Goal: Task Accomplishment & Management: Complete application form

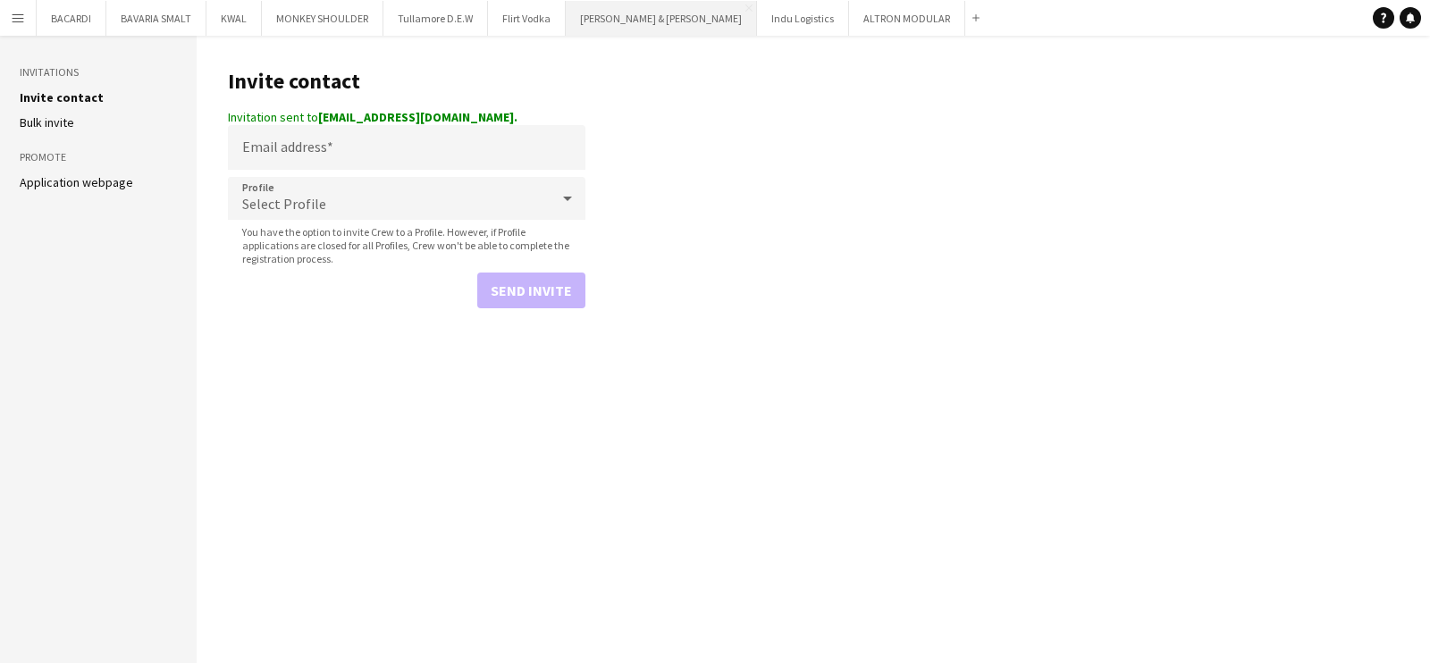
click at [638, 15] on button "[PERSON_NAME] & [PERSON_NAME] Close" at bounding box center [661, 18] width 191 height 35
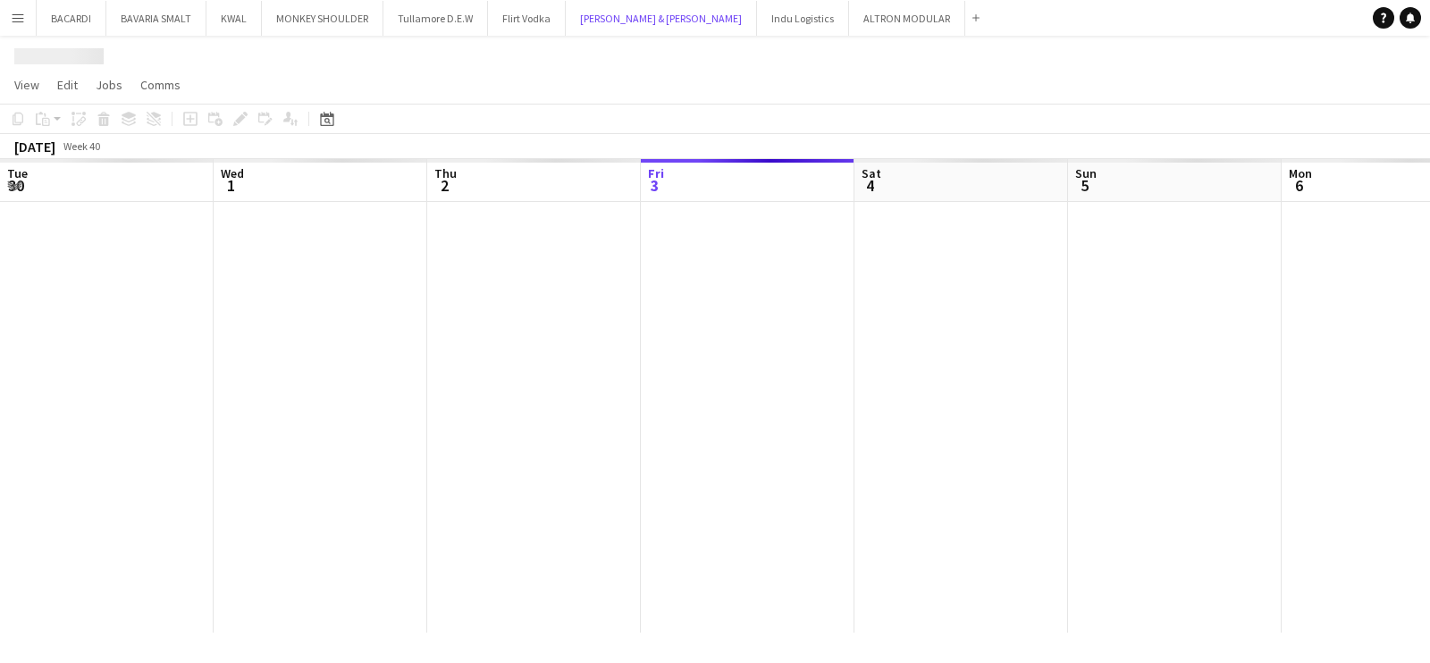
scroll to position [0, 427]
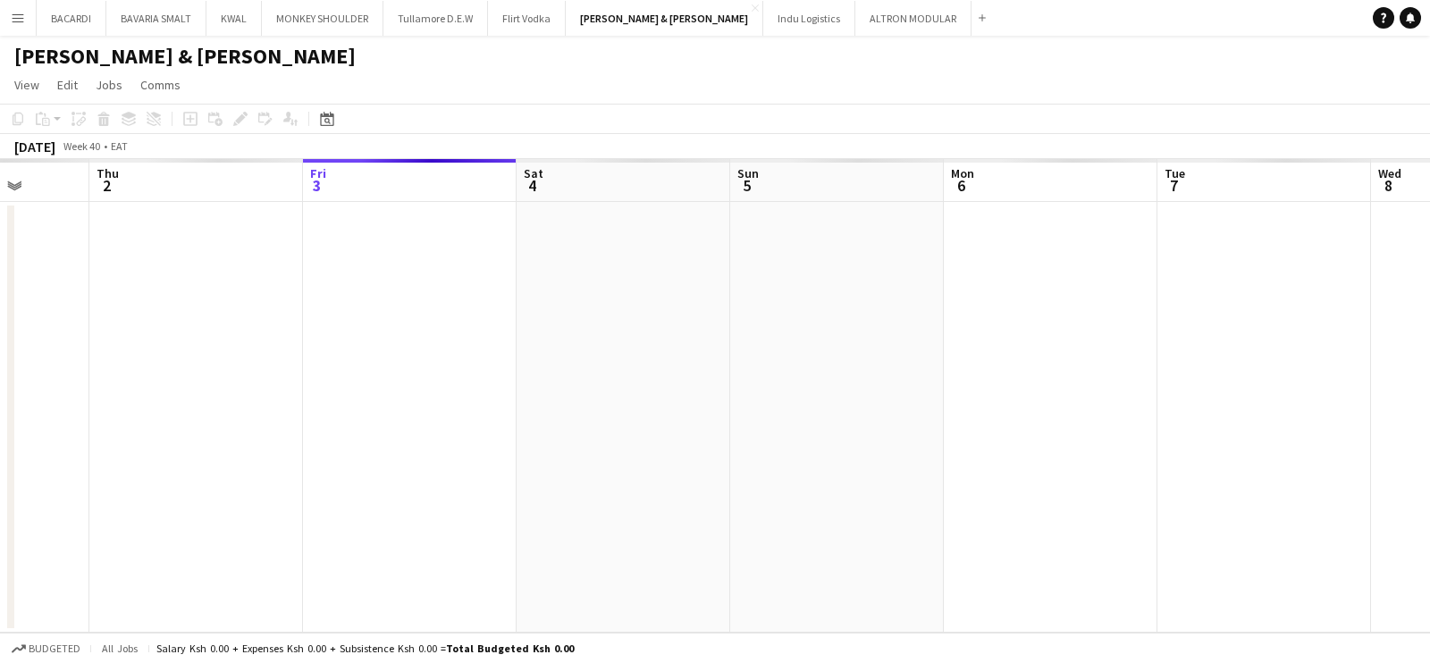
drag, startPoint x: 273, startPoint y: 302, endPoint x: 363, endPoint y: 307, distance: 90.4
click at [363, 307] on app-calendar-viewport "Mon 29 Tue 30 Wed 1 Thu 2 Fri 3 Sat 4 Sun 5 Mon 6 Tue 7 Wed 8 Thu 9 Fri 10" at bounding box center [715, 396] width 1430 height 474
drag, startPoint x: 207, startPoint y: 326, endPoint x: 861, endPoint y: 344, distance: 653.6
click at [861, 344] on app-calendar-viewport "Mon 29 Tue 30 Wed 1 Thu 2 Fri 3 Sat 4 Sun 5 Mon 6 Tue 7 Wed 8 Thu 9 Fri 10" at bounding box center [715, 396] width 1430 height 474
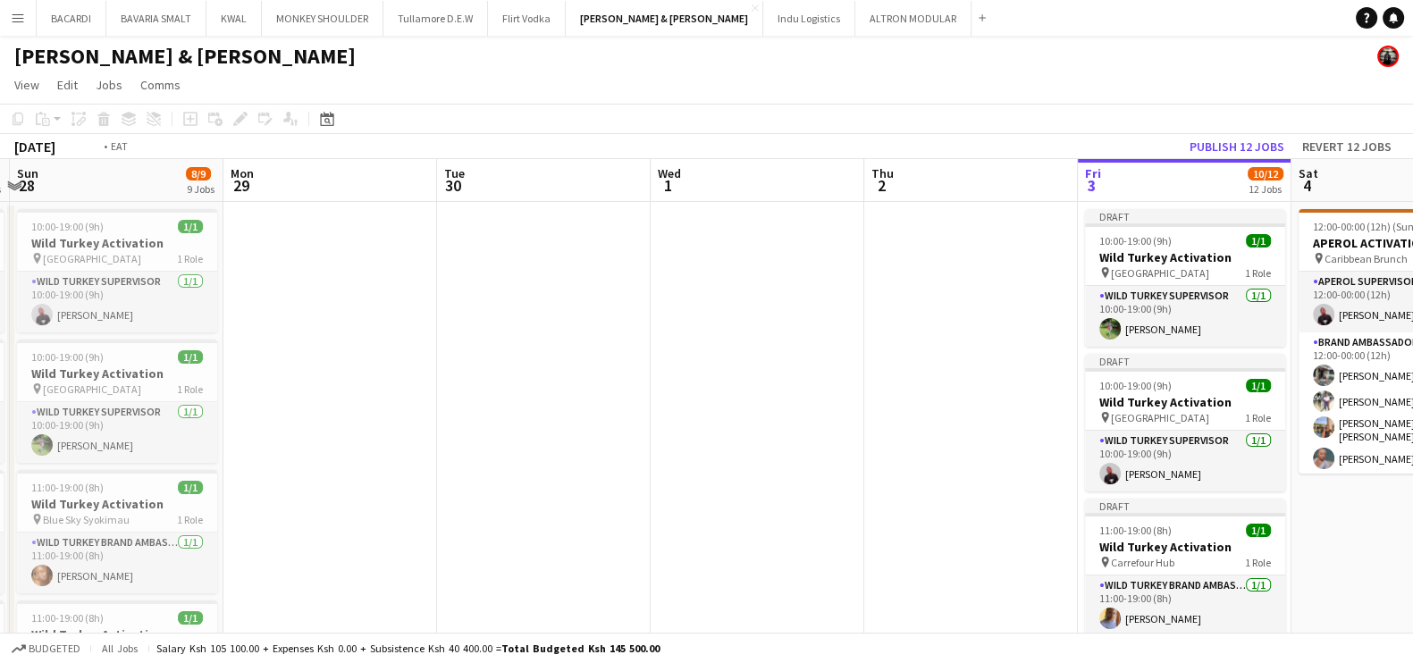
drag, startPoint x: 419, startPoint y: 346, endPoint x: 113, endPoint y: 304, distance: 309.5
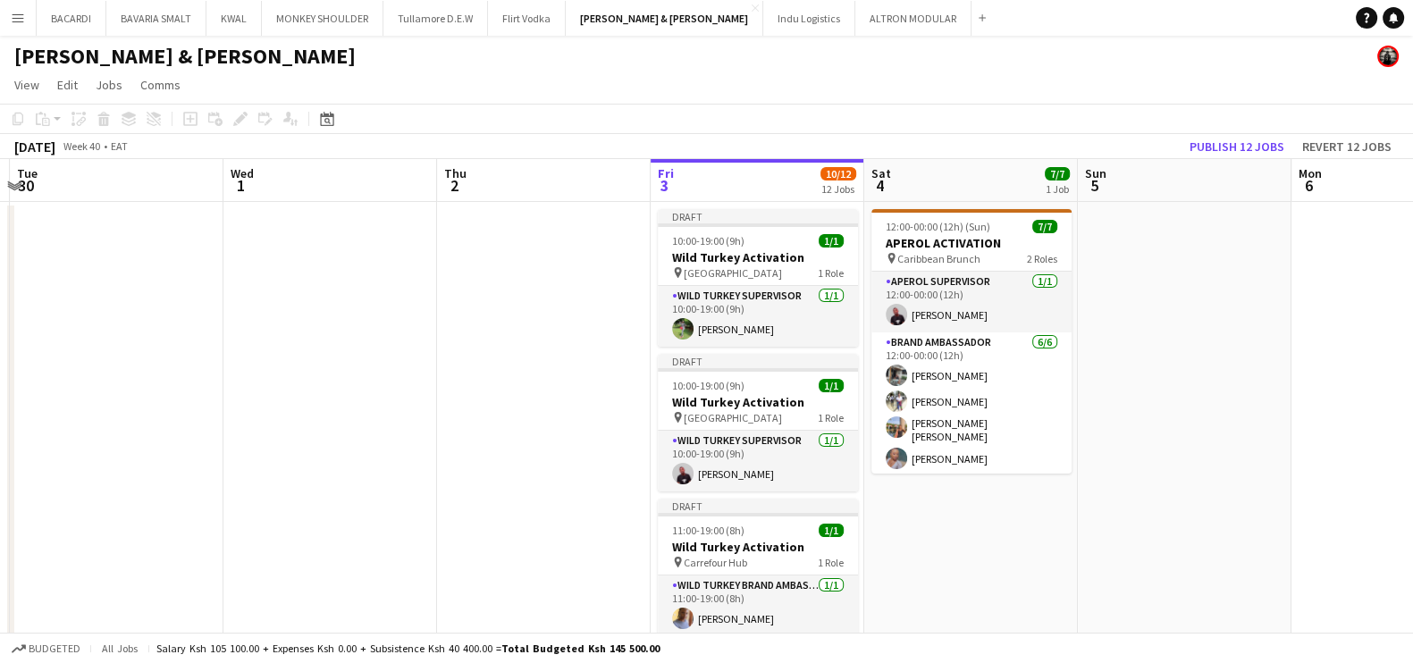
scroll to position [0, 697]
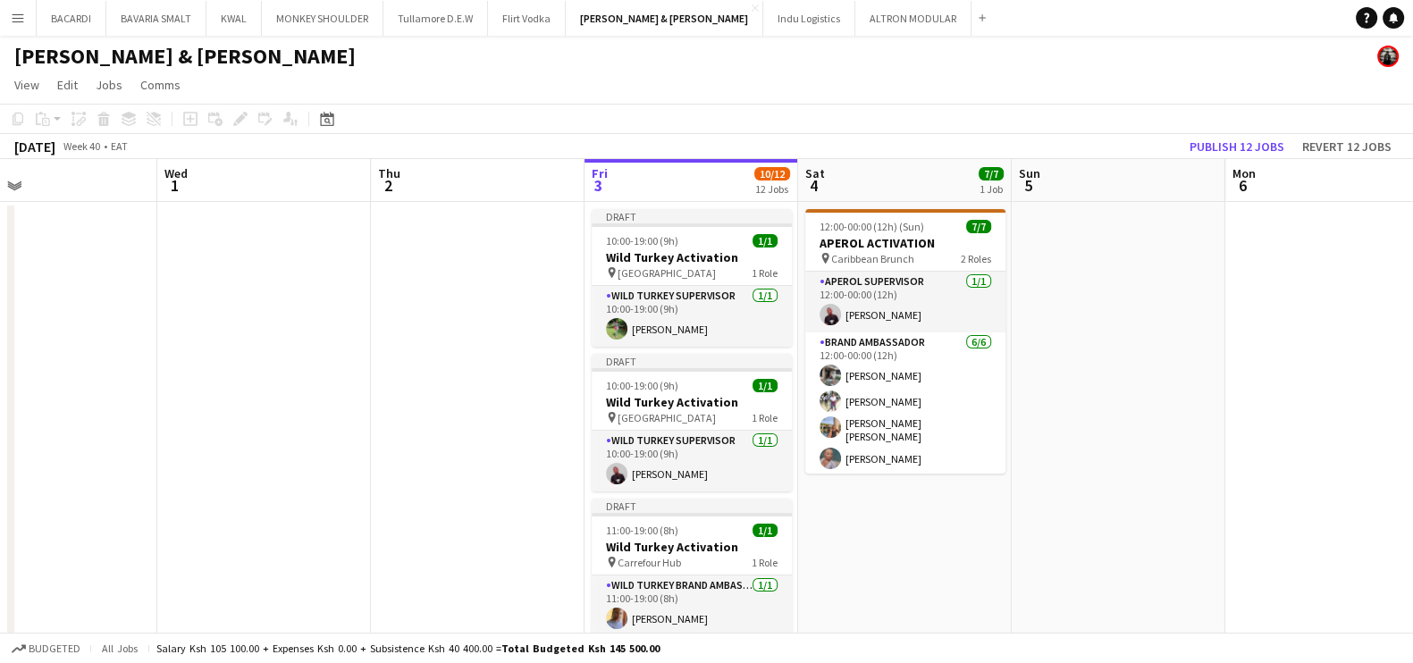
drag, startPoint x: 420, startPoint y: 310, endPoint x: 358, endPoint y: 302, distance: 63.1
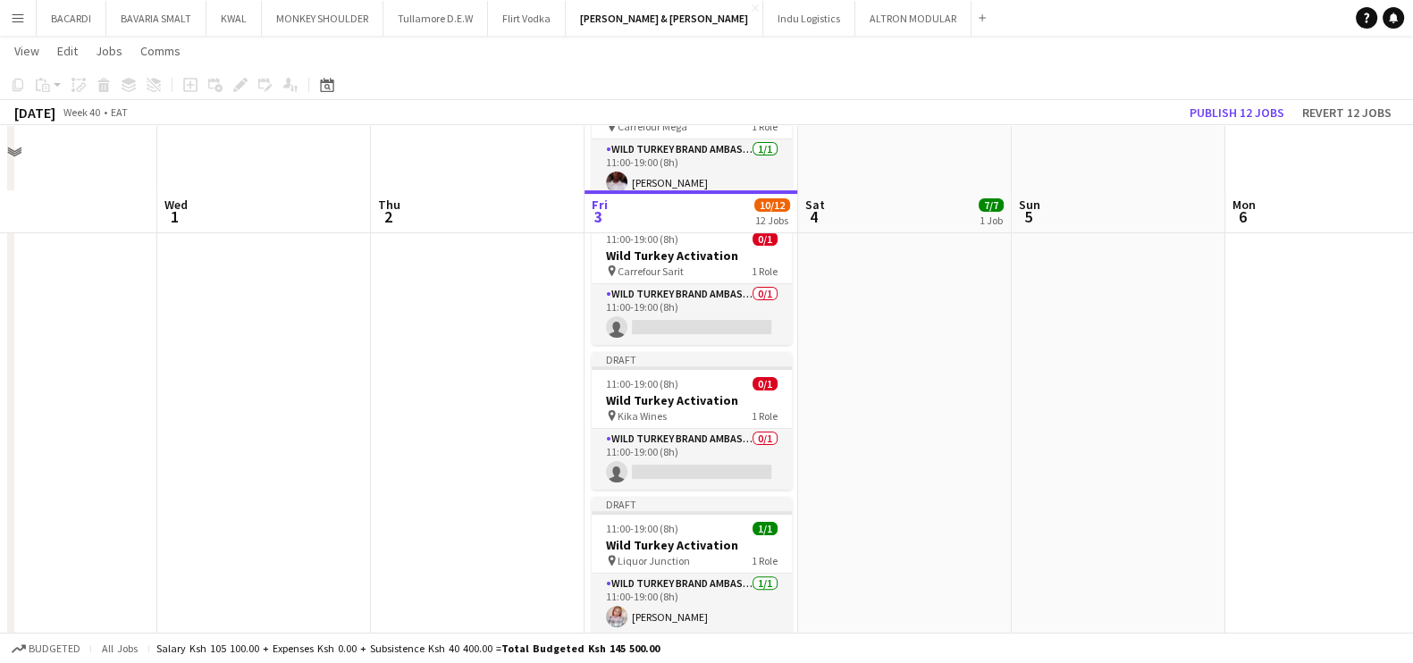
scroll to position [559, 0]
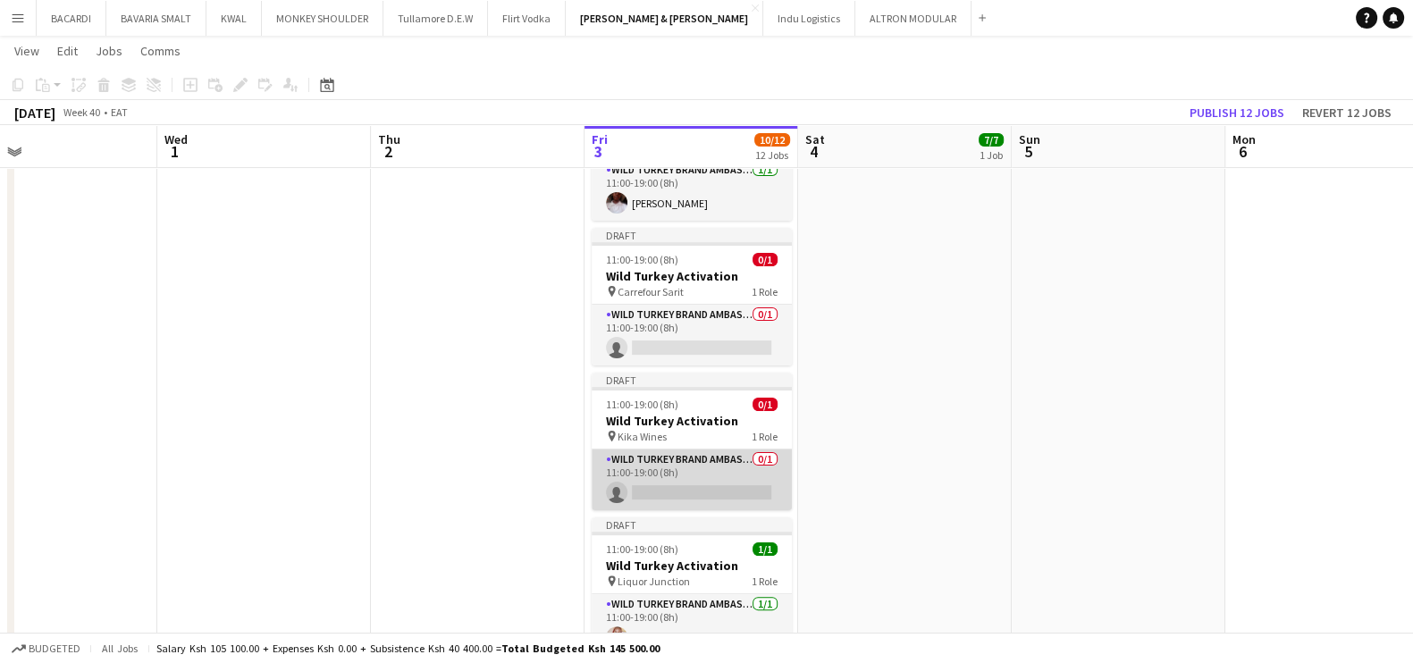
click at [674, 484] on app-card-role "Wild Turkey Brand Ambassador 0/1 11:00-19:00 (8h) single-neutral-actions" at bounding box center [692, 480] width 200 height 61
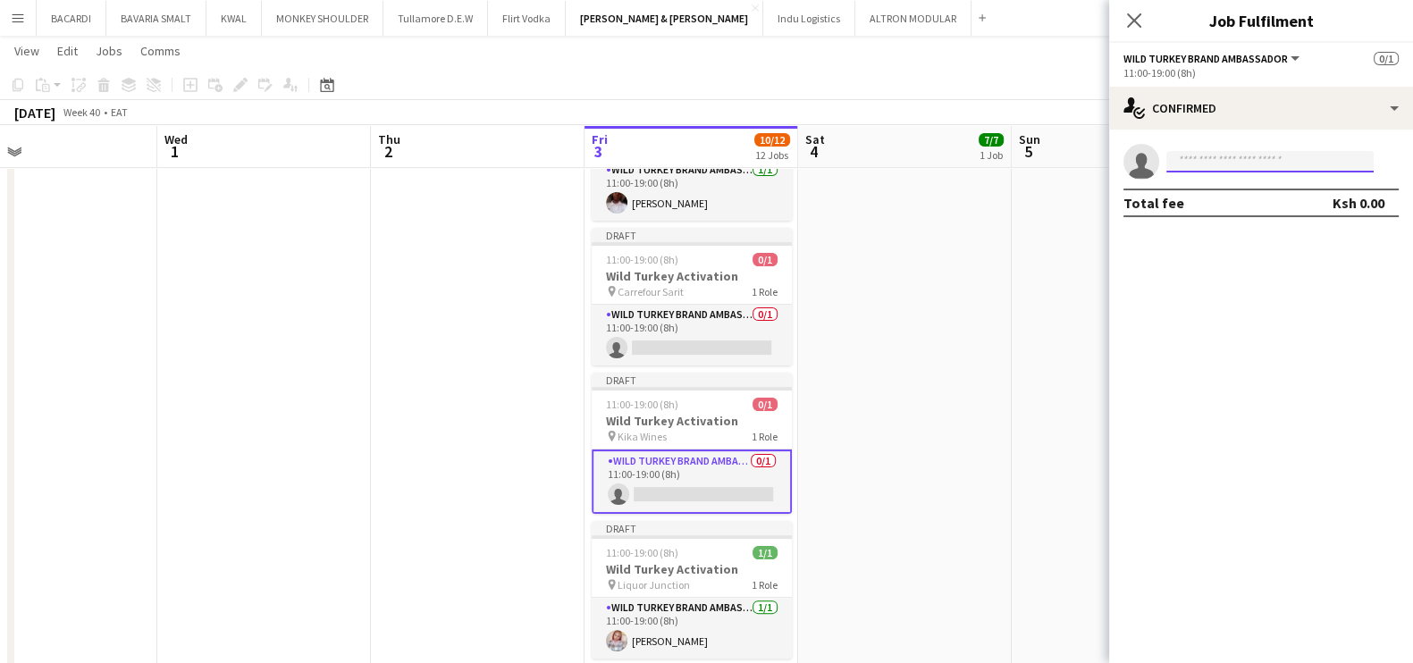
click at [1233, 159] on input at bounding box center [1269, 161] width 207 height 21
paste input "**********"
type input "**********"
drag, startPoint x: 1326, startPoint y: 158, endPoint x: 1148, endPoint y: 165, distance: 178.9
click at [1148, 165] on app-invite-slot "**********" at bounding box center [1261, 162] width 304 height 36
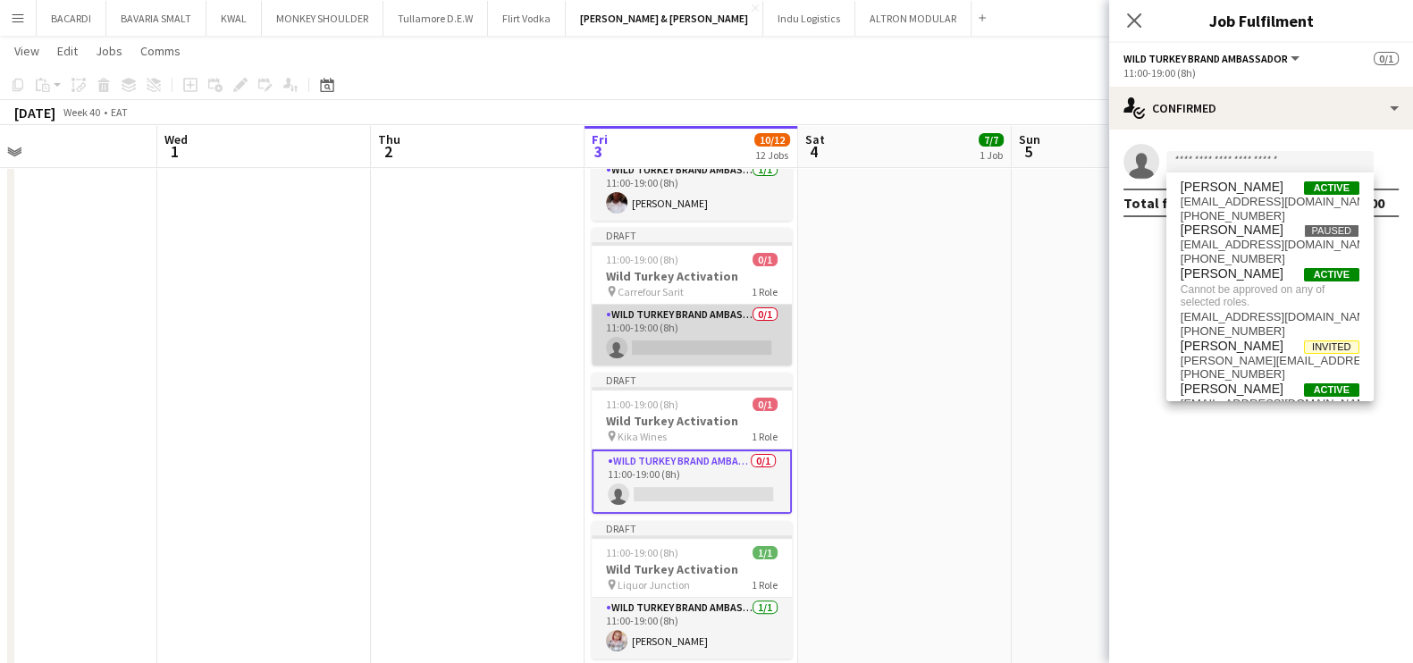
click at [693, 349] on app-card-role "Wild Turkey Brand Ambassador 0/1 11:00-19:00 (8h) single-neutral-actions" at bounding box center [692, 335] width 200 height 61
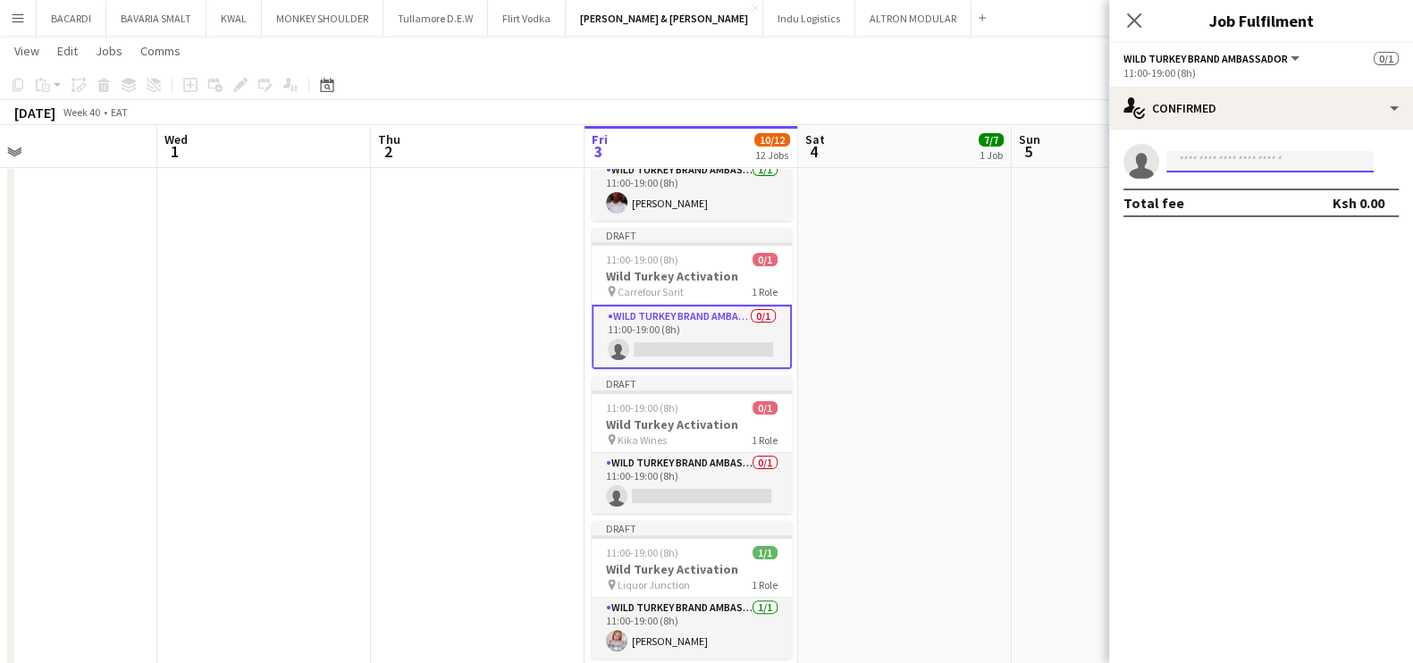
click at [1256, 159] on input at bounding box center [1269, 161] width 207 height 21
paste input "**********"
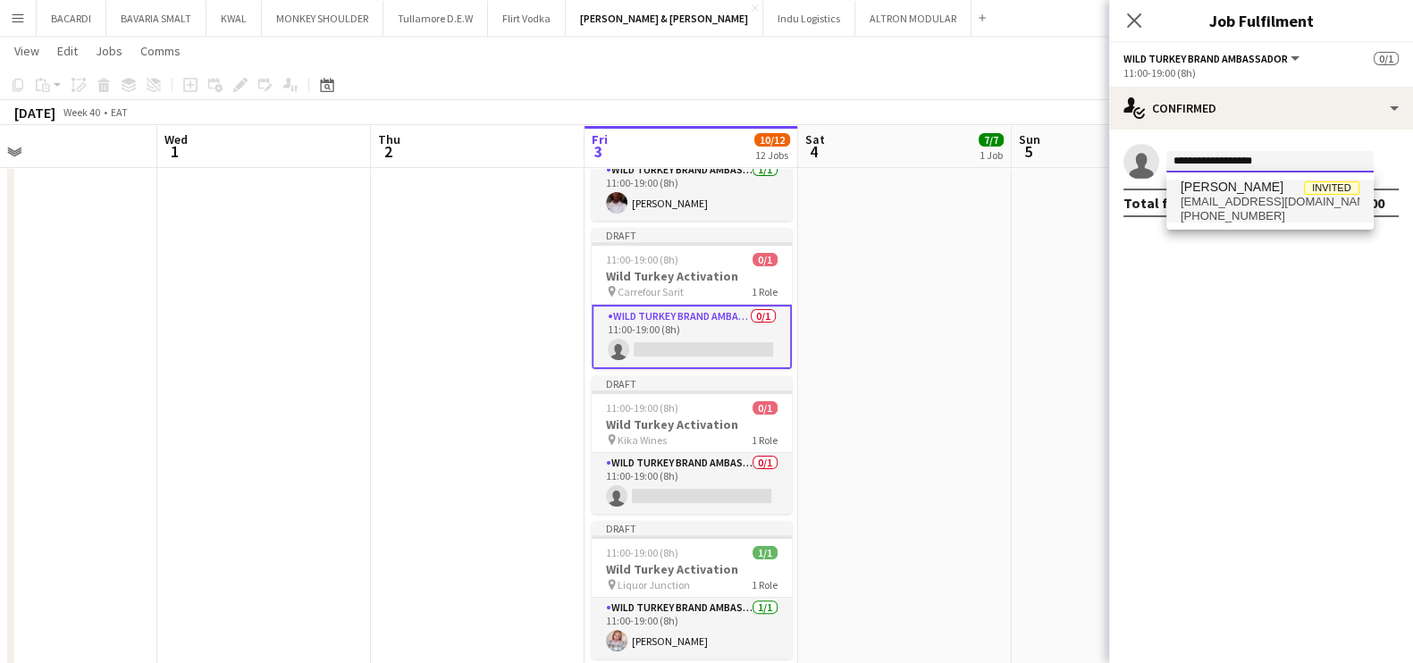
type input "**********"
click at [1267, 190] on span "Ivy Nakhone Invited" at bounding box center [1270, 187] width 179 height 15
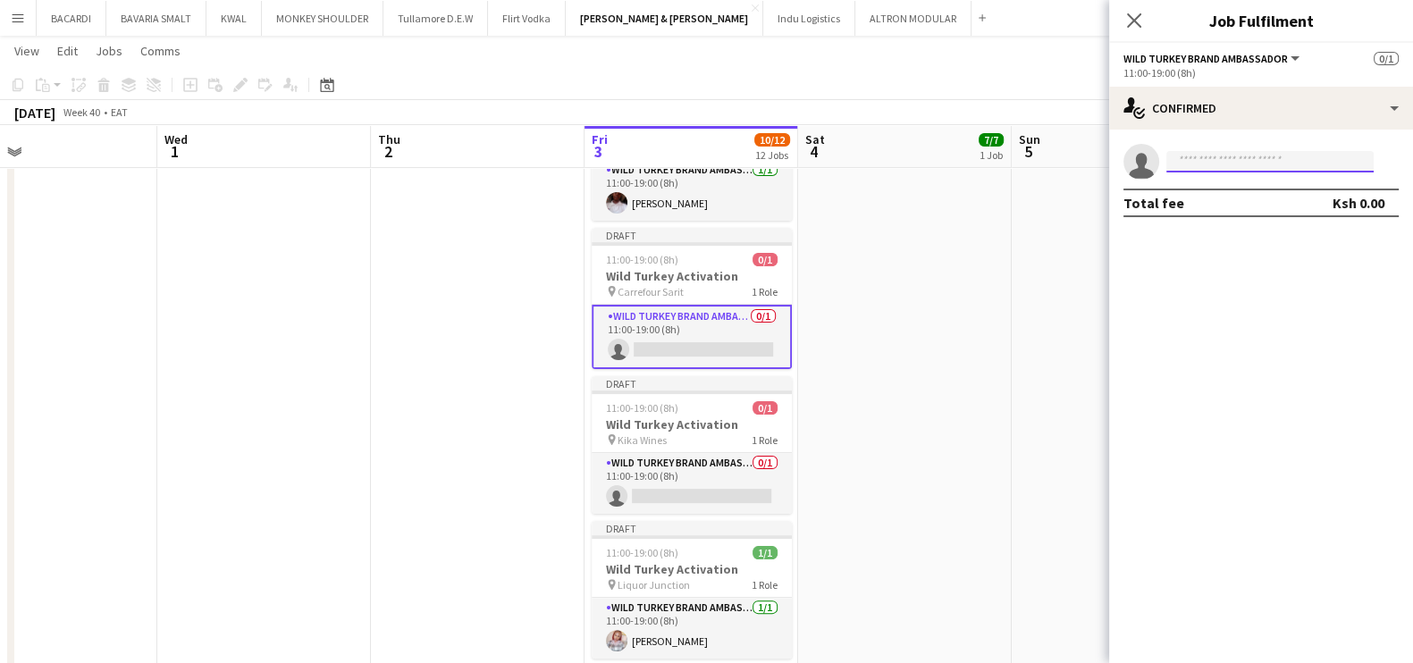
scroll to position [0, 0]
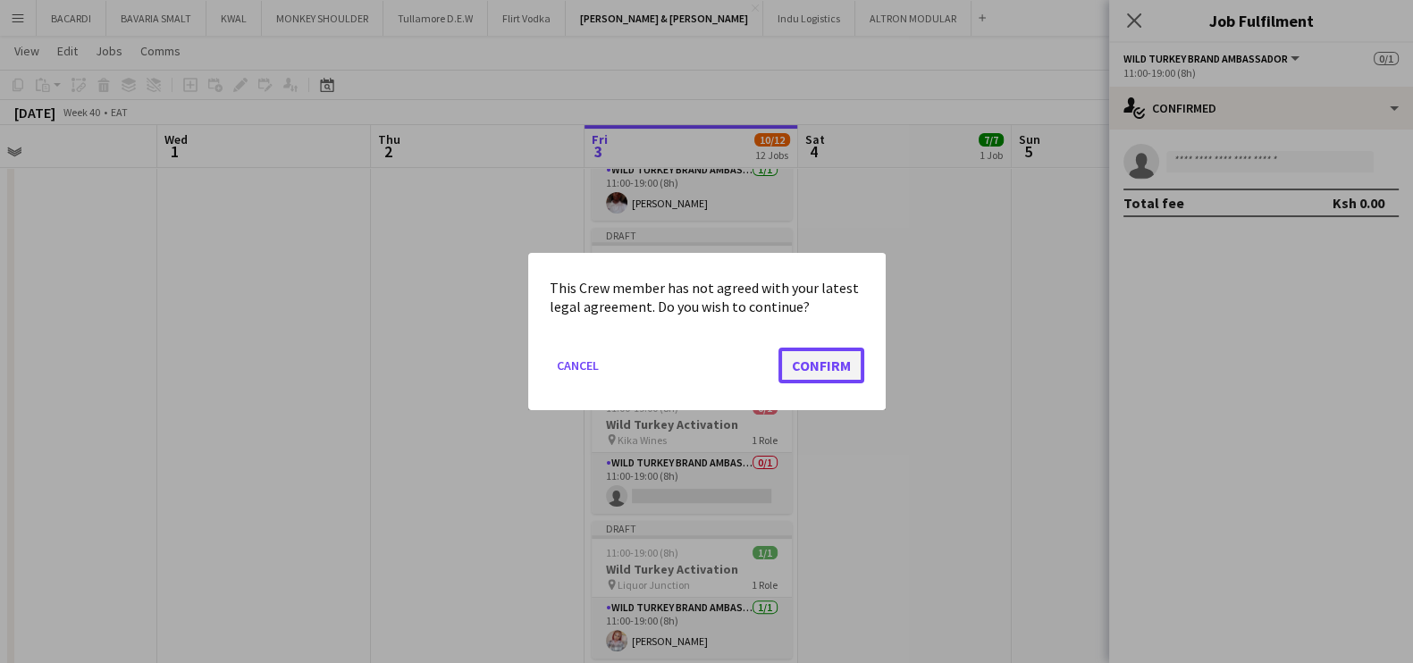
click at [838, 355] on button "Confirm" at bounding box center [822, 366] width 86 height 36
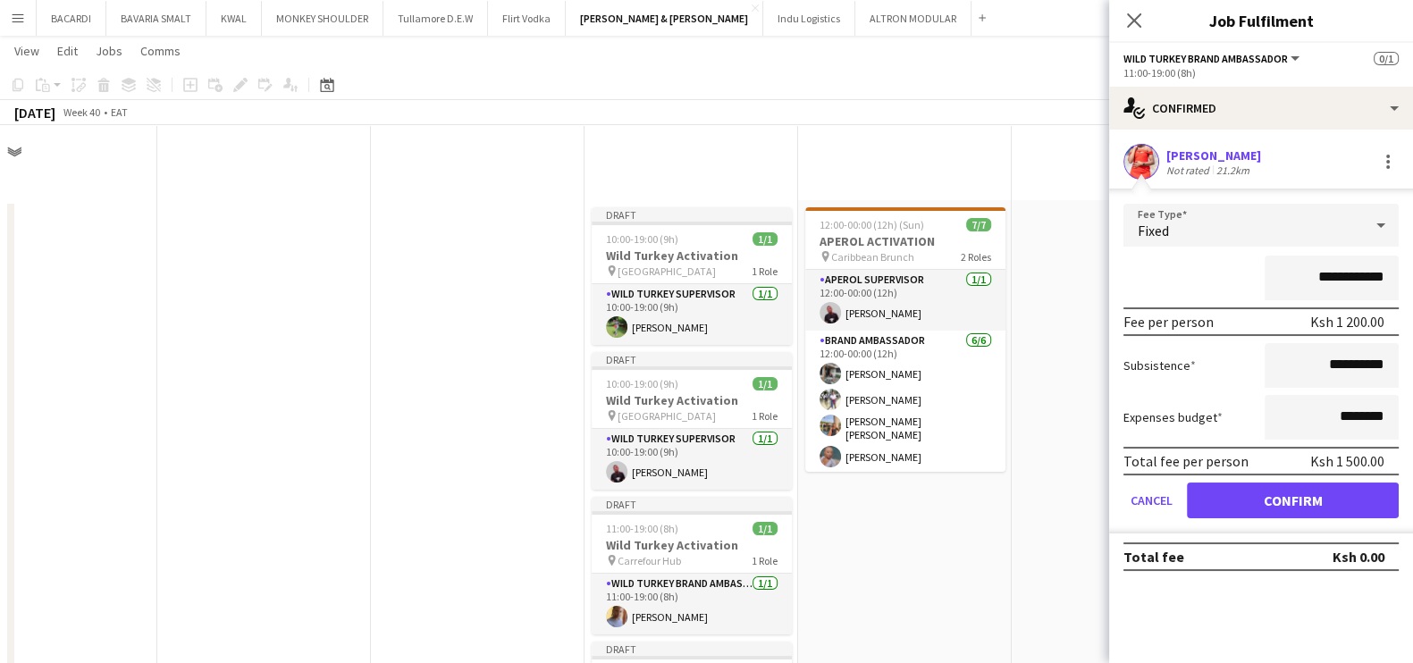
scroll to position [559, 0]
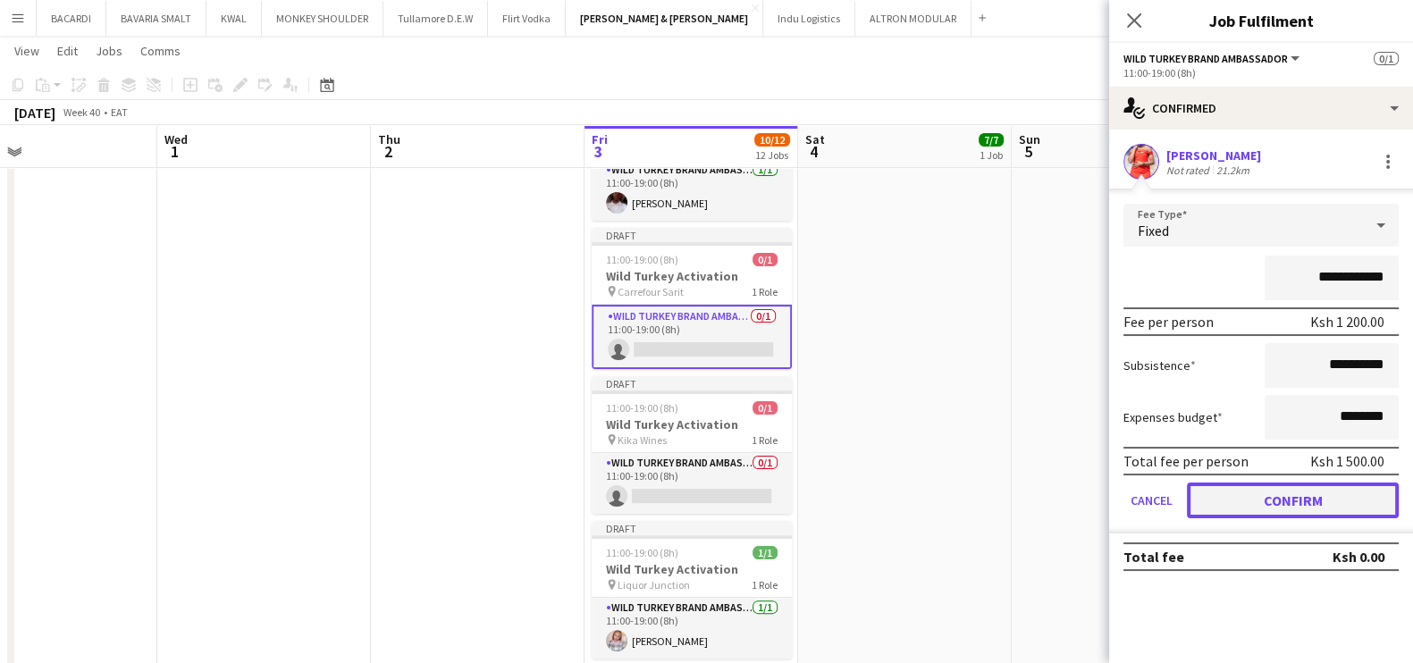
click at [1254, 487] on button "Confirm" at bounding box center [1293, 501] width 212 height 36
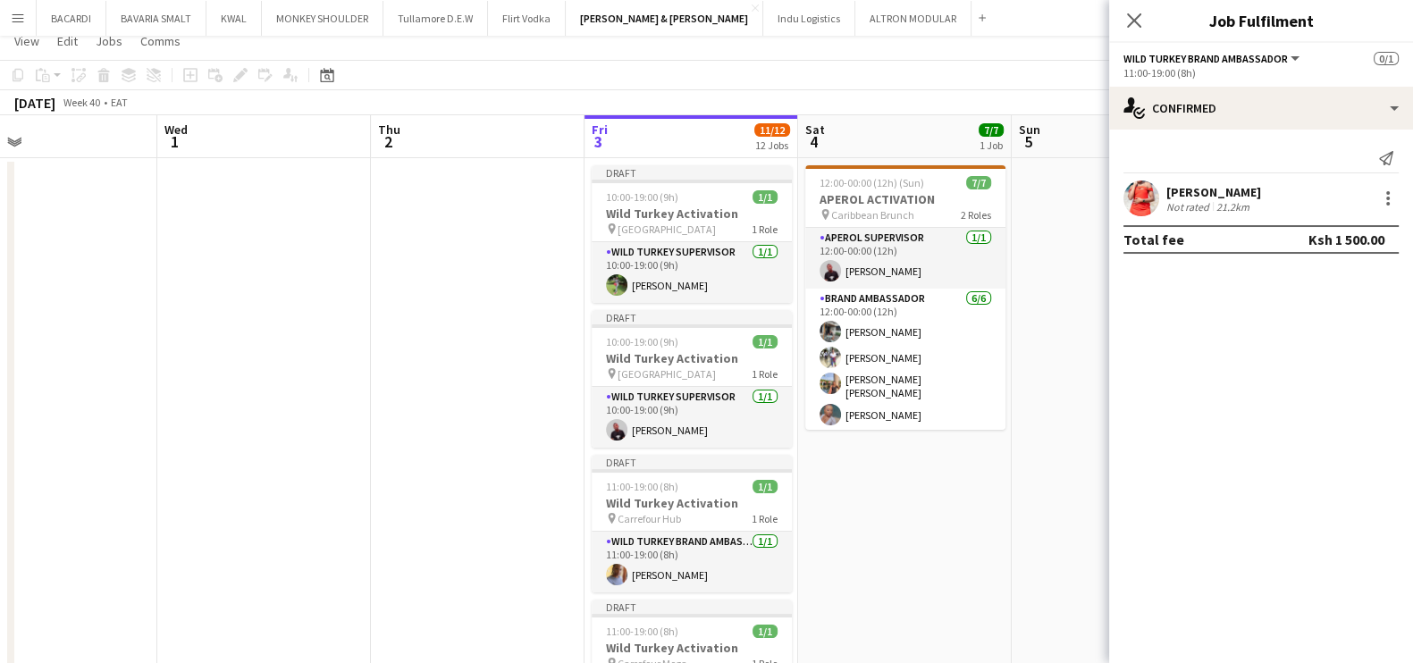
scroll to position [0, 0]
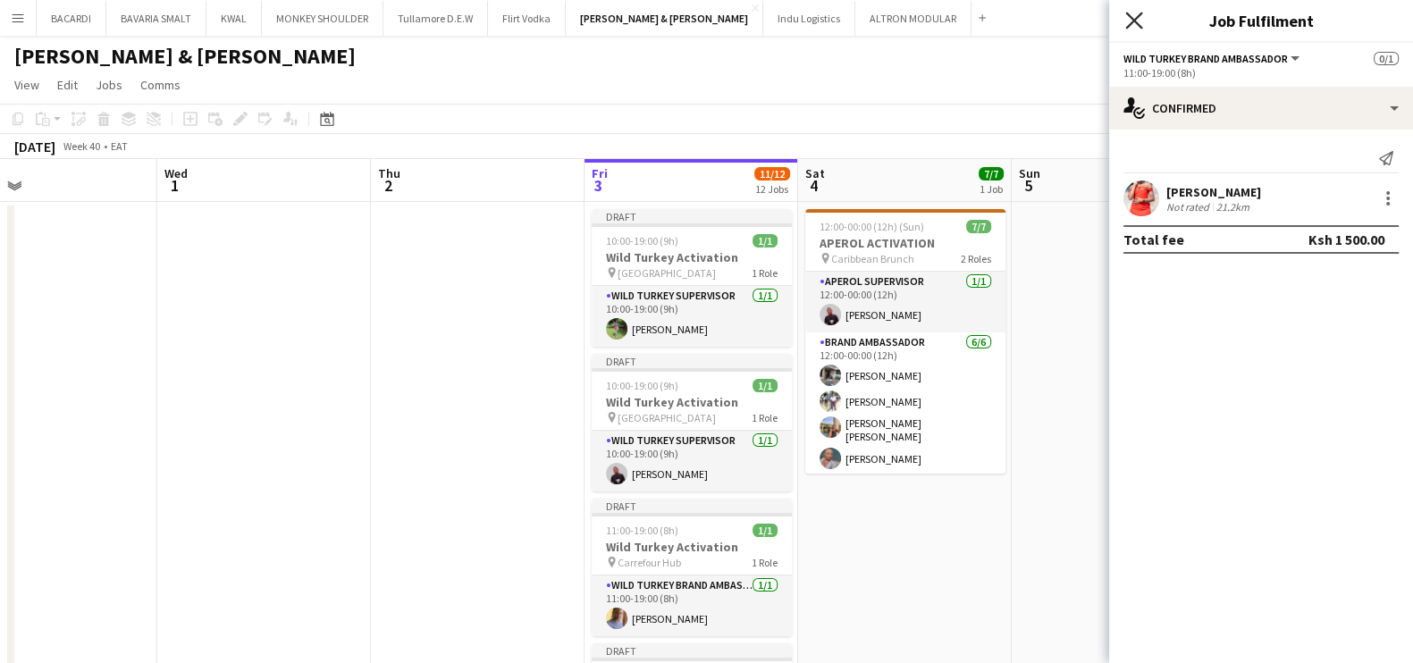
click at [1132, 19] on icon at bounding box center [1133, 20] width 17 height 17
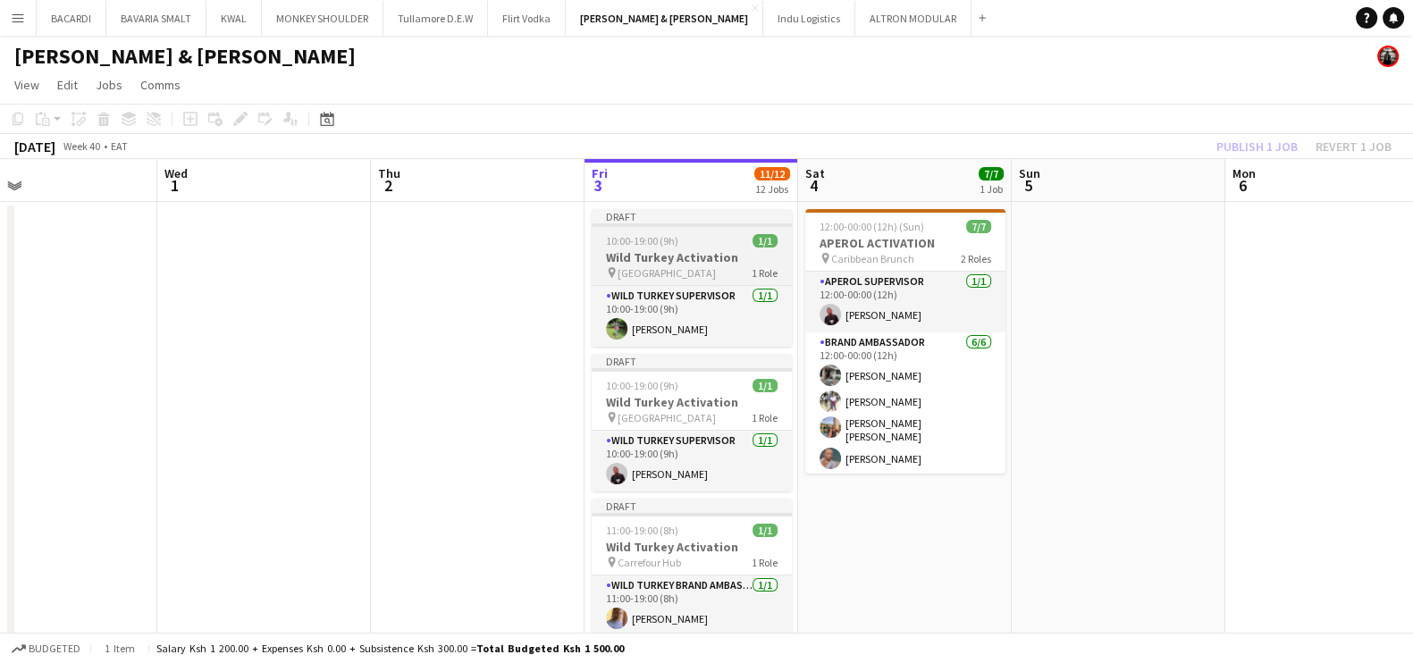
click at [653, 249] on h3 "Wild Turkey Activation" at bounding box center [692, 257] width 200 height 16
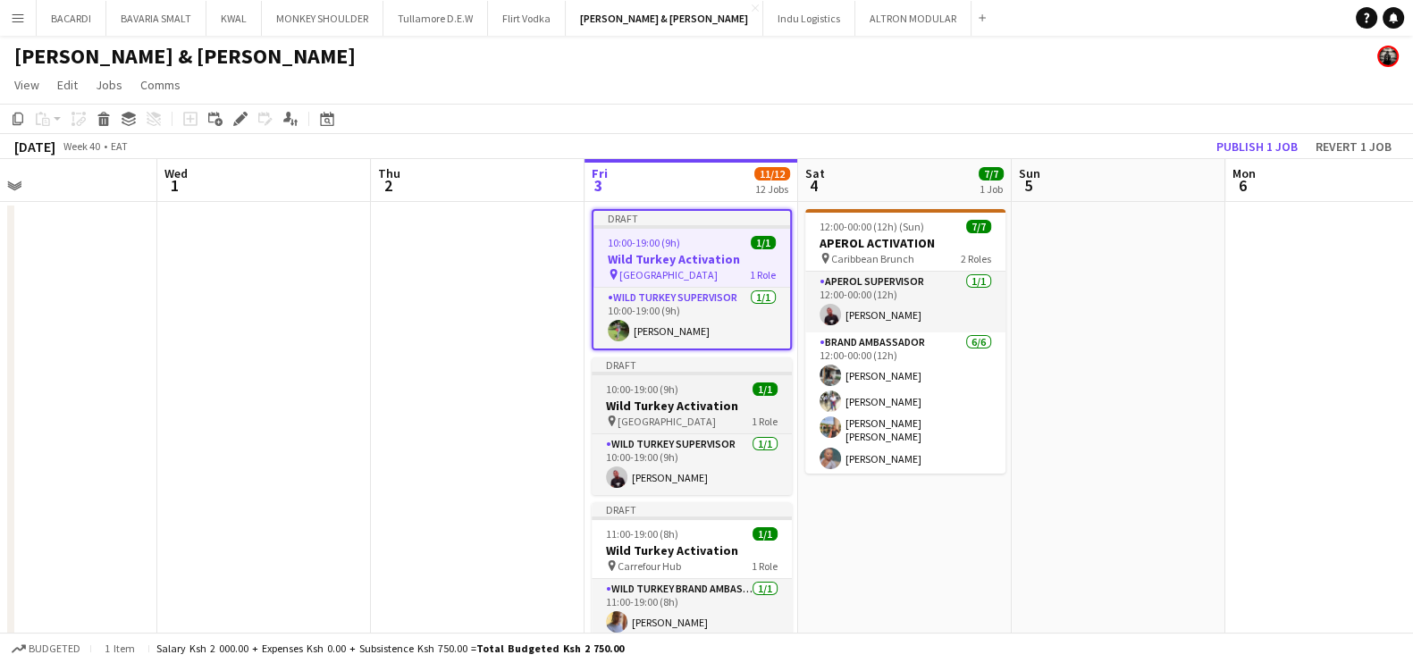
click at [702, 373] on div at bounding box center [692, 374] width 200 height 4
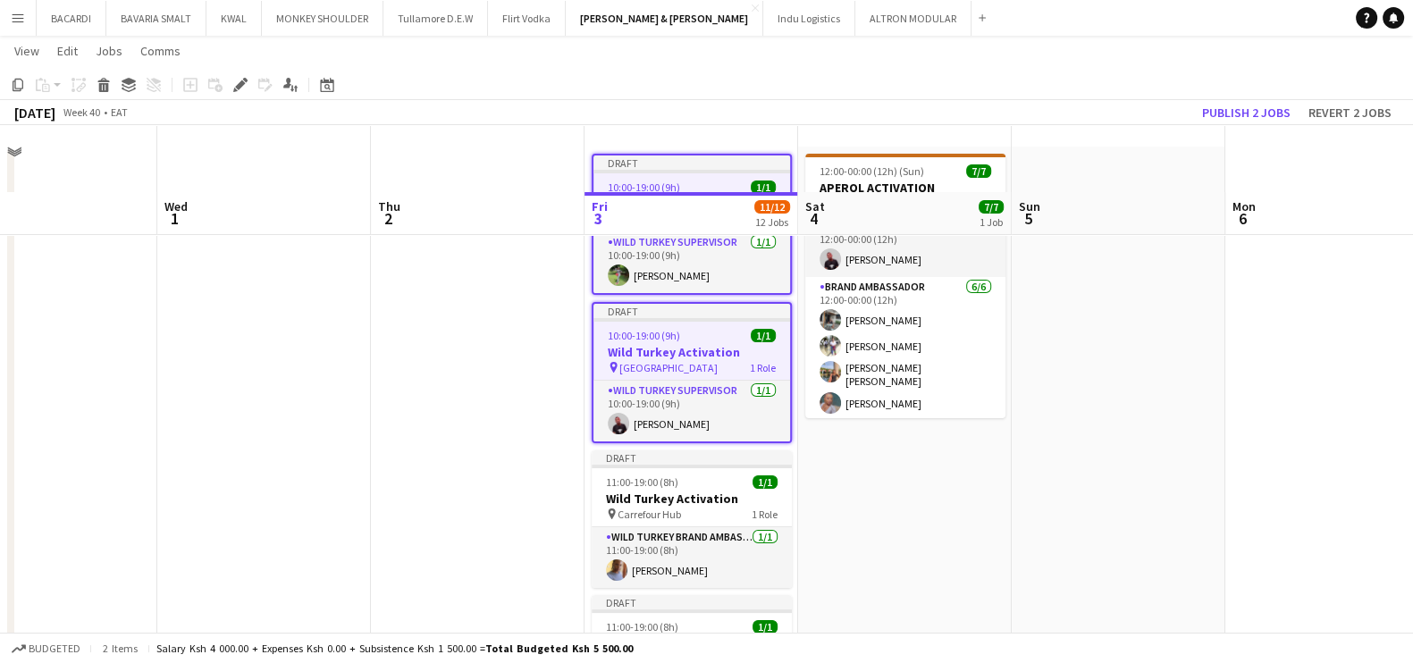
scroll to position [284, 0]
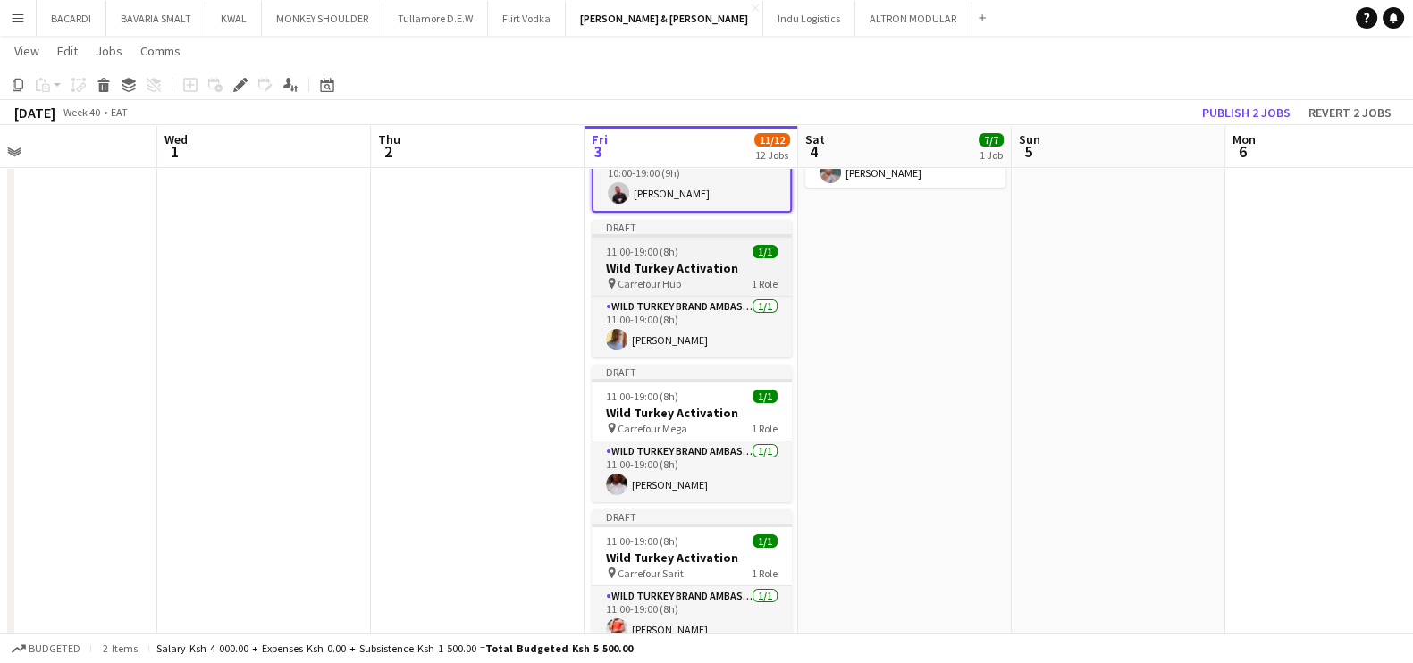
click at [699, 239] on app-job-card "Draft 11:00-19:00 (8h) 1/1 Wild Turkey Activation pin Carrefour Hub 1 Role Wild…" at bounding box center [692, 289] width 200 height 138
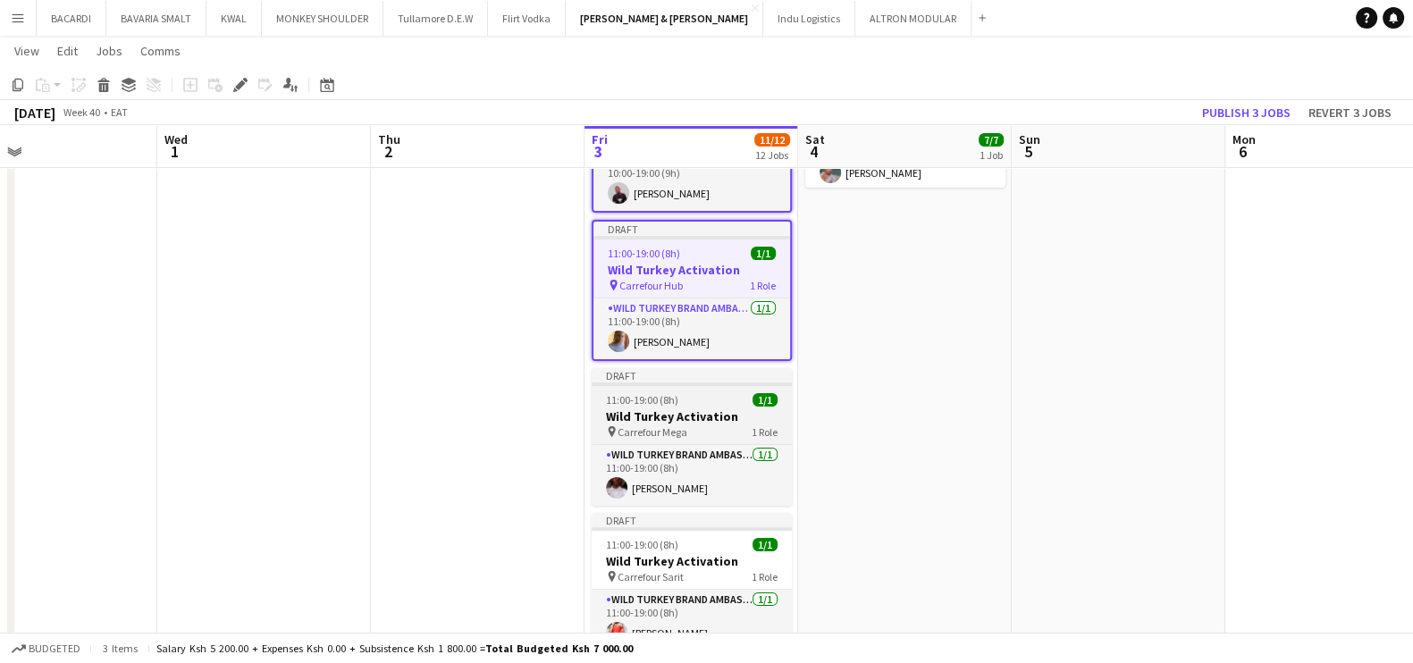
click at [697, 420] on h3 "Wild Turkey Activation" at bounding box center [692, 416] width 200 height 16
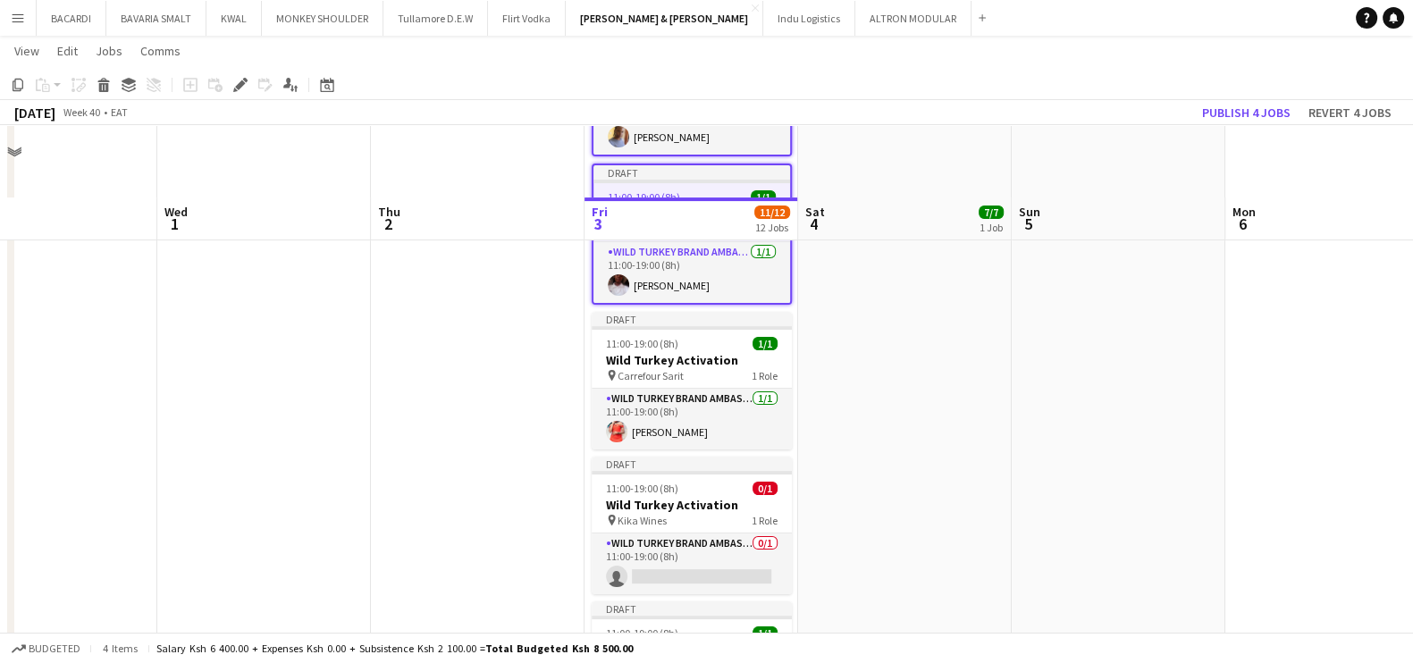
scroll to position [574, 0]
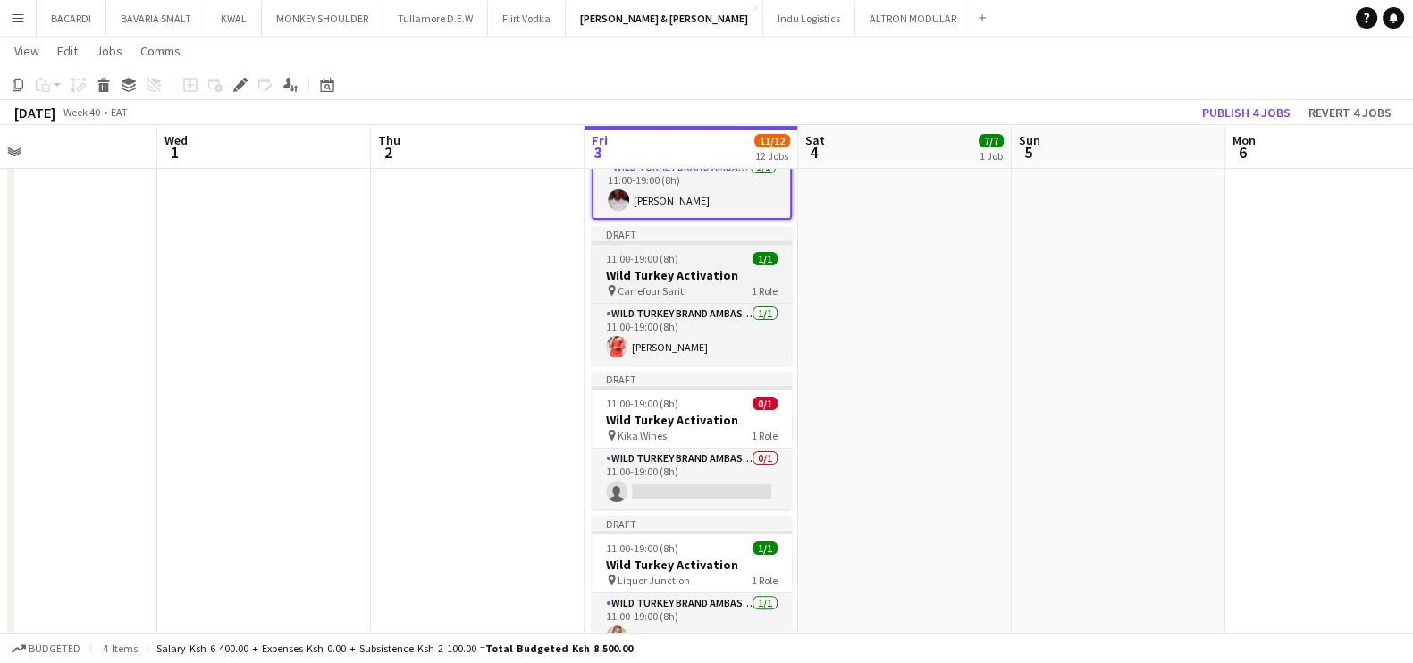
click at [657, 245] on app-job-card "Draft 11:00-19:00 (8h) 1/1 Wild Turkey Activation pin Carrefour Sarit 1 Role Wi…" at bounding box center [692, 296] width 200 height 138
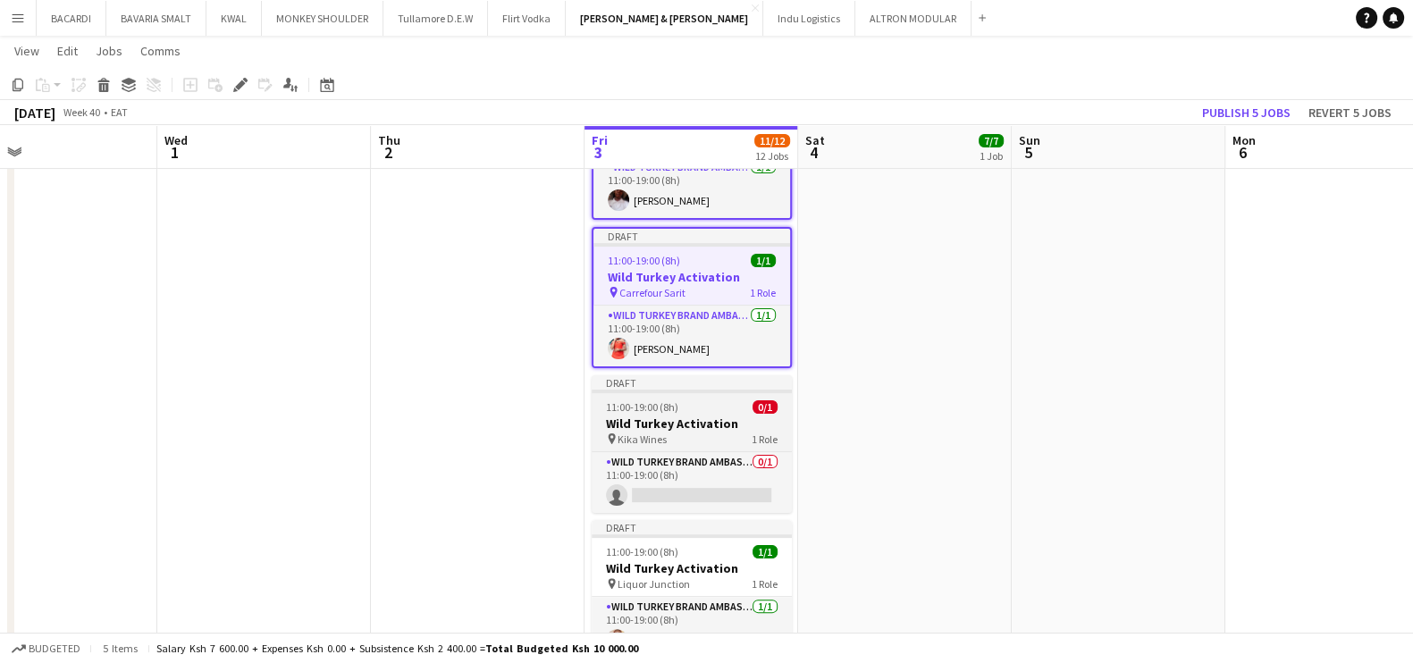
click at [657, 400] on span "11:00-19:00 (8h)" at bounding box center [642, 406] width 72 height 13
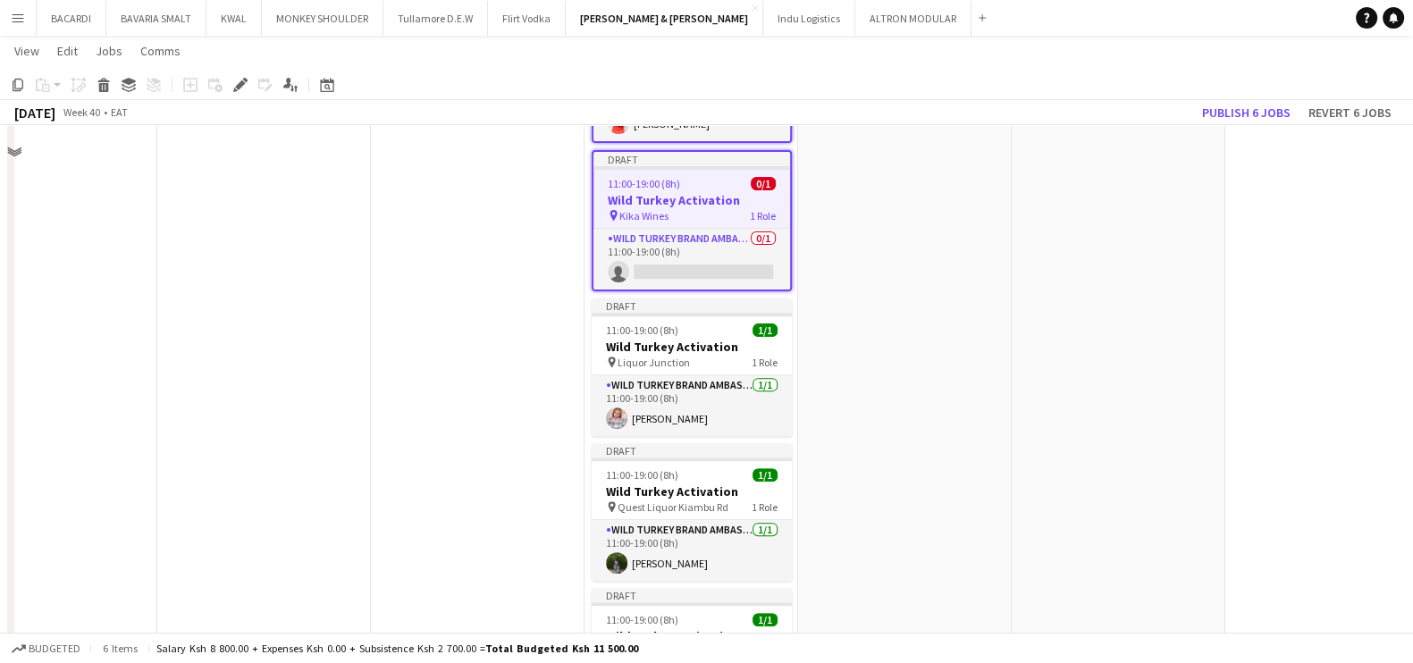
scroll to position [839, 0]
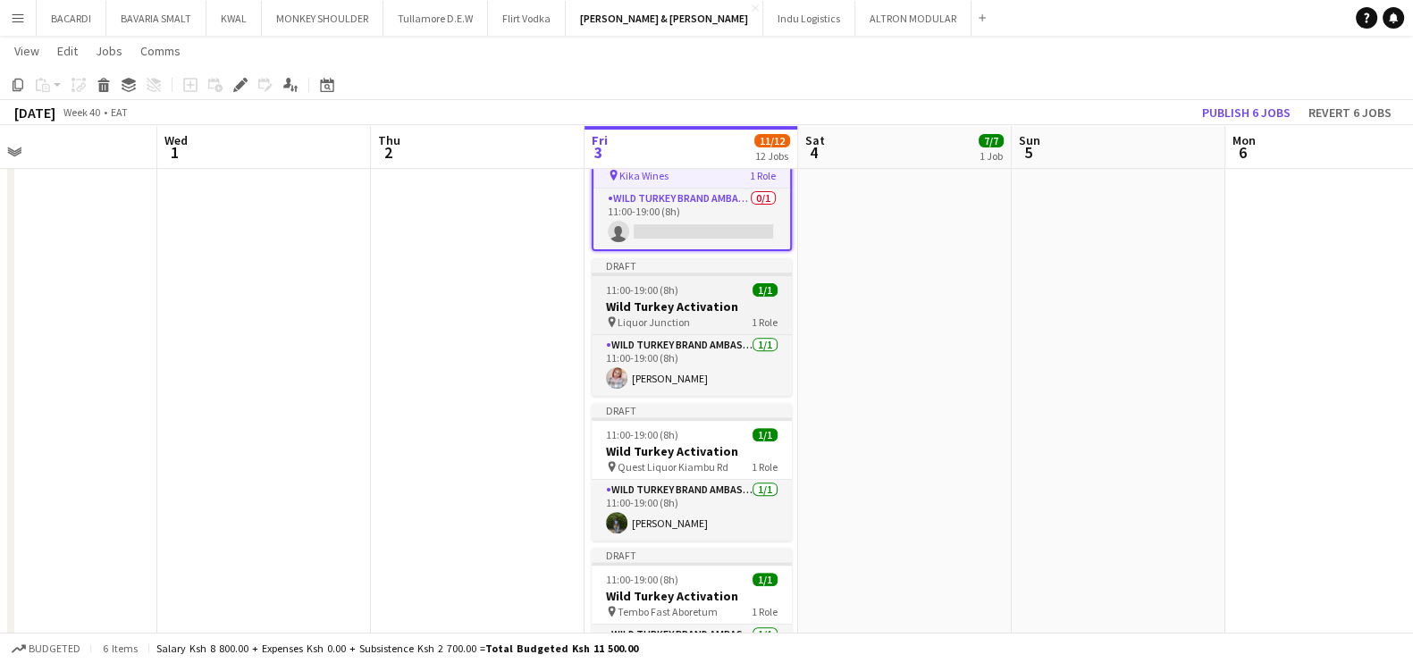
click at [719, 316] on div "pin Liquor Junction 1 Role" at bounding box center [692, 322] width 200 height 14
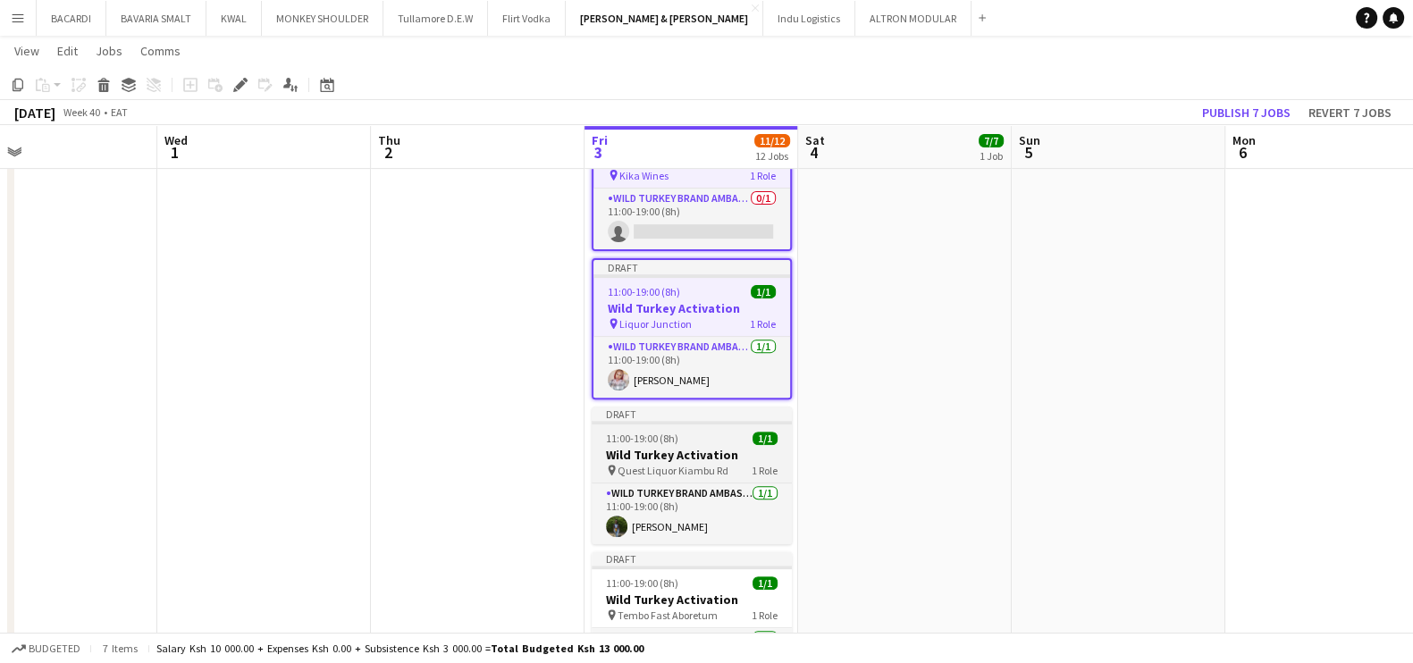
click at [694, 448] on h3 "Wild Turkey Activation" at bounding box center [692, 455] width 200 height 16
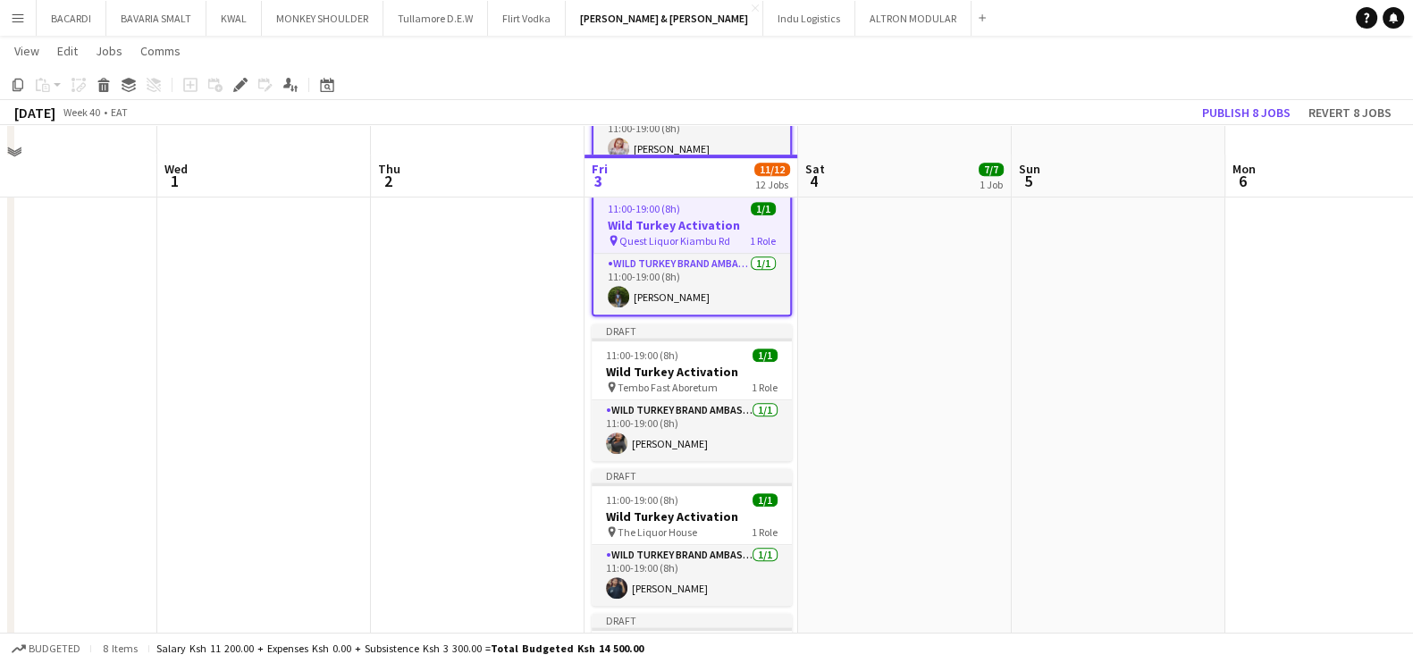
scroll to position [1108, 0]
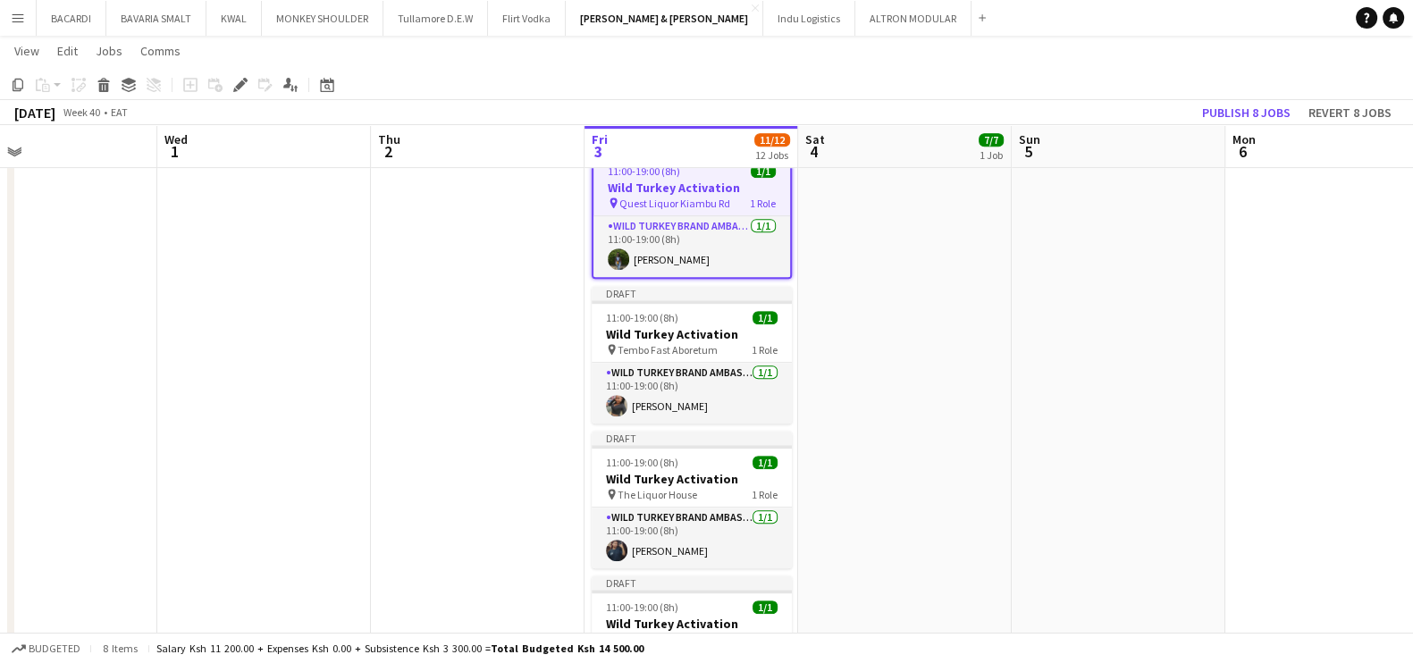
drag, startPoint x: 713, startPoint y: 335, endPoint x: 697, endPoint y: 422, distance: 88.2
click at [711, 342] on div "pin Tembo Fast Aboretum 1 Role" at bounding box center [692, 349] width 200 height 14
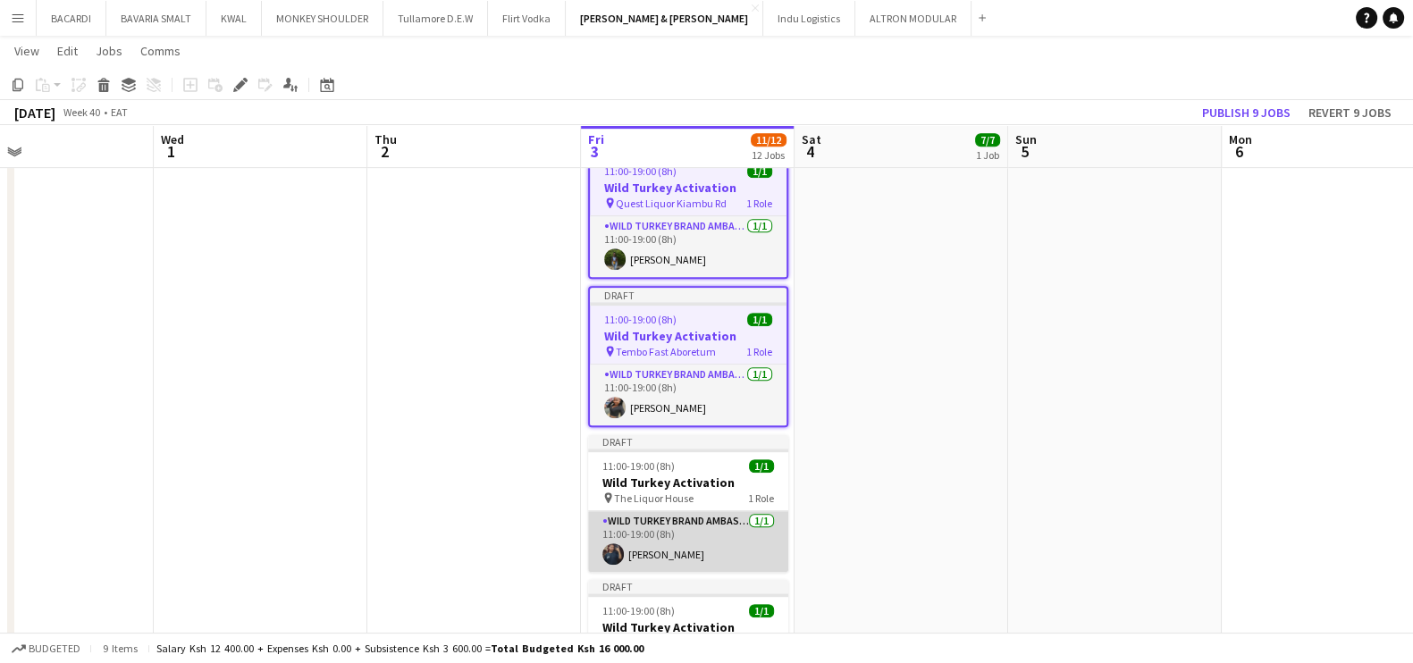
click at [661, 511] on app-card-role "Wild Turkey Brand Ambassador 1/1 11:00-19:00 (8h) Cynthia Wanjira" at bounding box center [688, 541] width 200 height 61
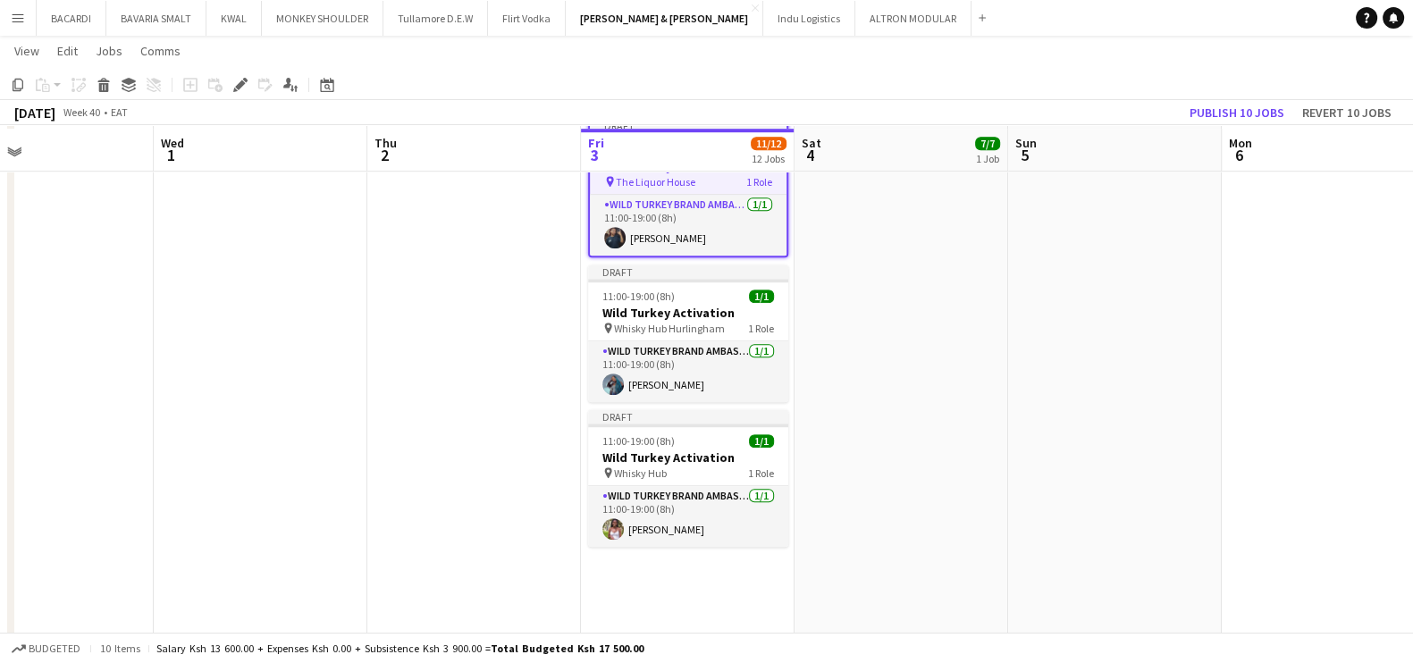
scroll to position [1429, 0]
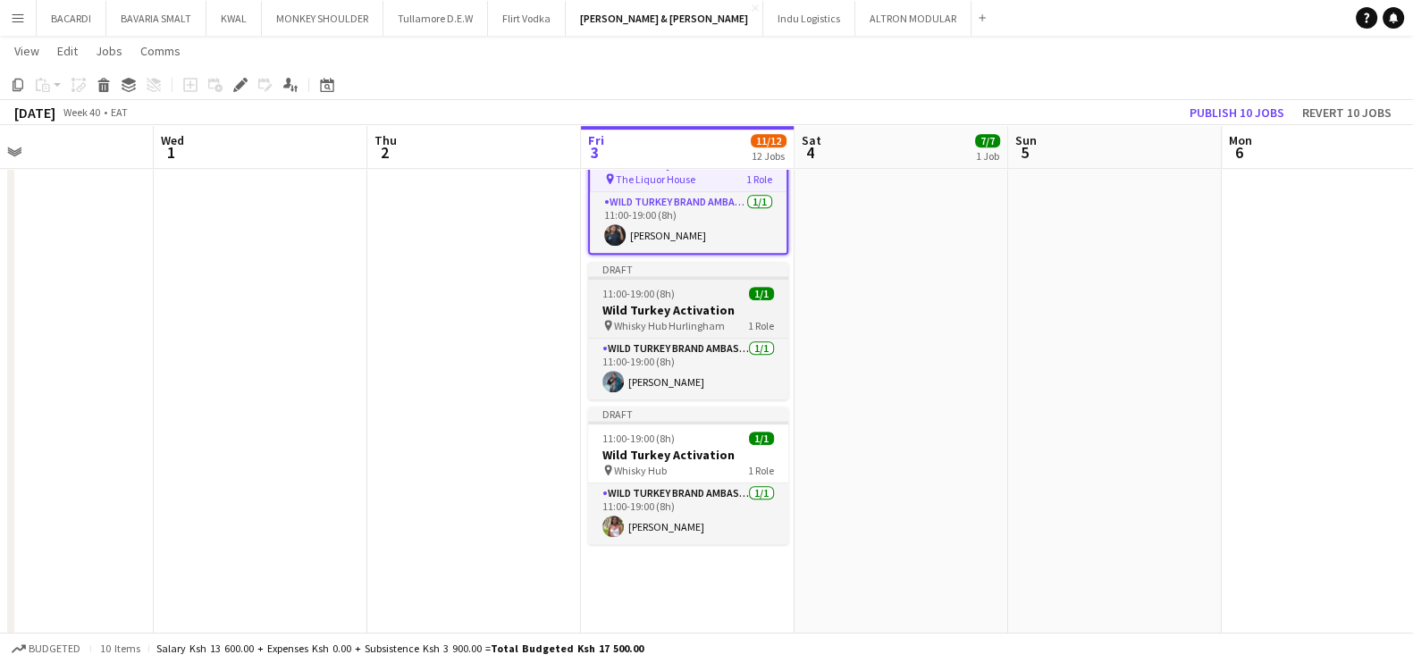
click at [694, 319] on span "Whisky Hub Hurlingham" at bounding box center [669, 325] width 111 height 13
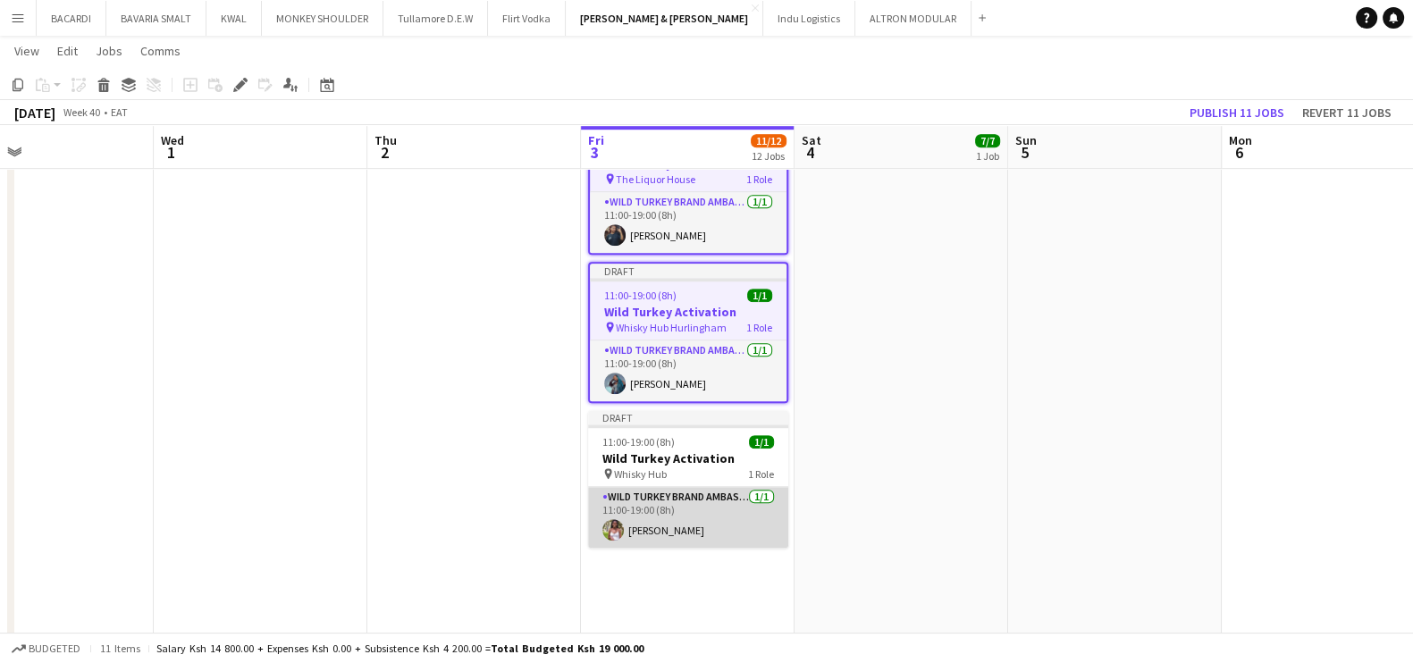
click at [683, 487] on app-card-role "Wild Turkey Brand Ambassador 1/1 11:00-19:00 (8h) Cecilia Nyangeri" at bounding box center [688, 517] width 200 height 61
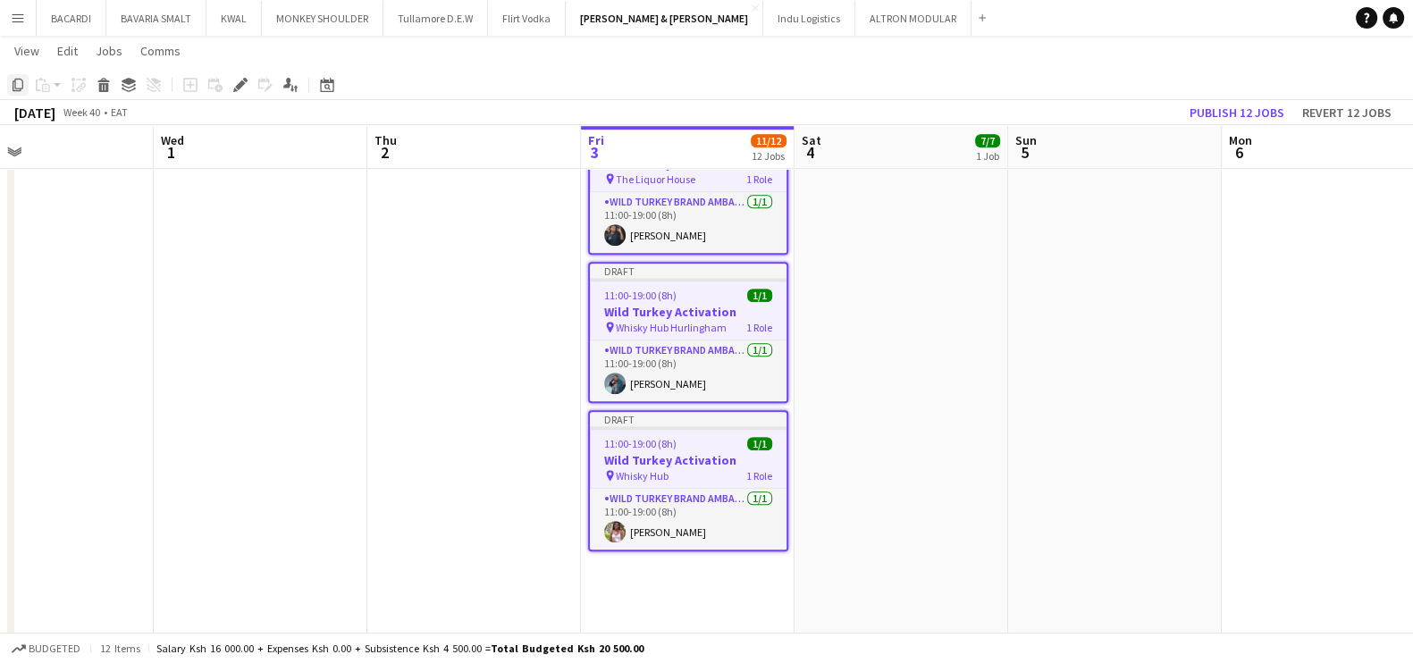
click at [14, 82] on icon at bounding box center [18, 85] width 11 height 13
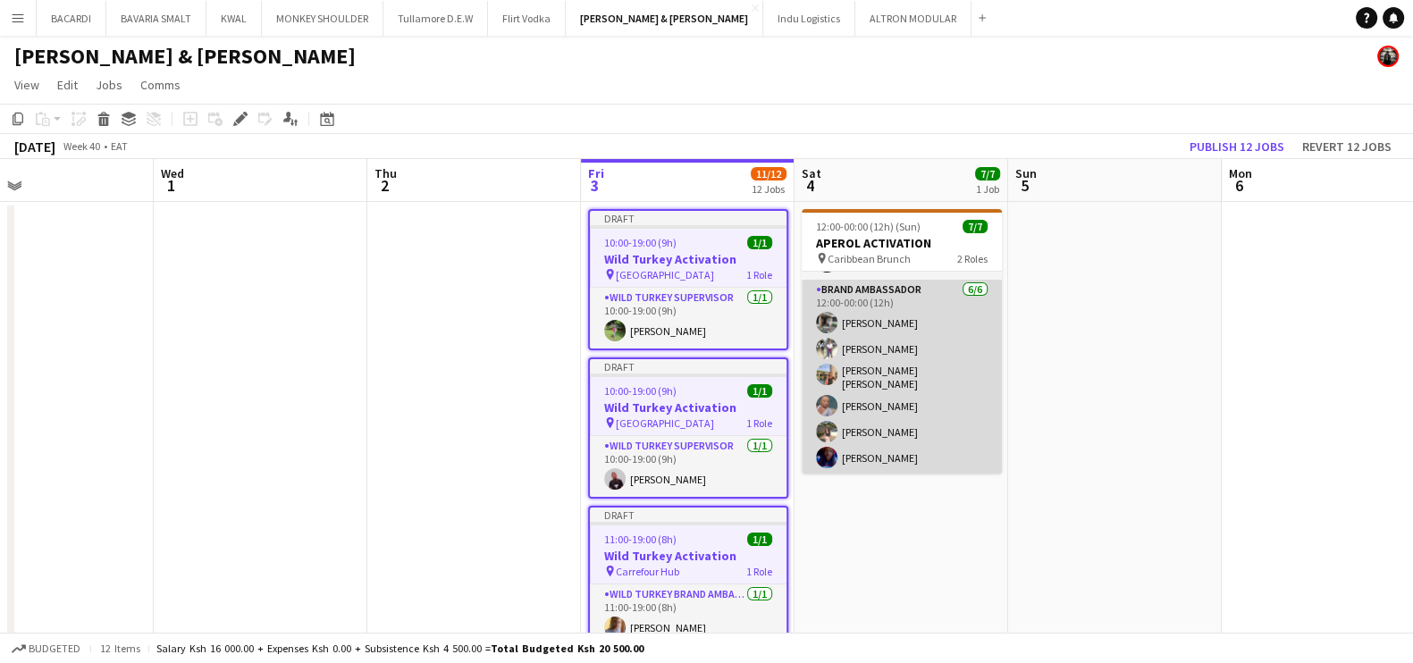
scroll to position [54, 0]
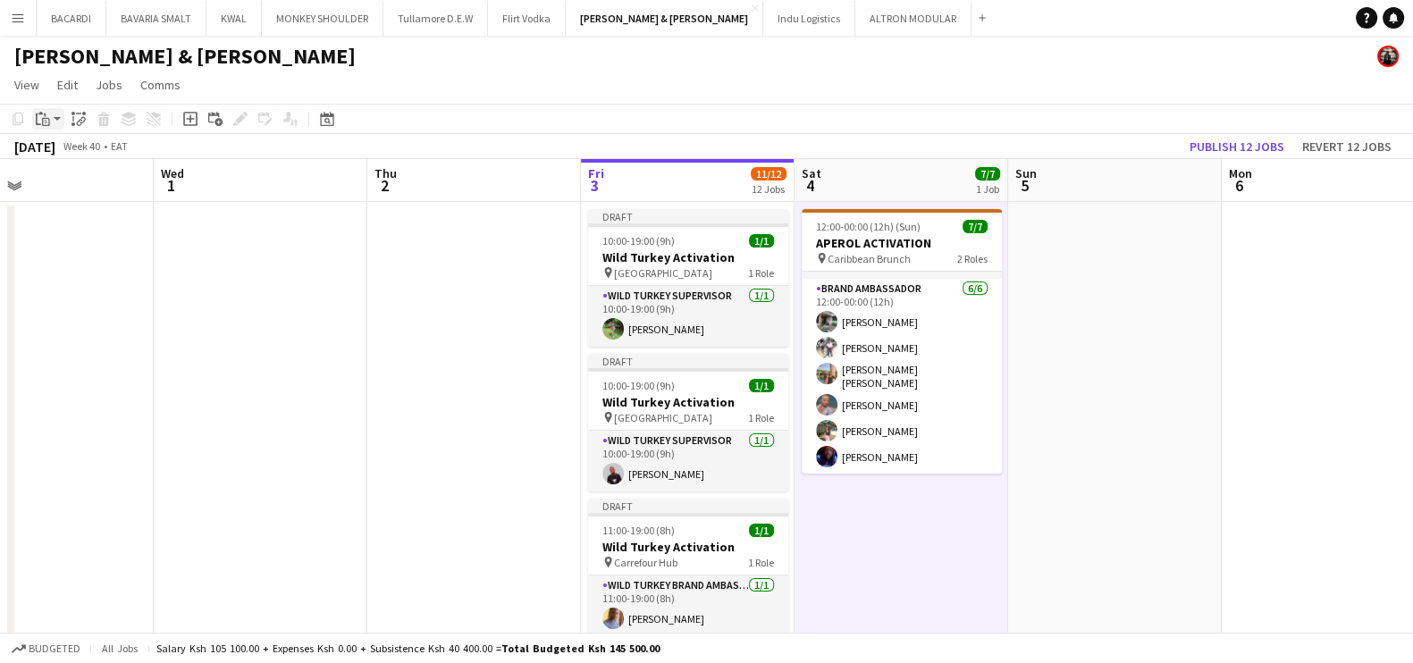
click at [56, 118] on app-action-btn "Paste" at bounding box center [48, 118] width 32 height 21
click at [92, 185] on link "Paste with crew Ctrl+Shift+V" at bounding box center [131, 183] width 168 height 16
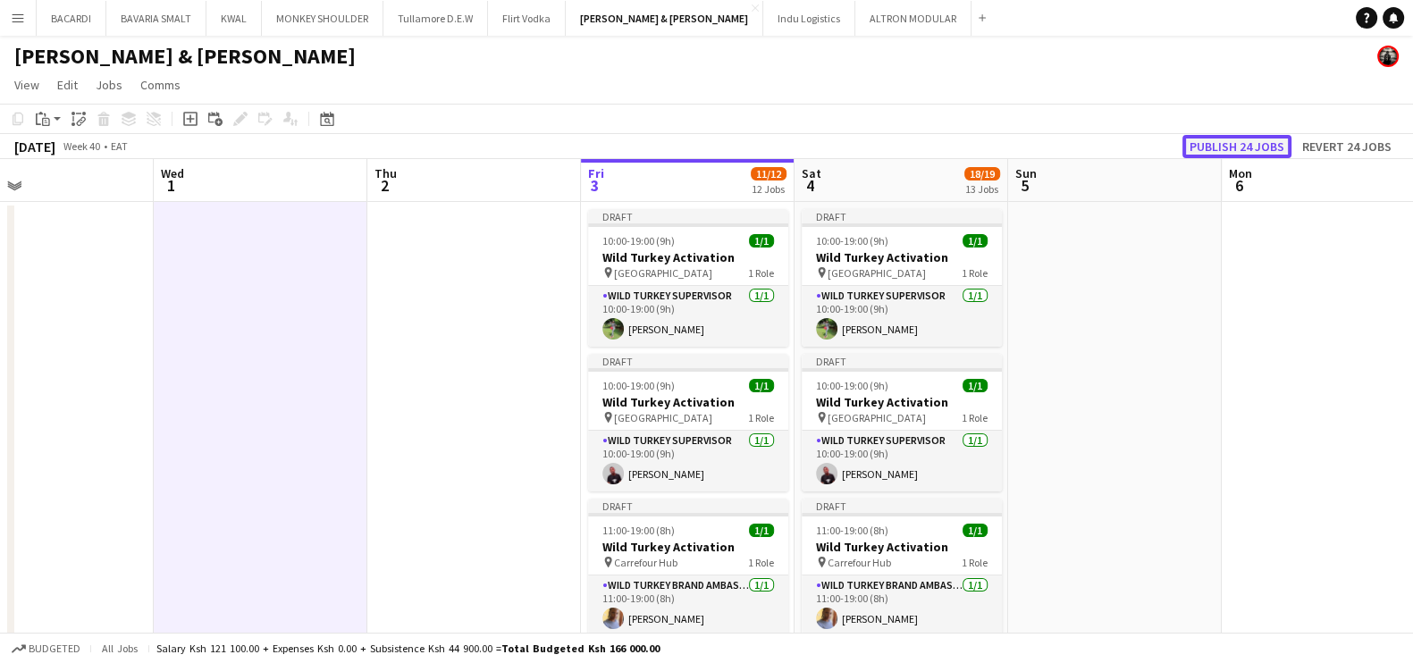
click at [1247, 150] on button "Publish 24 jobs" at bounding box center [1237, 146] width 109 height 23
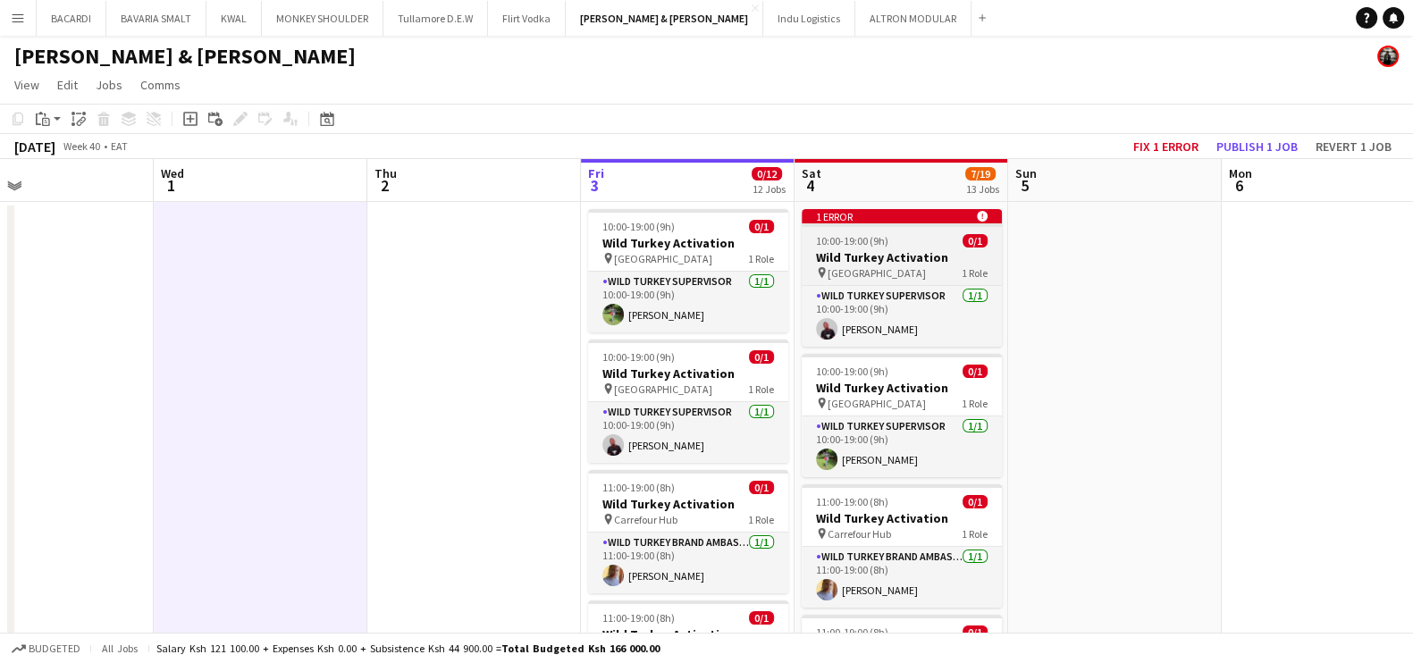
click at [870, 230] on app-job-card "1 error alert-circle 10:00-19:00 (9h) 0/1 Wild Turkey Activation pin Nairobi 1 …" at bounding box center [902, 278] width 200 height 138
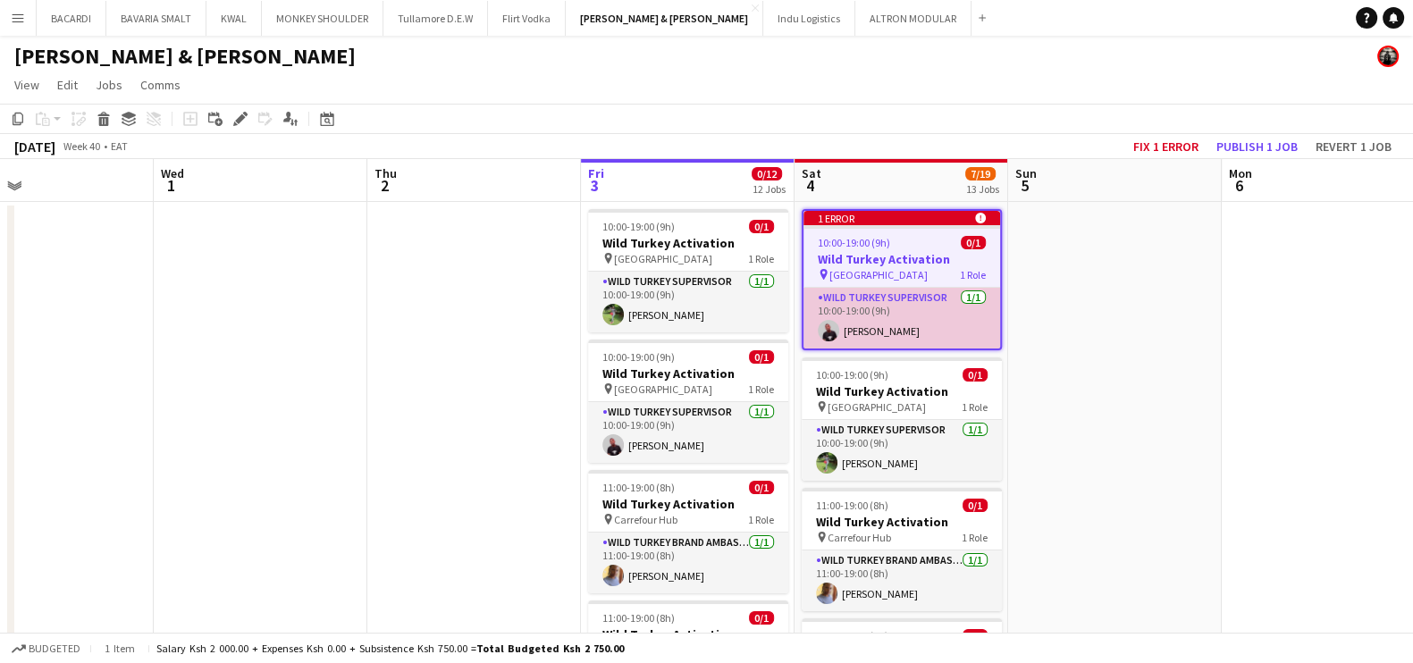
click at [897, 330] on app-card-role "Wild Turkey Supervisor 1/1 10:00-19:00 (9h) IDRIS MUDEIZI" at bounding box center [902, 318] width 197 height 61
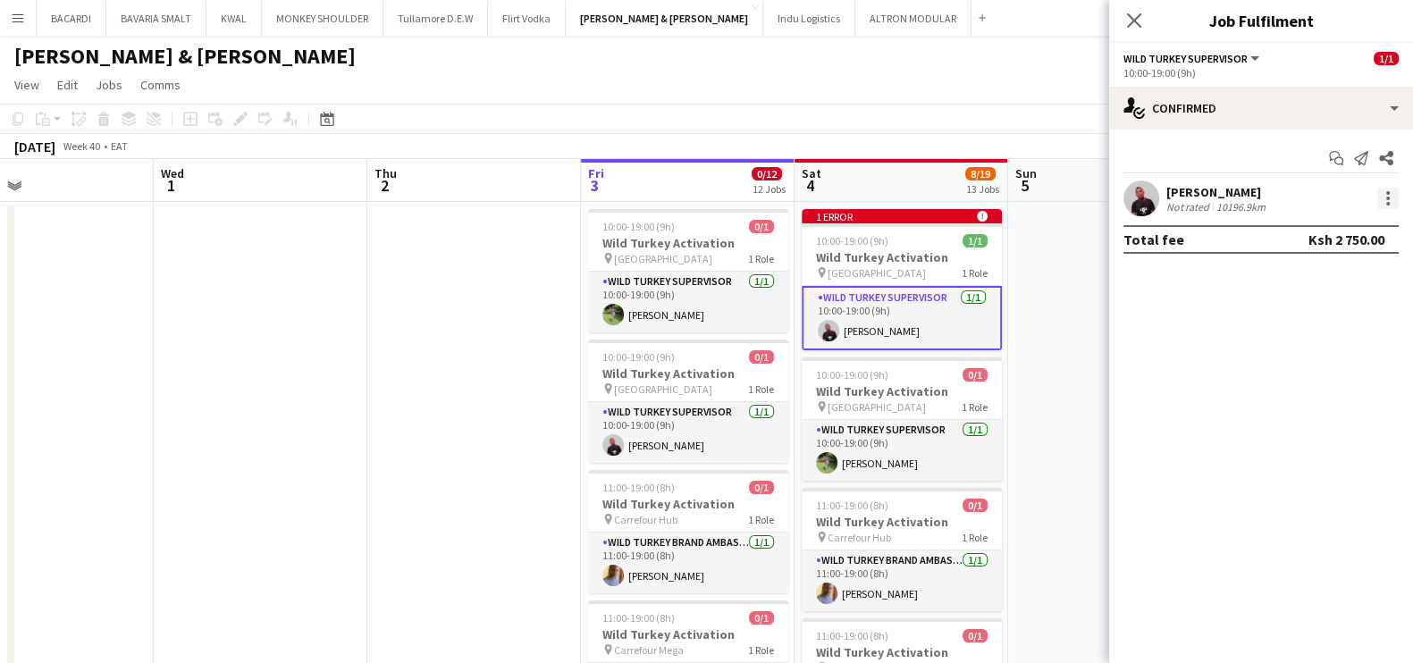
click at [1391, 198] on div at bounding box center [1387, 198] width 21 height 21
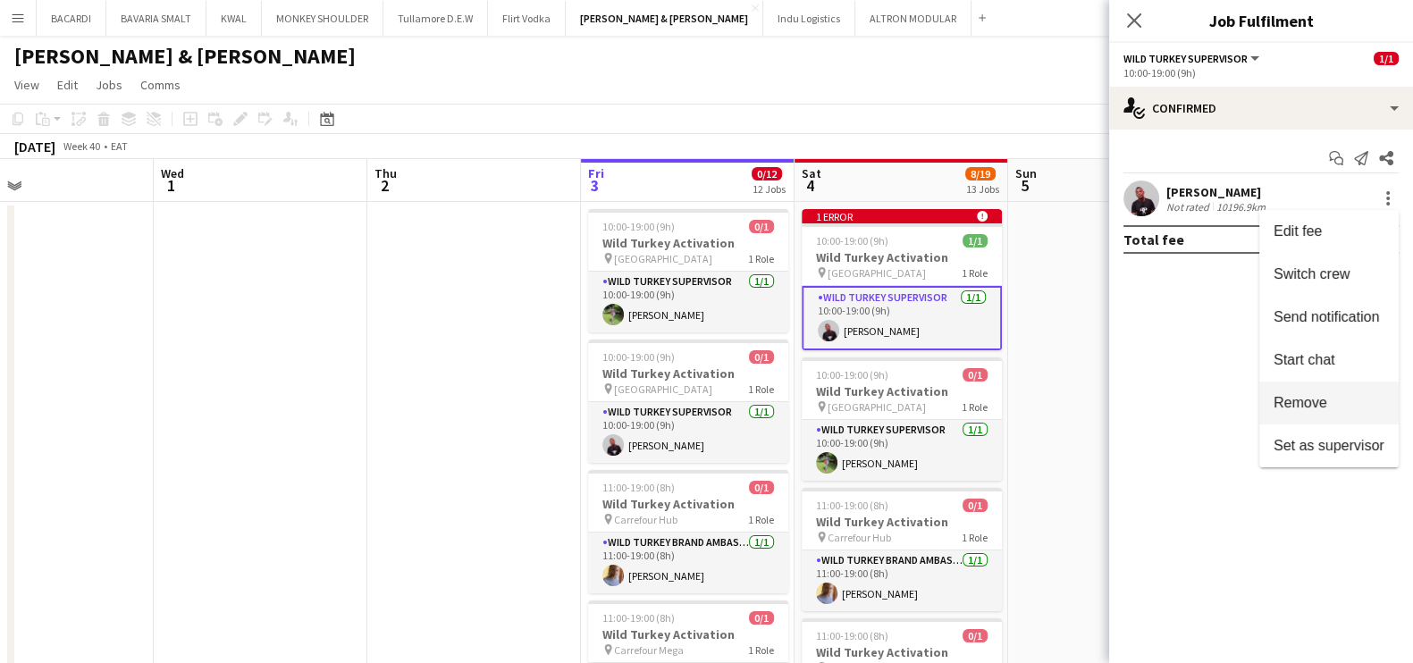
click at [1308, 392] on button "Remove" at bounding box center [1328, 403] width 139 height 43
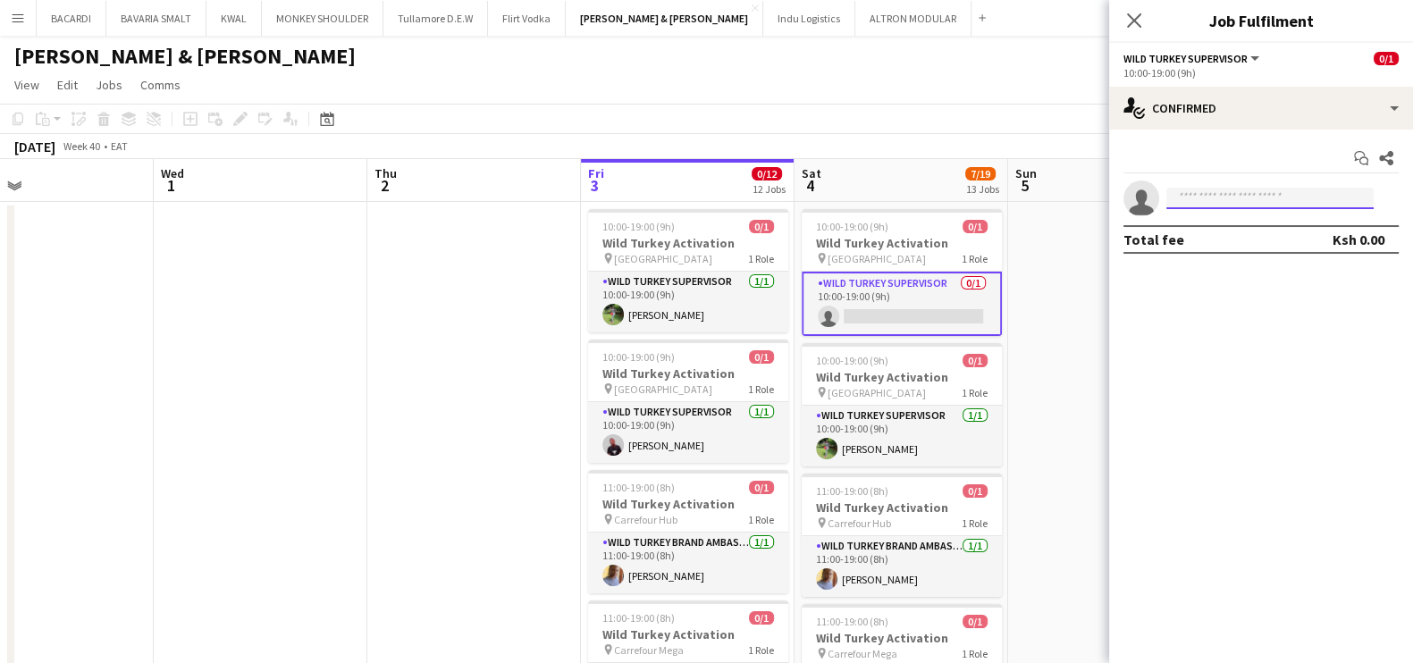
click at [1230, 199] on input at bounding box center [1269, 198] width 207 height 21
type input "*"
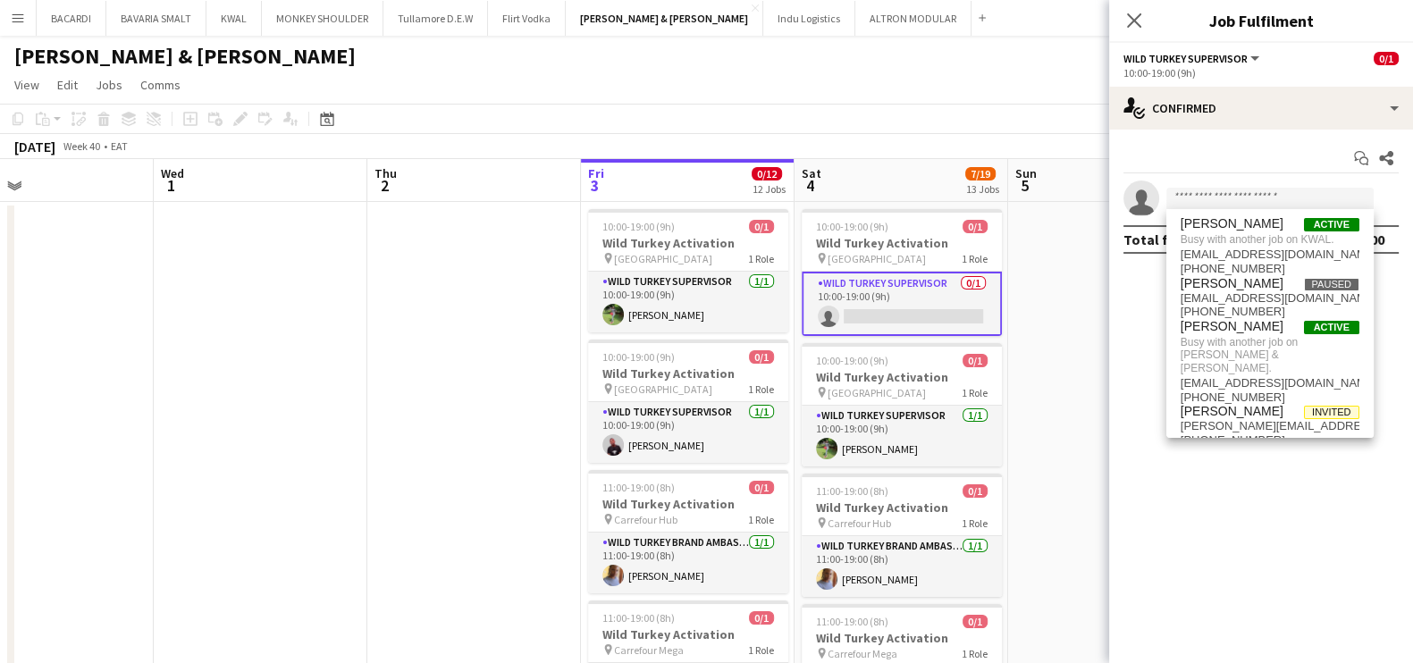
click at [1013, 76] on app-page-menu "View Day view expanded Day view collapsed Month view Date picker Jump to [DATE]…" at bounding box center [706, 87] width 1413 height 34
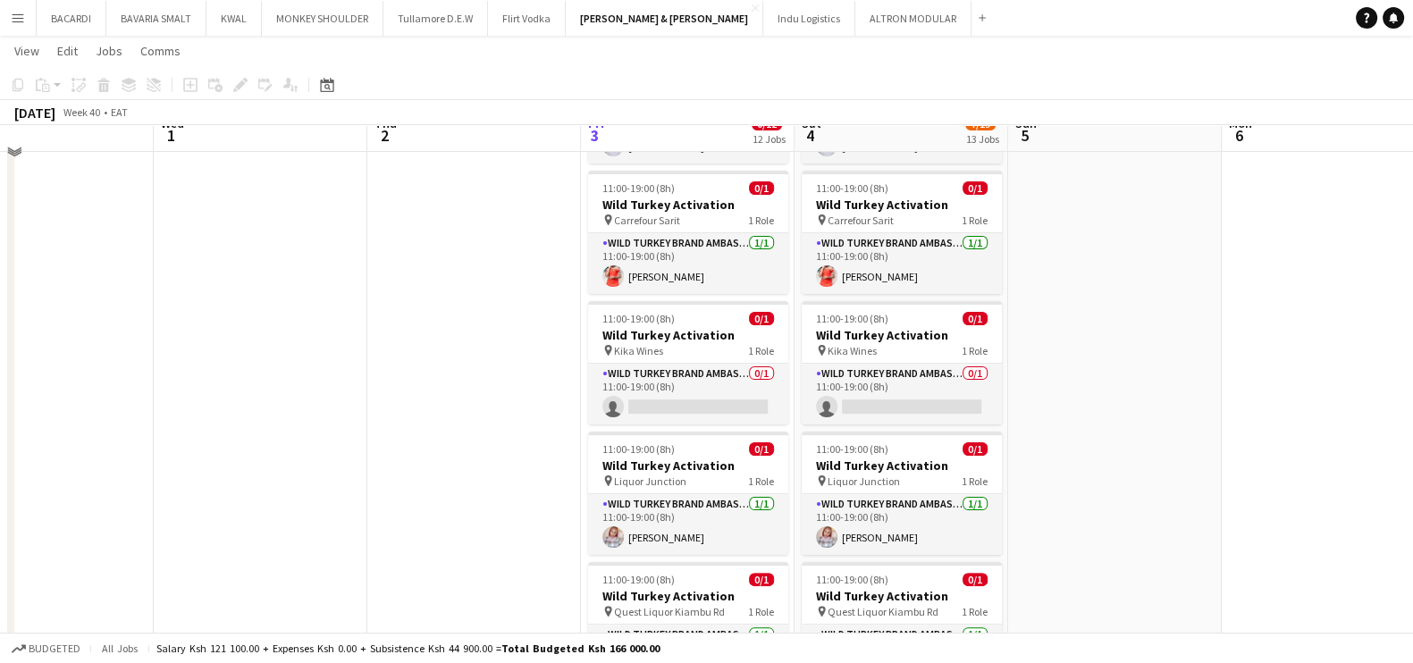
scroll to position [0, 0]
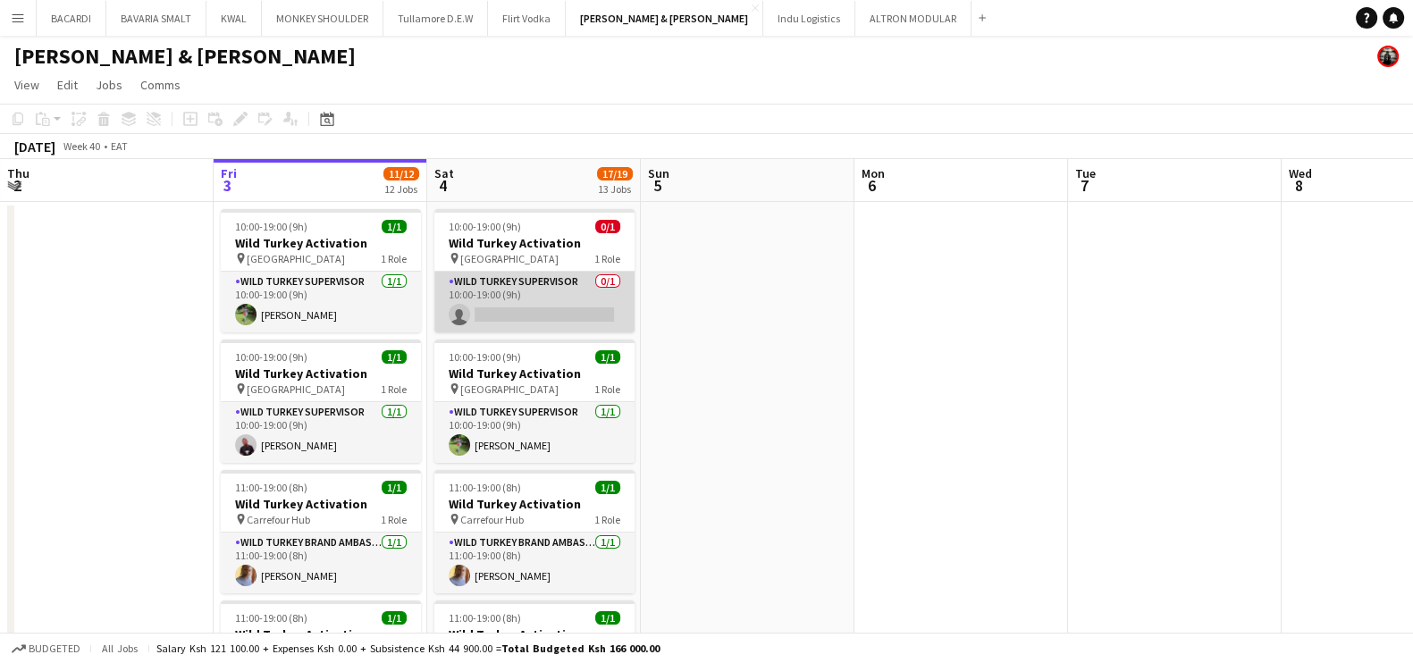
click at [507, 319] on app-card-role "Wild Turkey Supervisor 0/1 10:00-19:00 (9h) single-neutral-actions" at bounding box center [534, 302] width 200 height 61
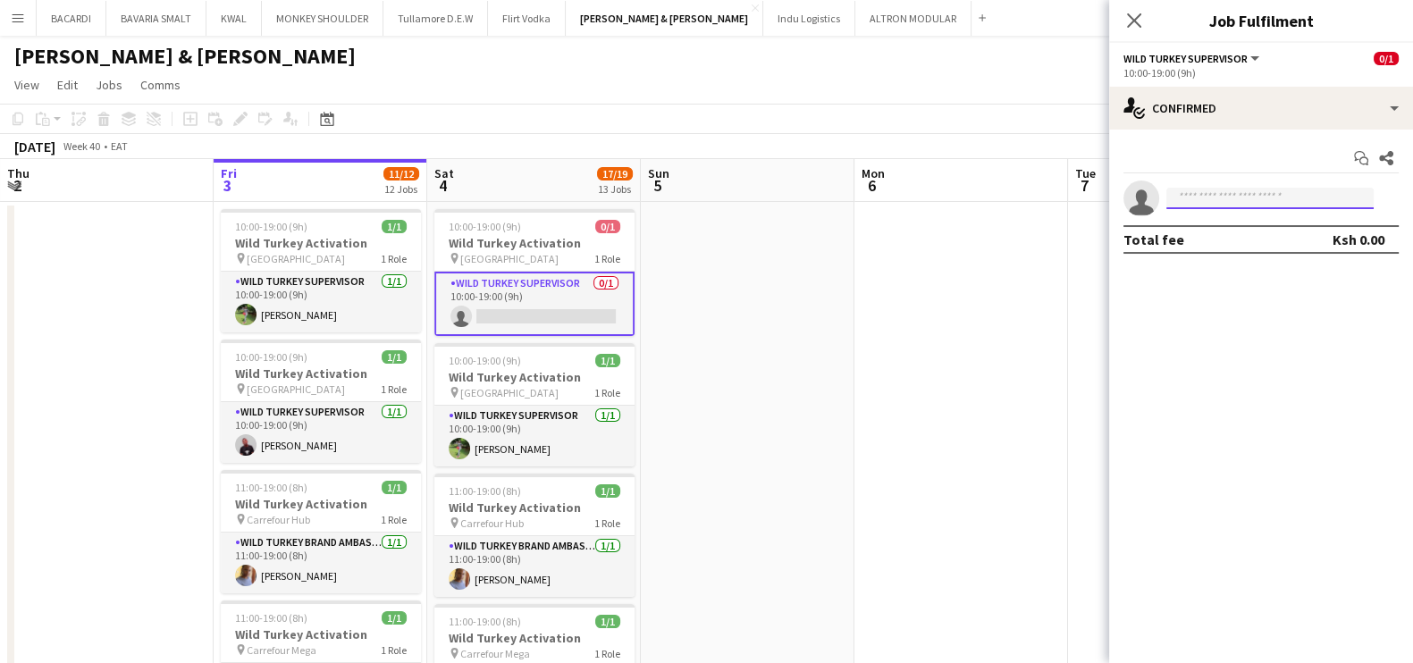
click at [1197, 197] on input at bounding box center [1269, 198] width 207 height 21
paste input "**********"
type input "**********"
click at [1143, 21] on app-icon "Close pop-in" at bounding box center [1135, 21] width 26 height 26
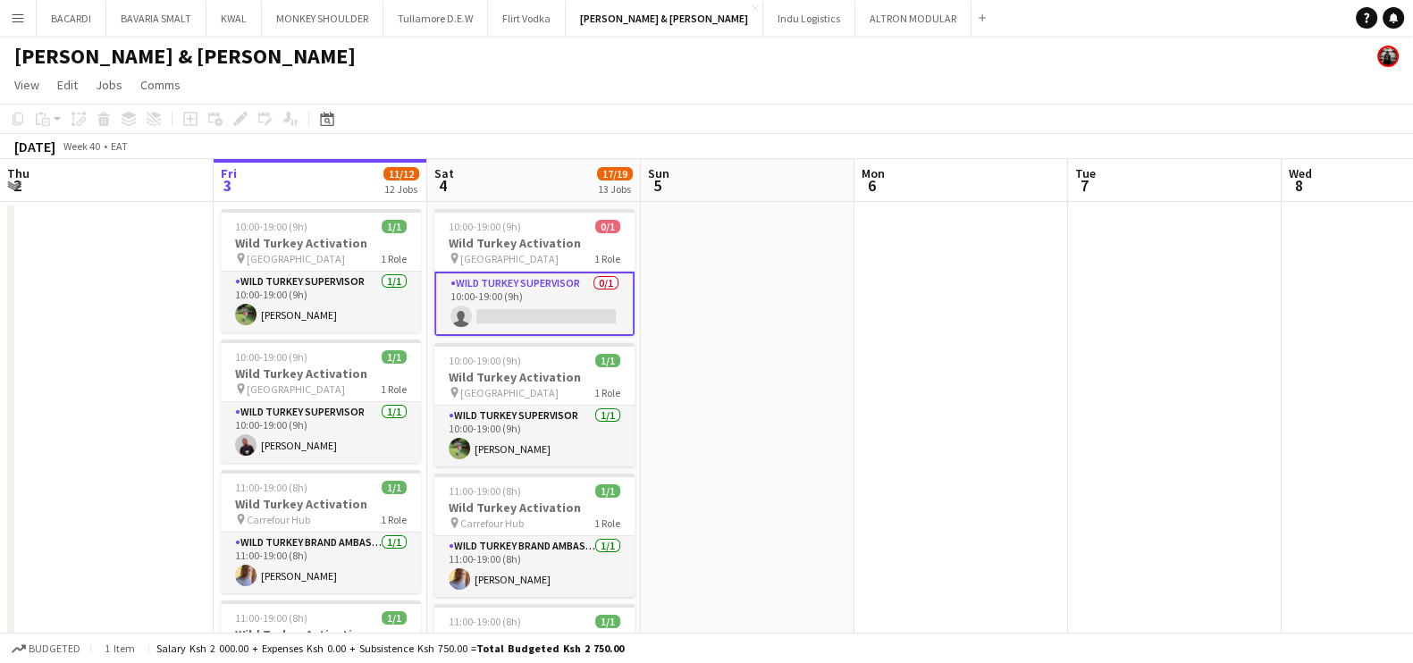
click at [552, 324] on app-card-role "Wild Turkey Supervisor 0/1 10:00-19:00 (9h) single-neutral-actions" at bounding box center [534, 304] width 200 height 64
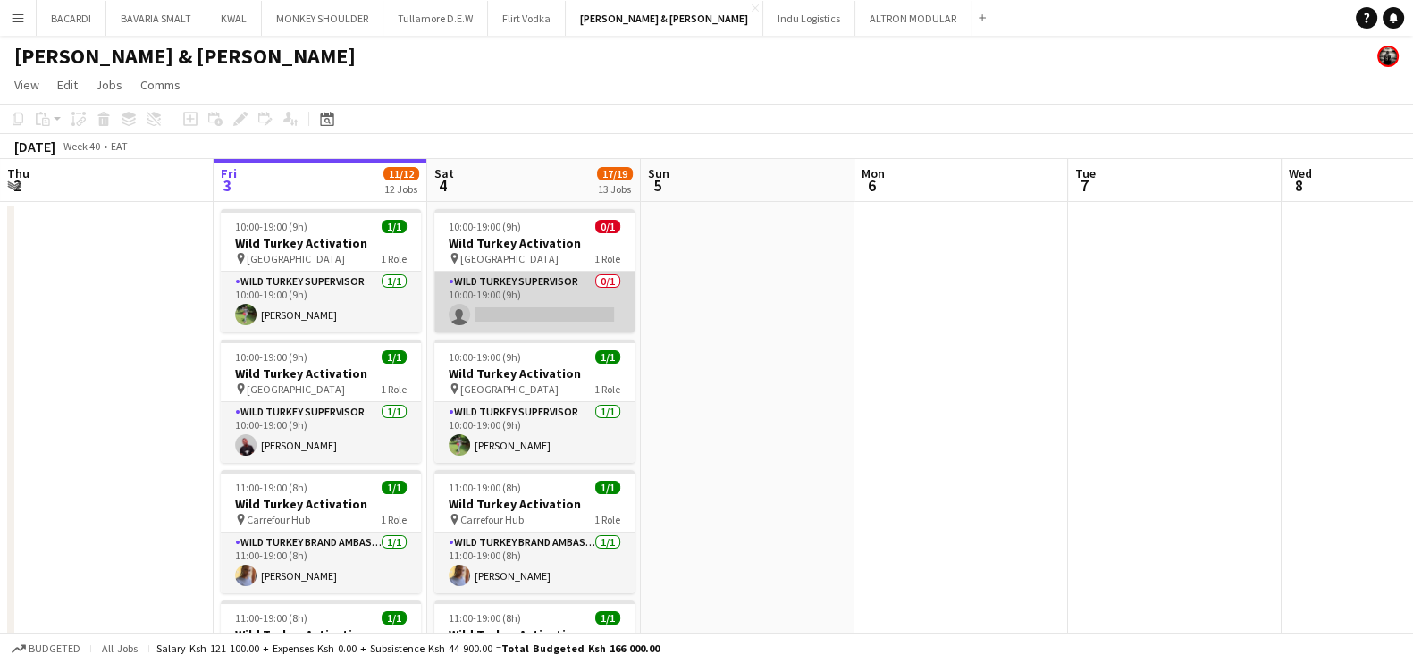
click at [554, 319] on app-card-role "Wild Turkey Supervisor 0/1 10:00-19:00 (9h) single-neutral-actions" at bounding box center [534, 302] width 200 height 61
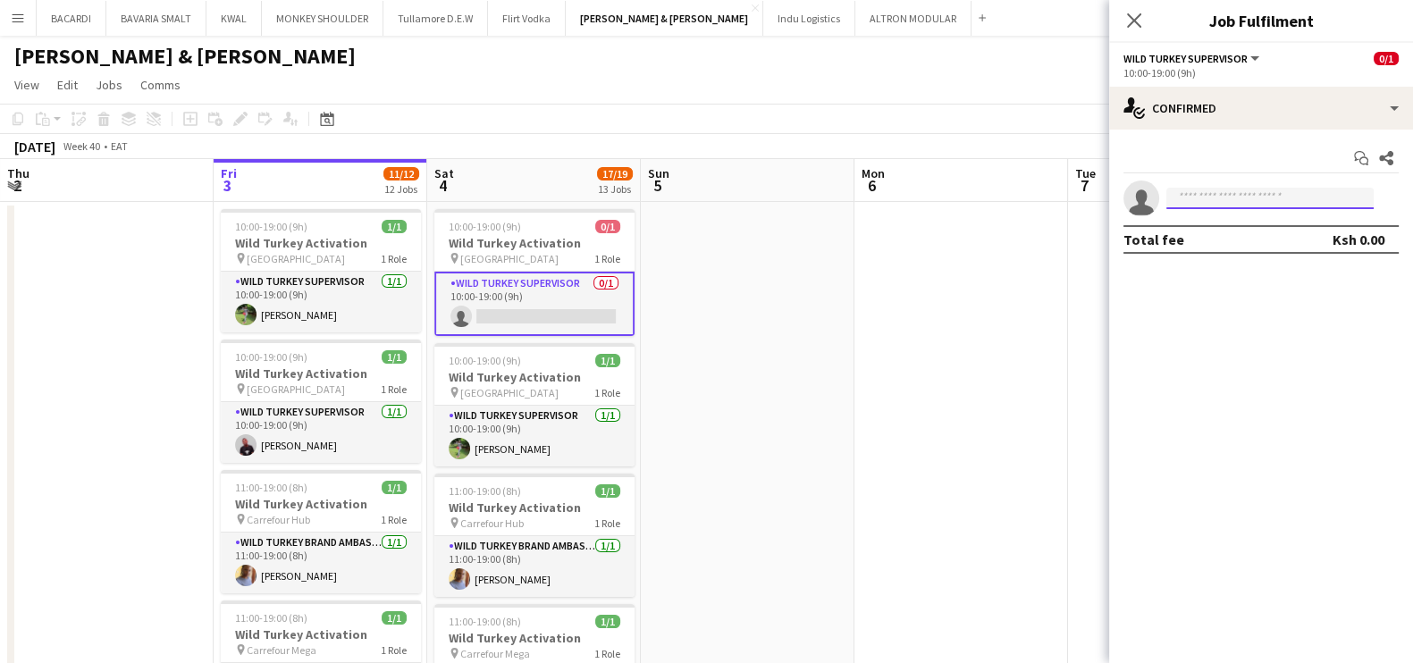
click at [1191, 190] on input at bounding box center [1269, 198] width 207 height 21
paste input "**********"
type input "**********"
click at [521, 312] on app-card-role "Wild Turkey Supervisor 0/1 10:00-19:00 (9h) single-neutral-actions" at bounding box center [534, 304] width 200 height 64
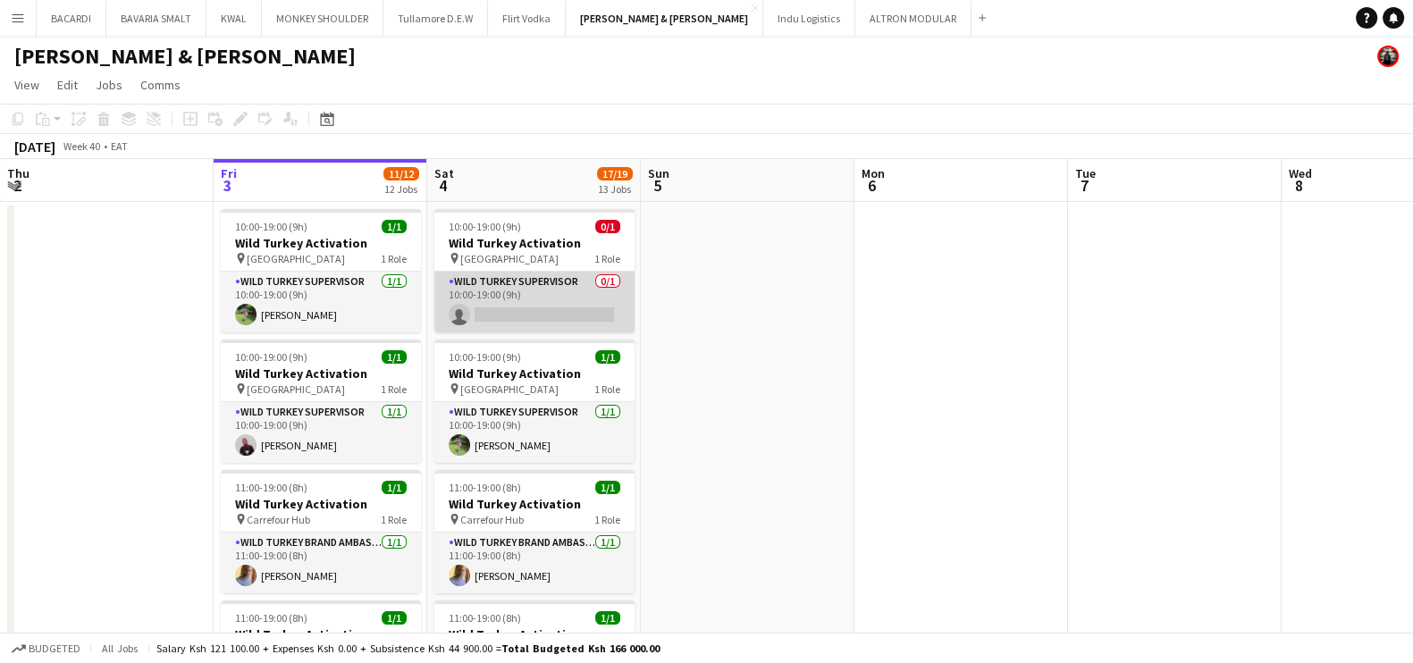
click at [518, 315] on app-card-role "Wild Turkey Supervisor 0/1 10:00-19:00 (9h) single-neutral-actions" at bounding box center [534, 302] width 200 height 61
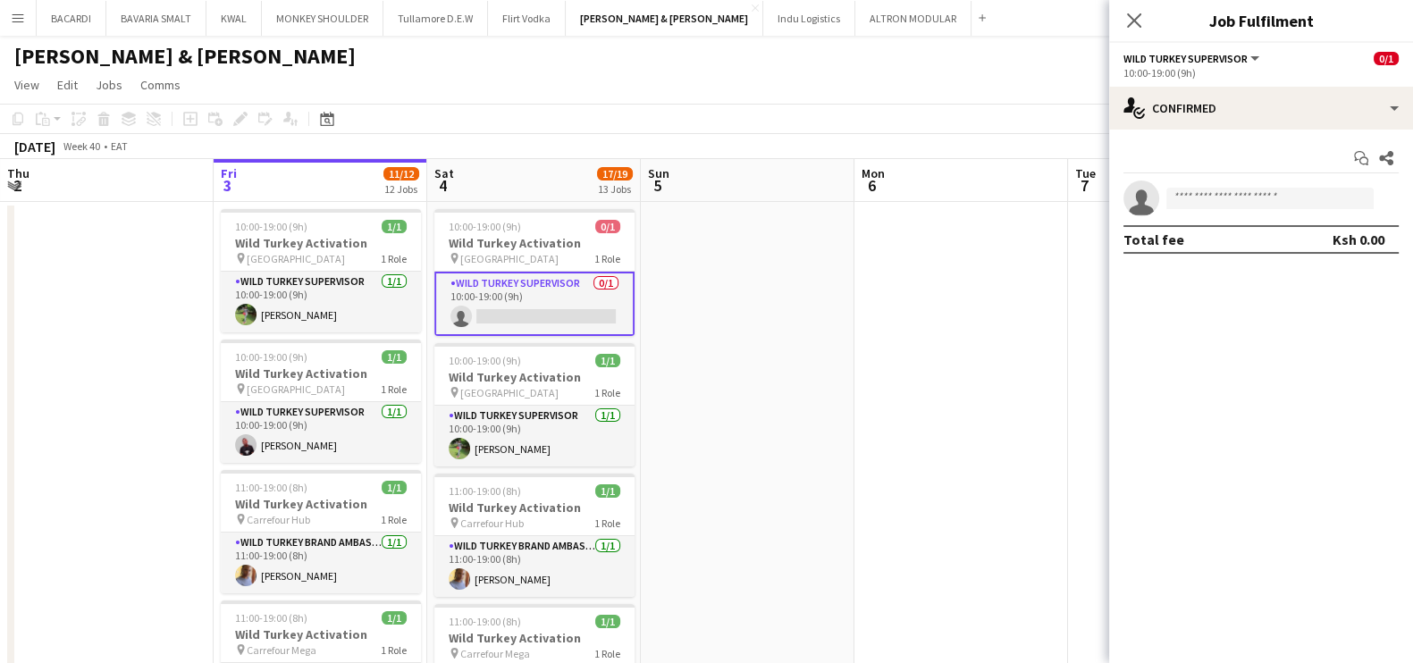
click at [1269, 181] on app-invite-slot "single-neutral-actions" at bounding box center [1261, 199] width 304 height 36
click at [1262, 189] on input at bounding box center [1269, 198] width 207 height 21
paste input "**********"
click at [1301, 206] on input "**********" at bounding box center [1269, 198] width 207 height 21
click at [1177, 200] on input "**********" at bounding box center [1269, 198] width 207 height 21
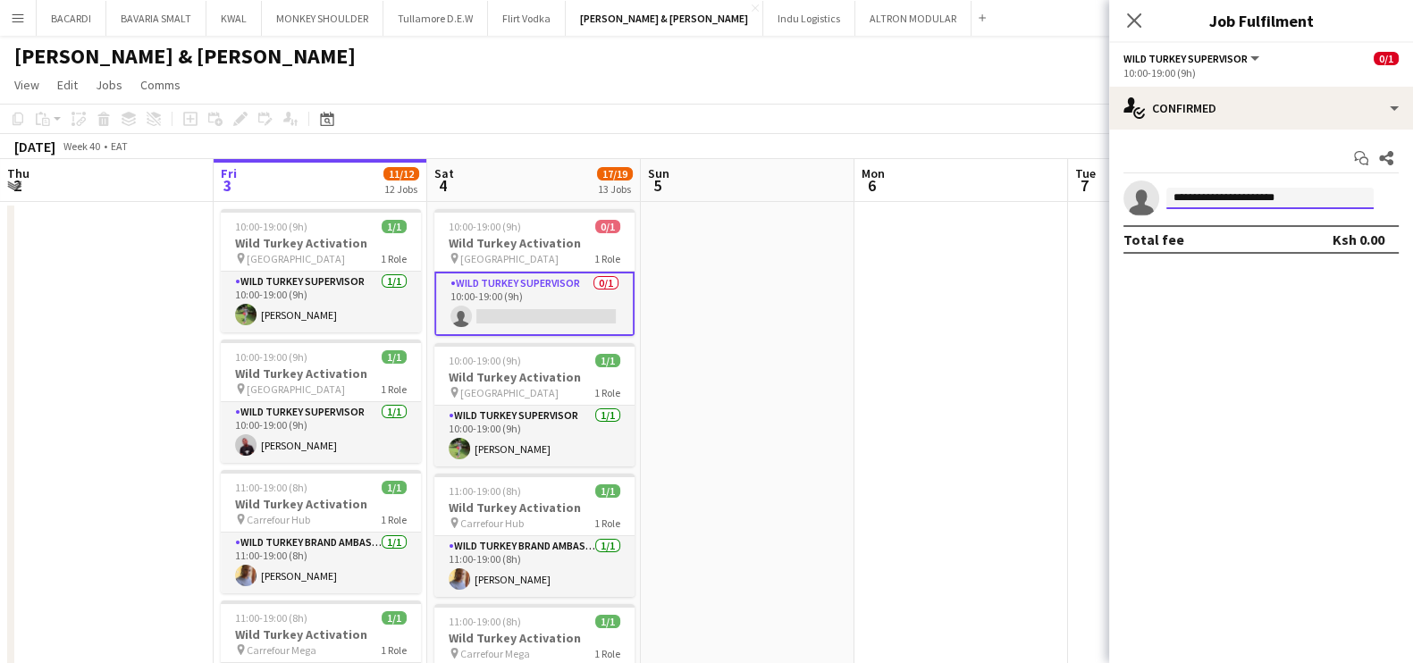
click at [1171, 198] on input "**********" at bounding box center [1269, 198] width 207 height 21
click at [1308, 185] on app-invite-slot "**********" at bounding box center [1261, 199] width 304 height 36
click at [1313, 206] on input "**********" at bounding box center [1269, 198] width 207 height 21
type input "*"
click at [1131, 12] on icon "Close pop-in" at bounding box center [1133, 20] width 17 height 17
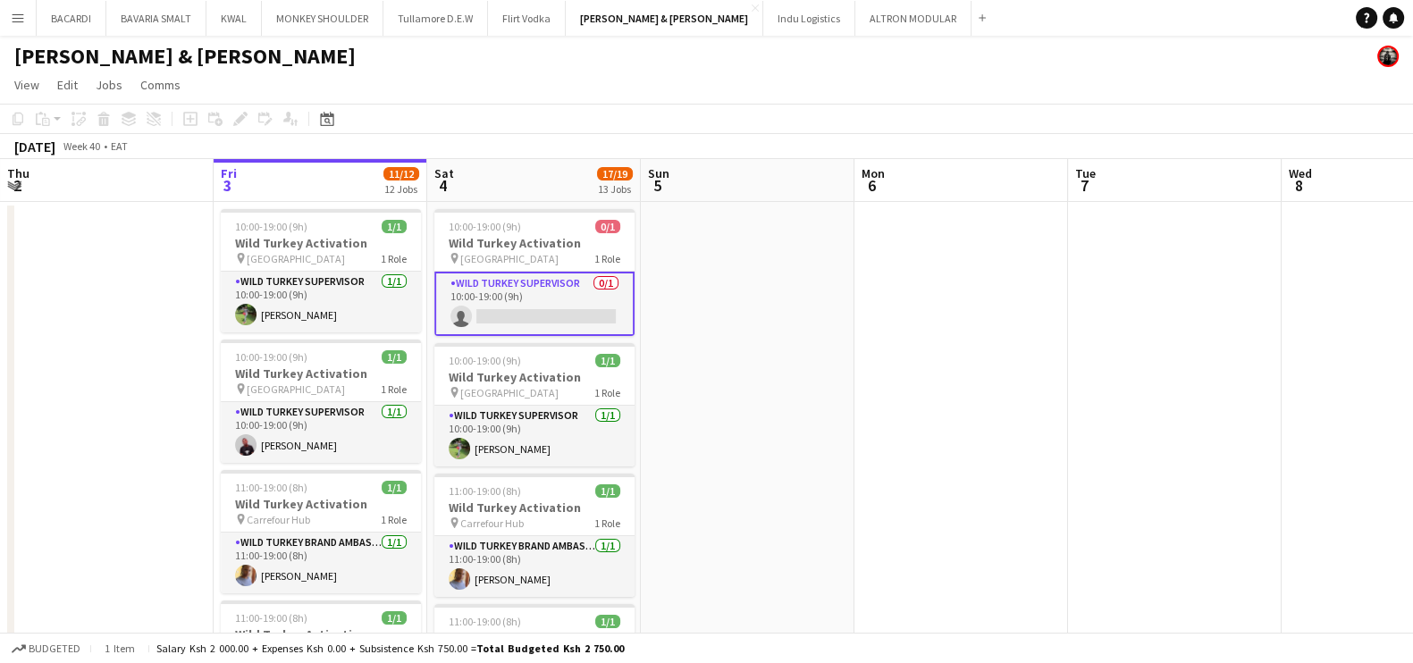
click at [12, 25] on button "Menu" at bounding box center [18, 18] width 36 height 36
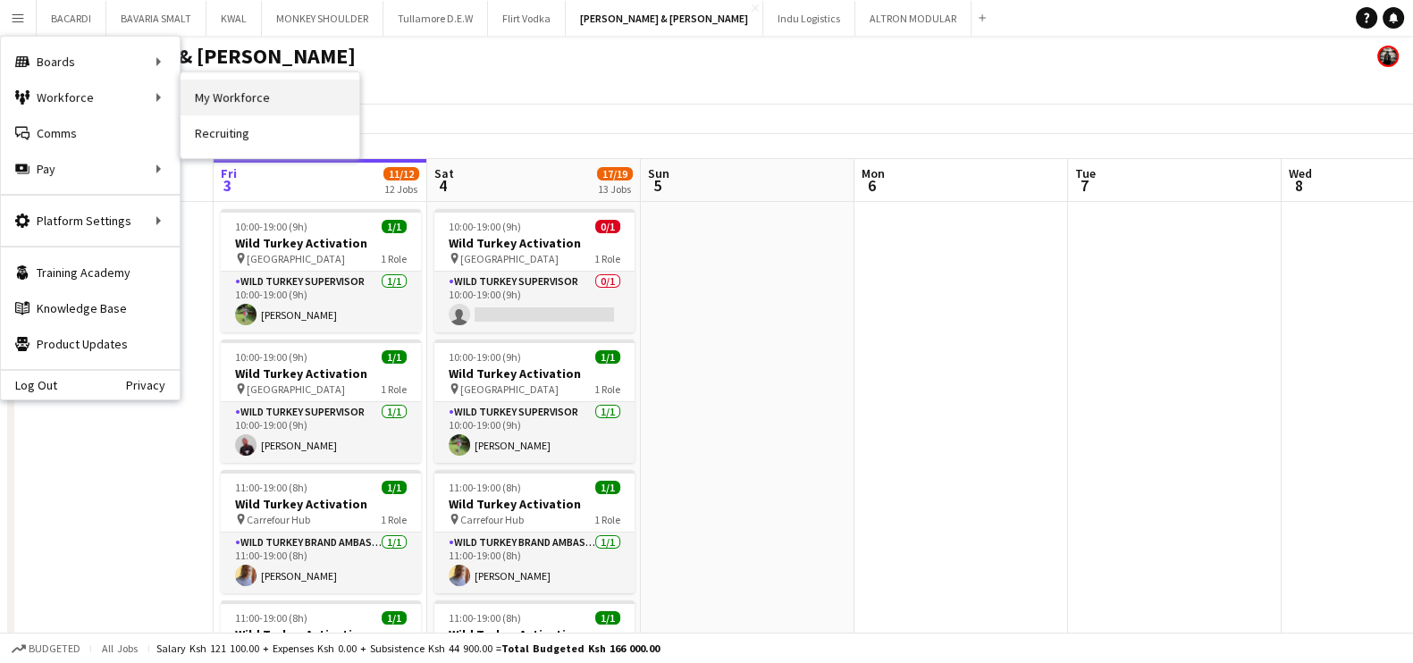
click at [228, 84] on link "My Workforce" at bounding box center [270, 98] width 179 height 36
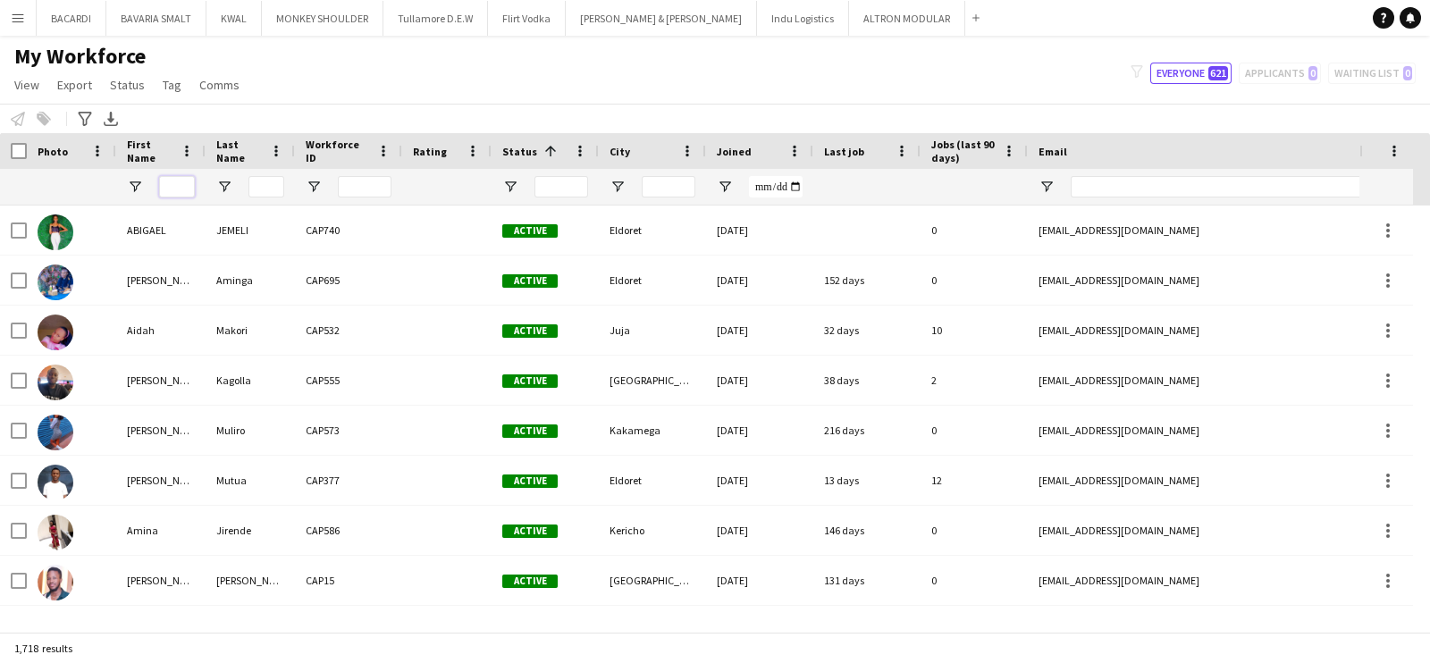
click at [165, 189] on input "First Name Filter Input" at bounding box center [177, 186] width 36 height 21
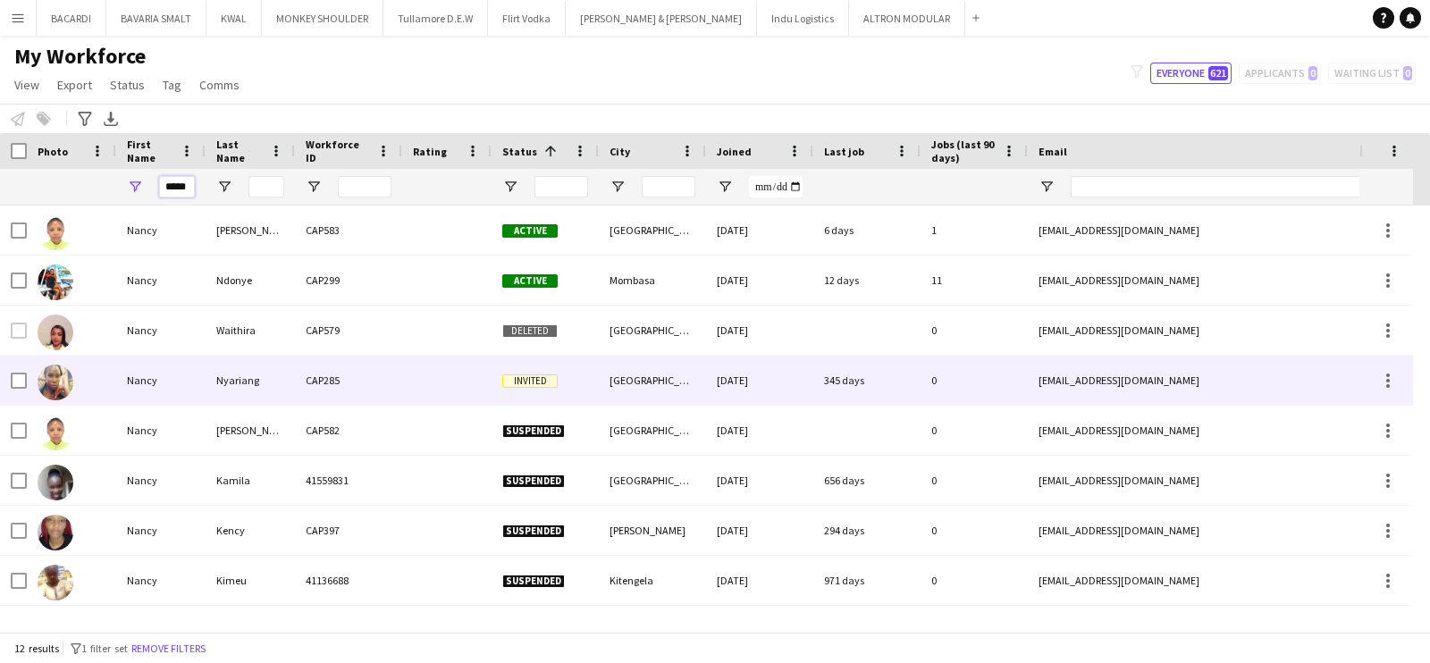
type input "*****"
click at [402, 386] on div at bounding box center [446, 380] width 89 height 49
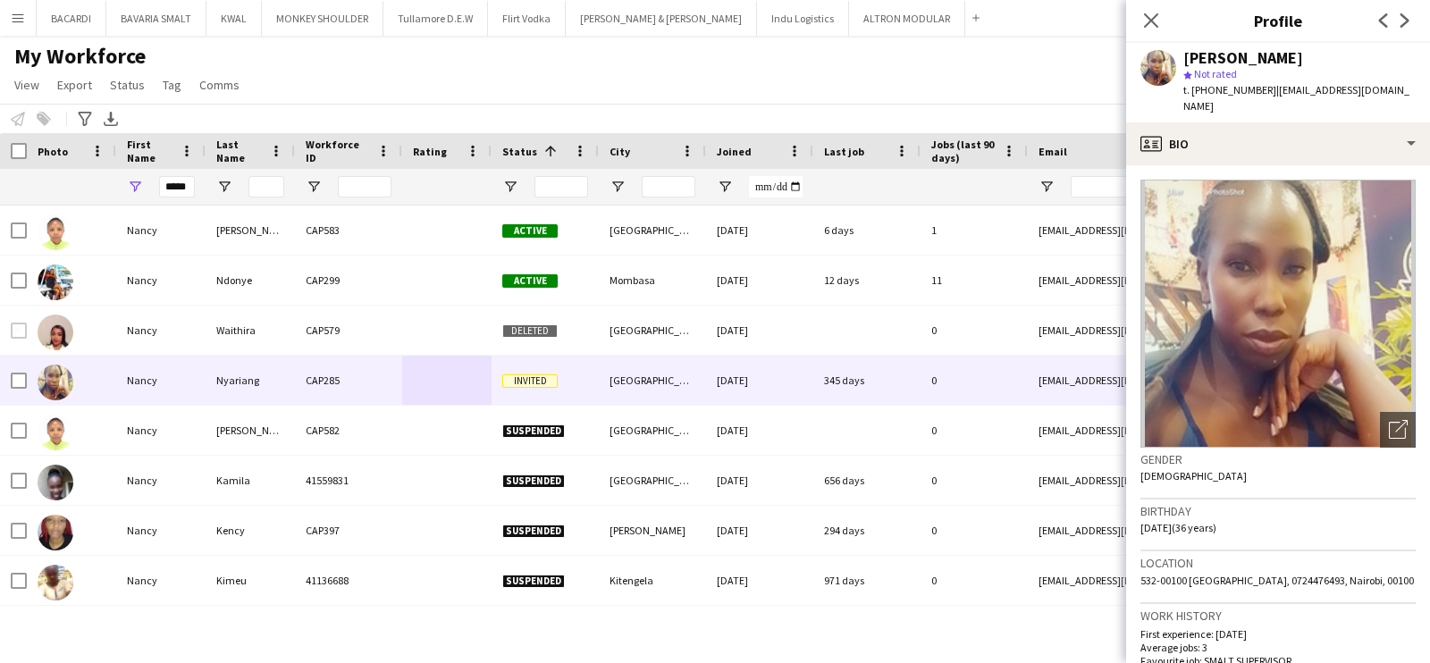
drag, startPoint x: 1266, startPoint y: 87, endPoint x: 1390, endPoint y: 91, distance: 124.3
click at [1390, 91] on span "| [EMAIL_ADDRESS][DOMAIN_NAME]" at bounding box center [1296, 97] width 226 height 29
copy span "[EMAIL_ADDRESS][DOMAIN_NAME]"
click at [629, 18] on button "[PERSON_NAME] & [PERSON_NAME] Close" at bounding box center [661, 18] width 191 height 35
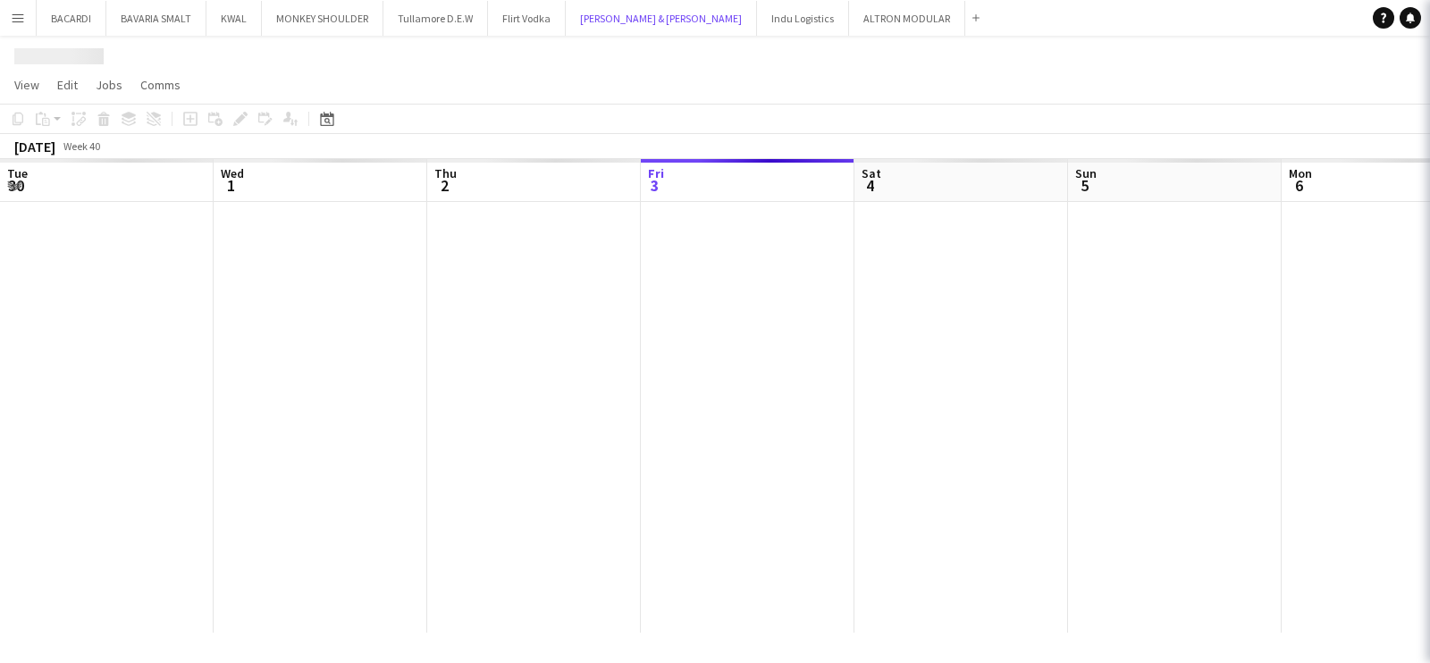
scroll to position [0, 427]
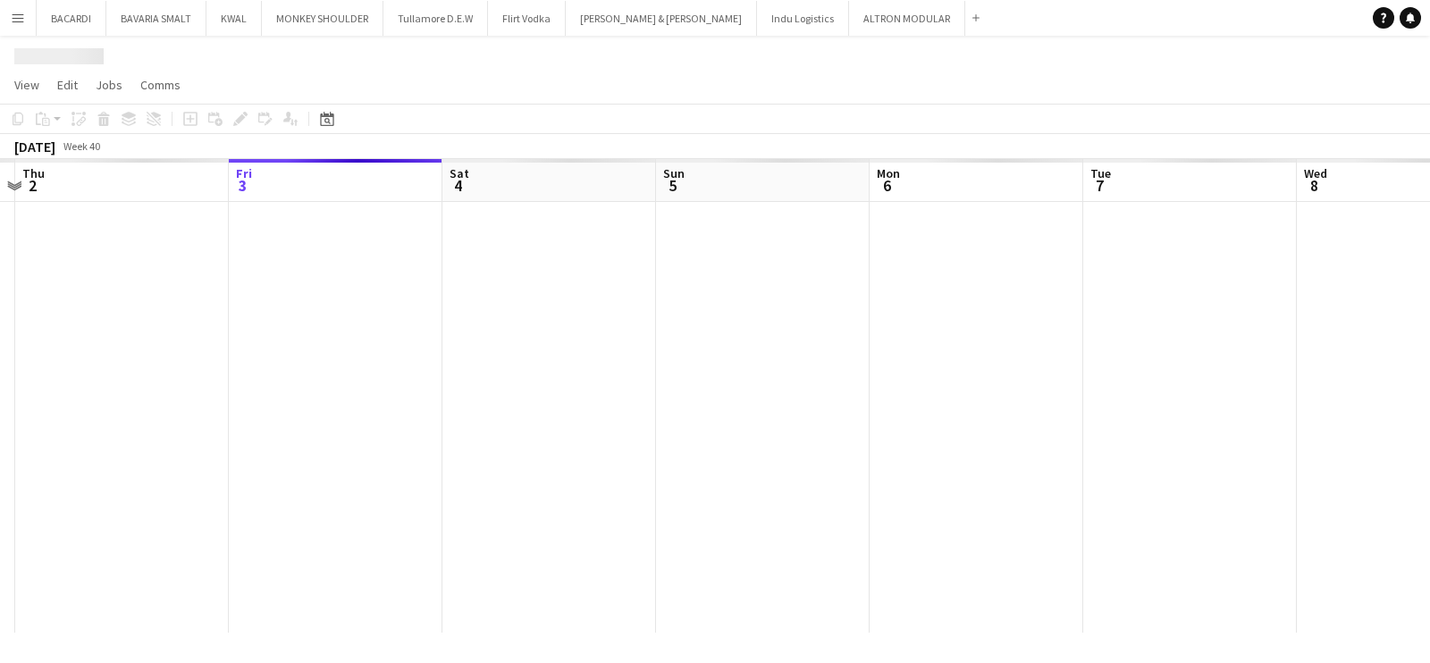
drag, startPoint x: 451, startPoint y: 357, endPoint x: 476, endPoint y: 429, distance: 76.3
click at [476, 429] on app-calendar-viewport "Tue 30 Wed 1 Thu 2 Fri 3 Sat 4 Sun 5 Mon 6 Tue 7 Wed 8 Thu 9 Fri 10 Sat 11" at bounding box center [715, 396] width 1430 height 474
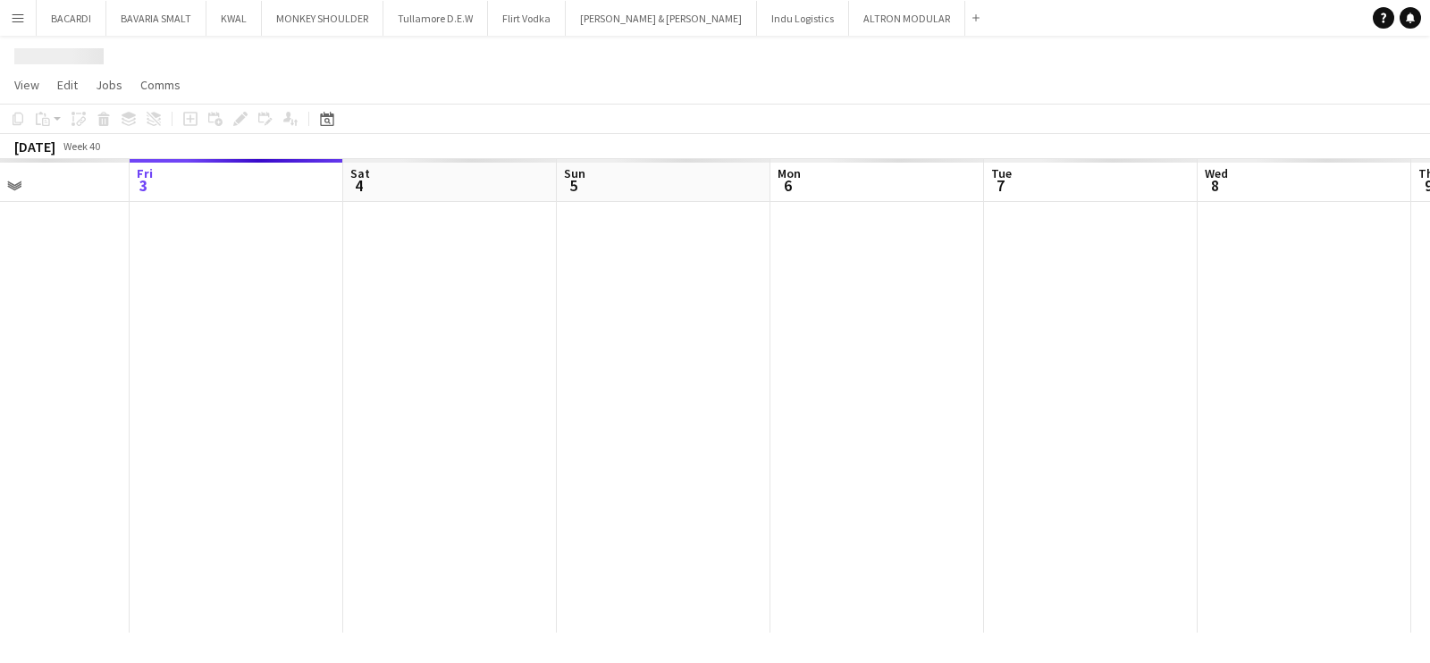
drag, startPoint x: 374, startPoint y: 380, endPoint x: 906, endPoint y: 386, distance: 532.8
click at [906, 386] on app-calendar-viewport "Tue 30 Wed 1 Thu 2 Fri 3 Sat 4 Sun 5 Mon 6 Tue 7 Wed 8 Thu 9 Fri 10 Sat 11" at bounding box center [715, 396] width 1430 height 474
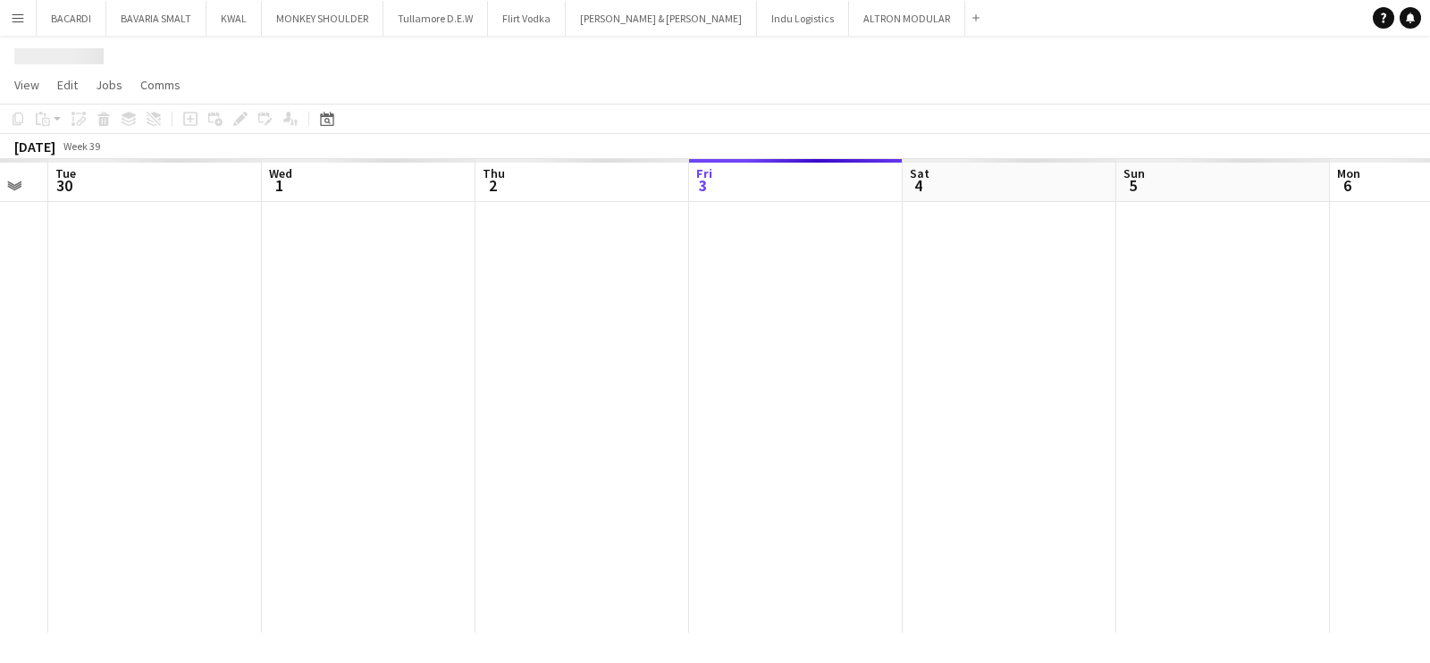
drag, startPoint x: 509, startPoint y: 419, endPoint x: 0, endPoint y: 333, distance: 515.9
click at [0, 333] on app-calendar-viewport "Sat 27 Sun 28 Mon 29 Tue 30 Wed 1 Thu 2 Fri 3 Sat 4 Sun 5 Mon 6 Tue 7 Wed 8" at bounding box center [715, 396] width 1430 height 474
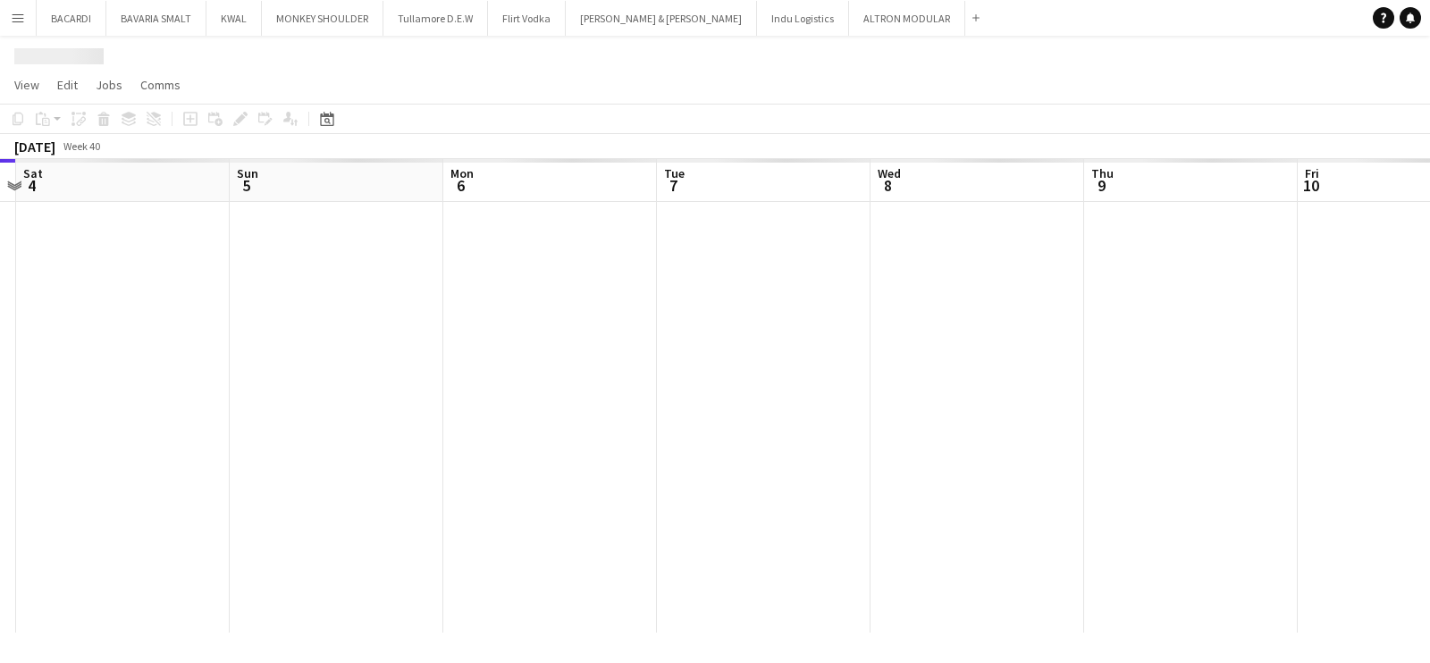
drag, startPoint x: 904, startPoint y: 399, endPoint x: 344, endPoint y: 346, distance: 562.0
click at [344, 346] on app-calendar-viewport "Wed 1 Thu 2 Fri 3 Sat 4 Sun 5 Mon 6 Tue 7 Wed 8 Thu 9 Fri 10 Sat 11 Sun 12" at bounding box center [715, 396] width 1430 height 474
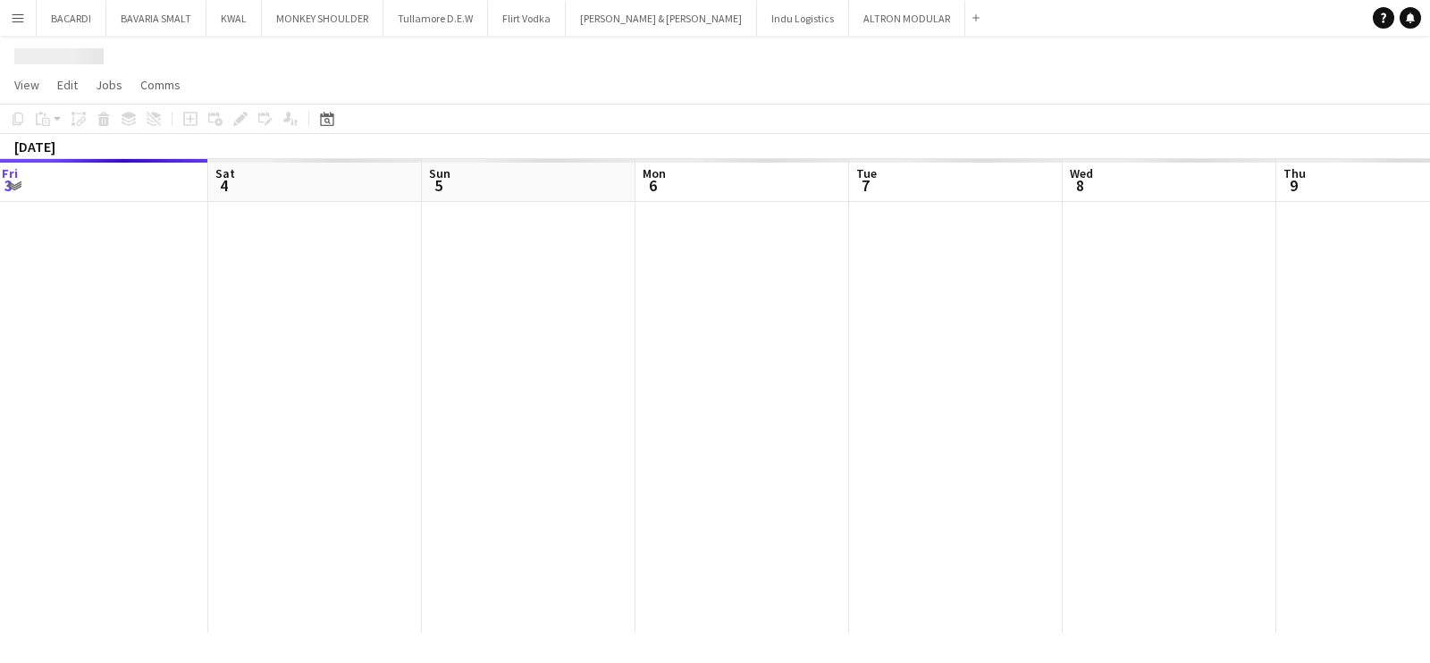
drag, startPoint x: 866, startPoint y: 383, endPoint x: 286, endPoint y: 353, distance: 580.9
click at [286, 353] on app-calendar-viewport "Wed 1 Thu 2 Fri 3 Sat 4 Sun 5 Mon 6 Tue 7 Wed 8 Thu 9 Fri 10 Sat 11 Sun 12" at bounding box center [715, 396] width 1430 height 474
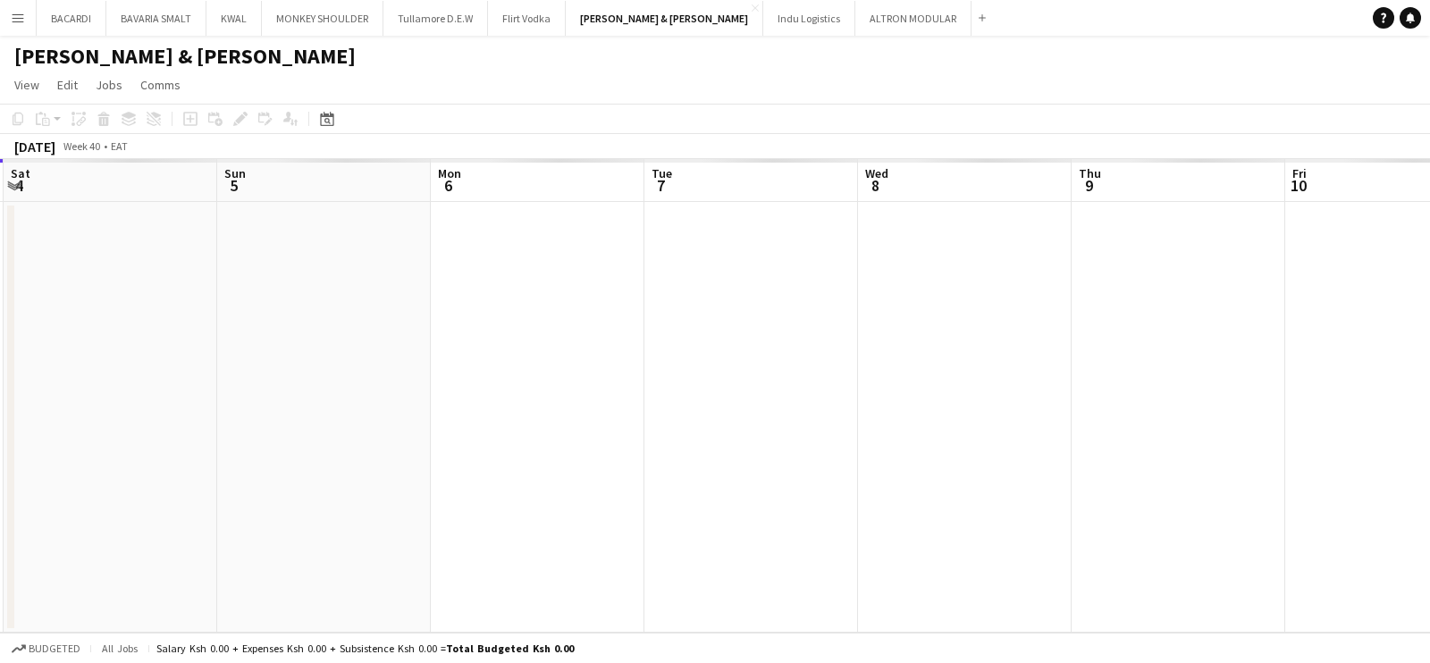
drag, startPoint x: 215, startPoint y: 375, endPoint x: 617, endPoint y: 394, distance: 401.8
click at [867, 385] on app-calendar-viewport "Thu 2 Fri 3 Sat 4 Sun 5 Mon 6 Tue 7 Wed 8 Thu 9 Fri 10 Sat 11 Sun 12 Mon 13" at bounding box center [715, 396] width 1430 height 474
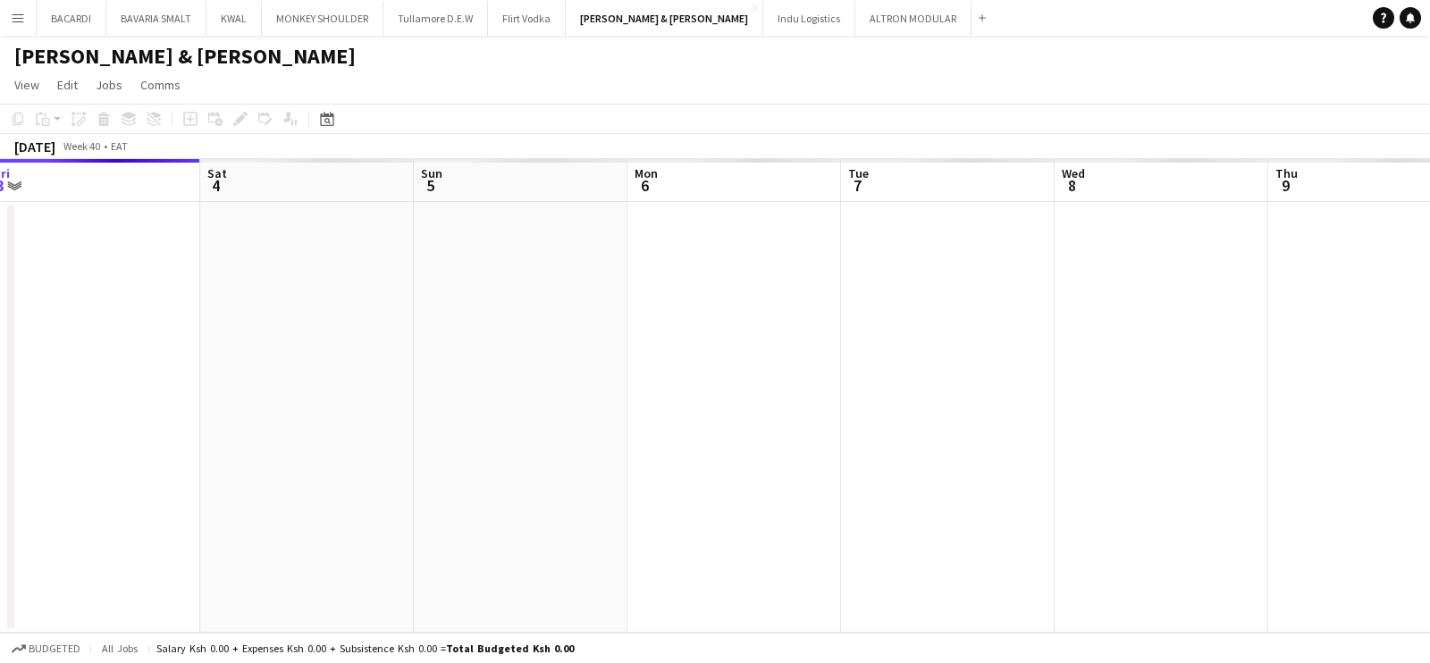
drag, startPoint x: 299, startPoint y: 377, endPoint x: 231, endPoint y: 382, distance: 69.0
click at [566, 375] on app-calendar-viewport "Wed 1 Thu 2 Fri 3 Sat 4 Sun 5 Mon 6 Tue 7 Wed 8 Thu 9 Fri 10 Sat 11 Sun 12" at bounding box center [715, 396] width 1430 height 474
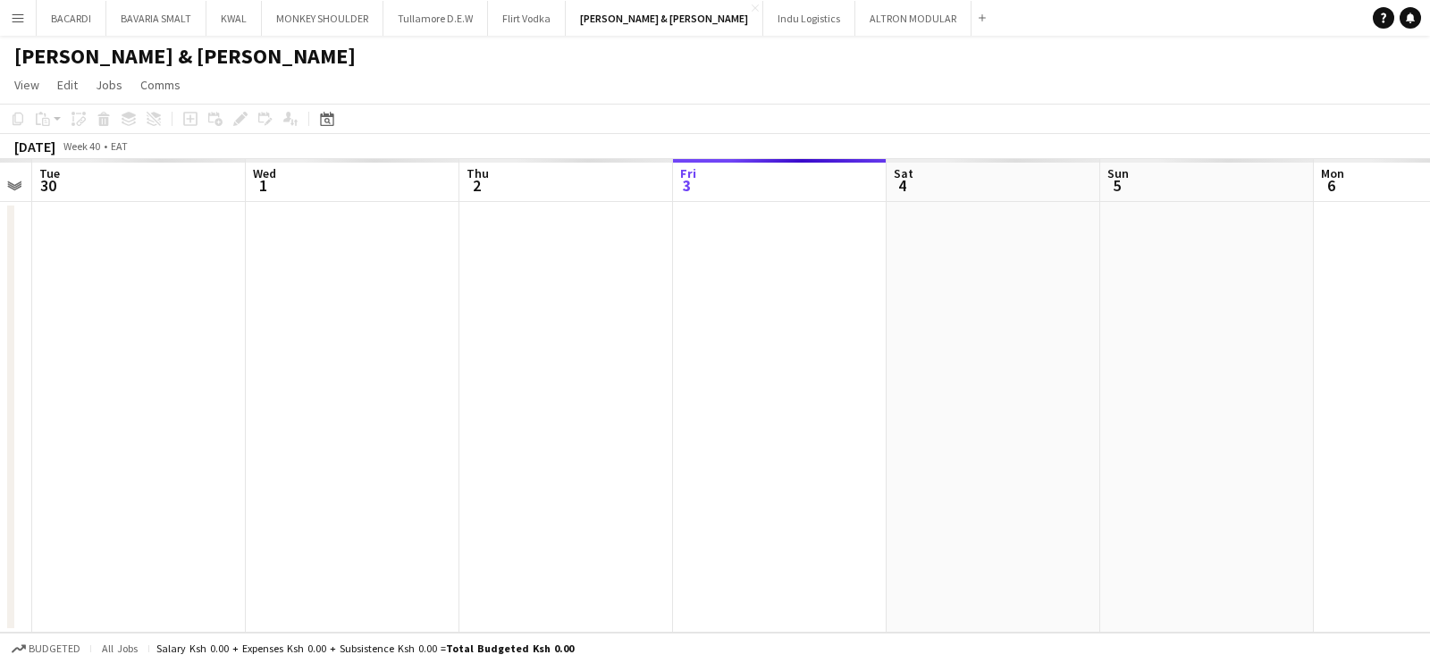
drag, startPoint x: 231, startPoint y: 382, endPoint x: 769, endPoint y: 415, distance: 539.1
click at [781, 410] on app-calendar-viewport "Sat 27 Sun 28 Mon 29 Tue 30 Wed 1 Thu 2 Fri 3 Sat 4 Sun 5 Mon 6 Tue 7 Wed 8" at bounding box center [715, 396] width 1430 height 474
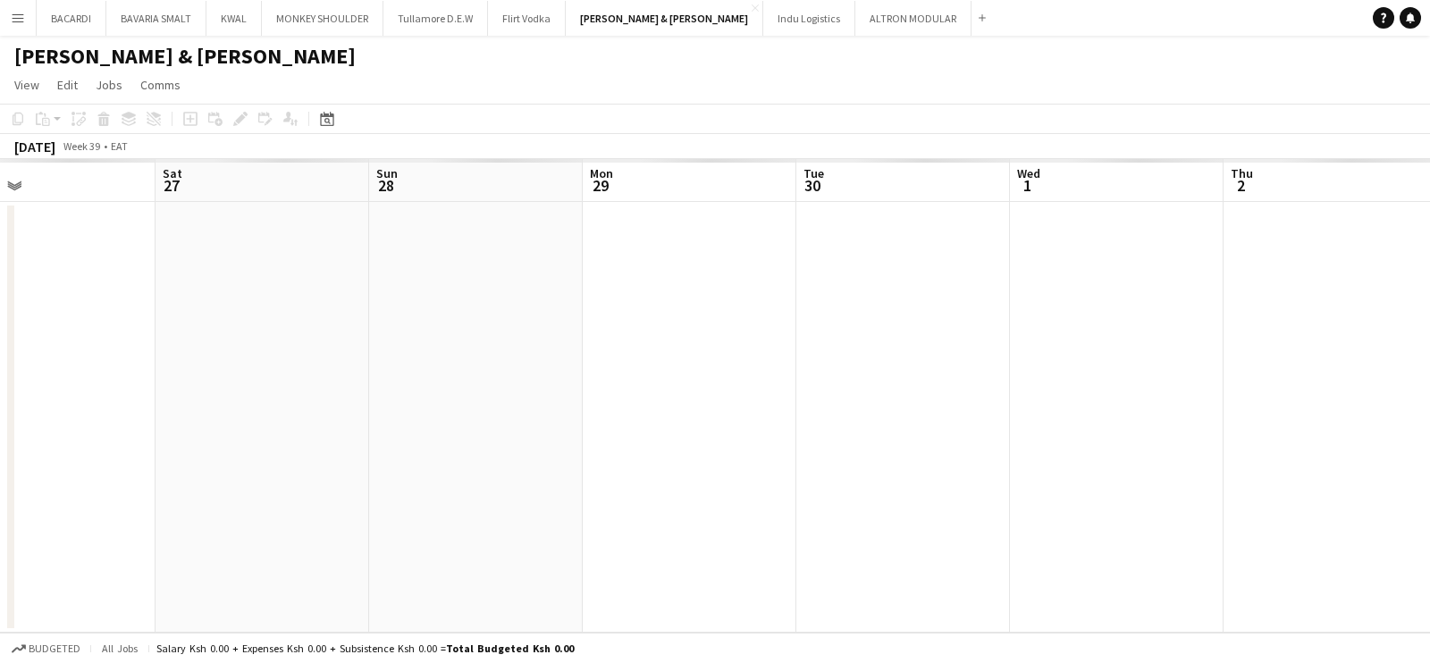
drag, startPoint x: 870, startPoint y: 471, endPoint x: 225, endPoint y: 500, distance: 645.1
click at [968, 477] on app-calendar-viewport "Wed 24 Thu 25 Fri 26 Sat 27 Sun 28 Mon 29 Tue 30 Wed 1 Thu 2 Fri 3 Sat 4 Sun 5" at bounding box center [715, 396] width 1430 height 474
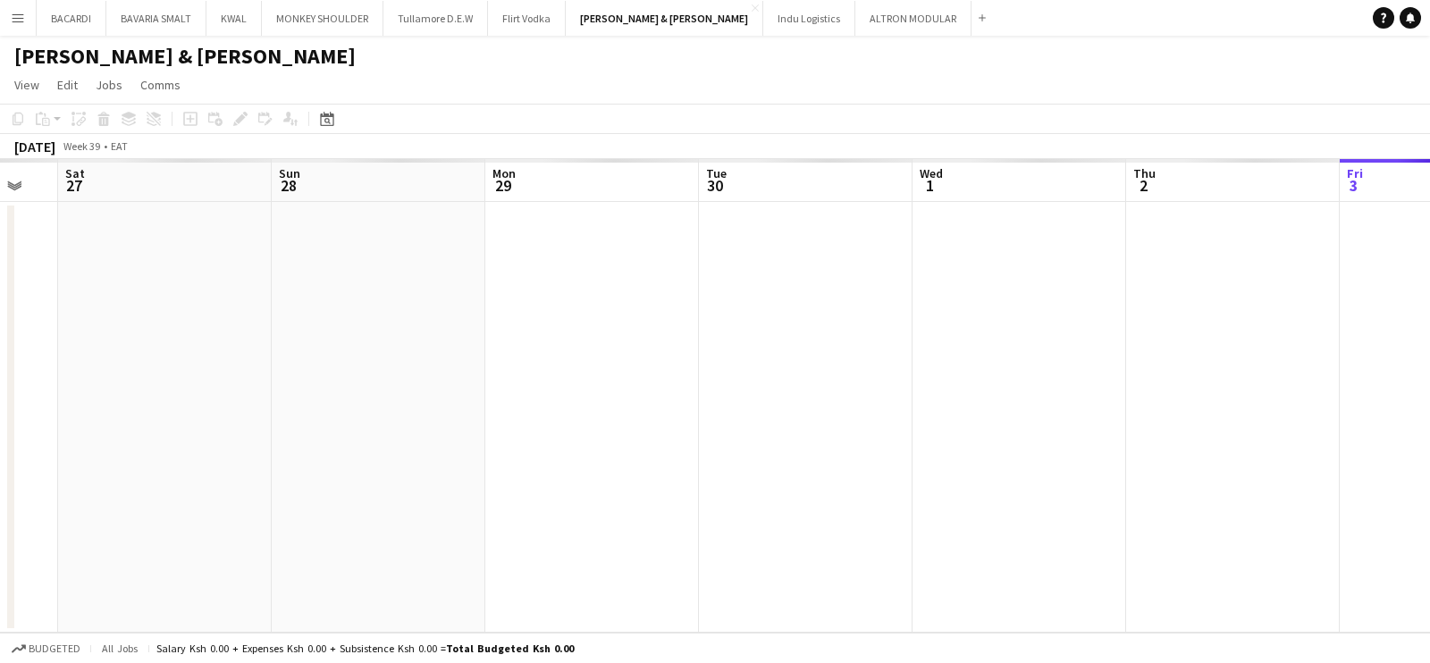
drag, startPoint x: 225, startPoint y: 500, endPoint x: 755, endPoint y: 492, distance: 530.1
click at [755, 492] on app-calendar-viewport "Wed 24 Thu 25 Fri 26 Sat 27 Sun 28 Mon 29 Tue 30 Wed 1 Thu 2 Fri 3 Sat 4 Sun 5" at bounding box center [715, 396] width 1430 height 474
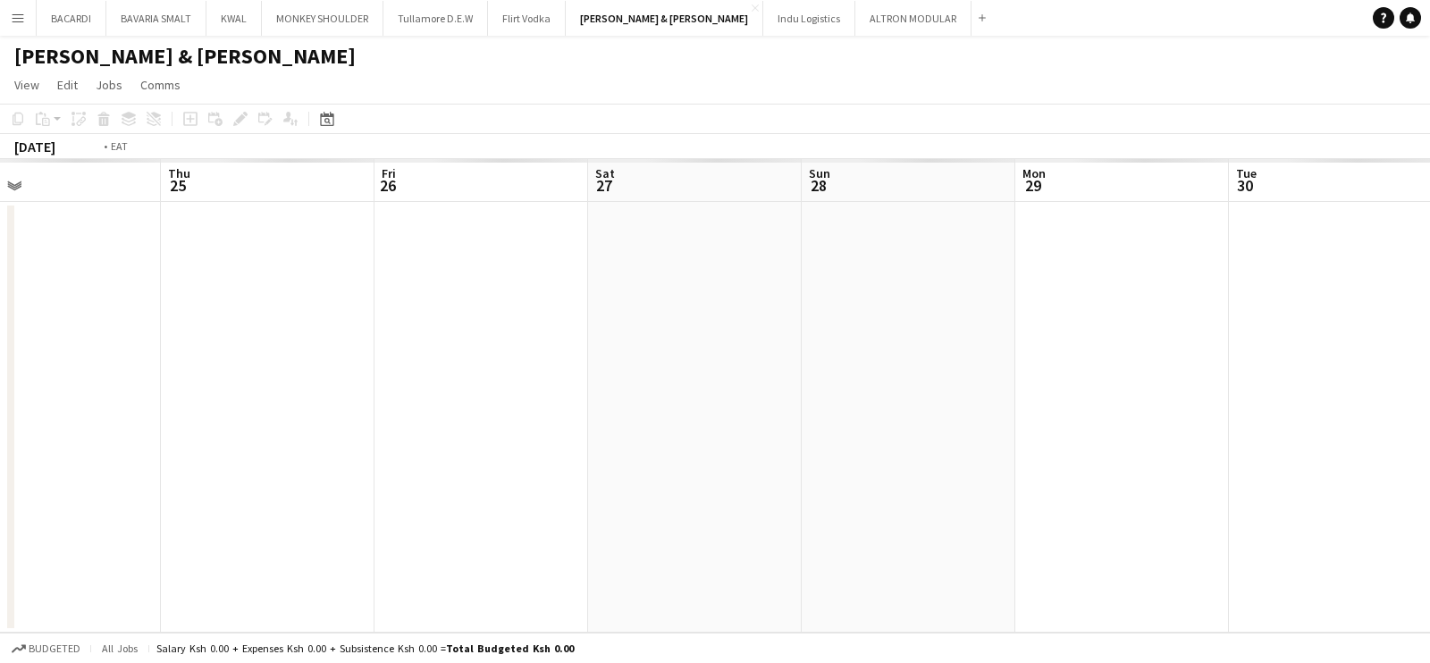
click at [785, 496] on app-calendar-viewport "Mon 22 Tue 23 Wed 24 Thu 25 Fri 26 Sat 27 Sun 28 Mon 29 Tue 30 Wed 1 Thu 2 Fri 3" at bounding box center [715, 396] width 1430 height 474
drag, startPoint x: 198, startPoint y: 467, endPoint x: 678, endPoint y: 440, distance: 479.9
click at [678, 440] on app-calendar-viewport "Fri 19 Sat 20 Sun 21 Mon 22 Tue 23 Wed 24 Thu 25 Fri 26 Sat 27 Sun 28 Mon 29 Tu…" at bounding box center [715, 396] width 1430 height 474
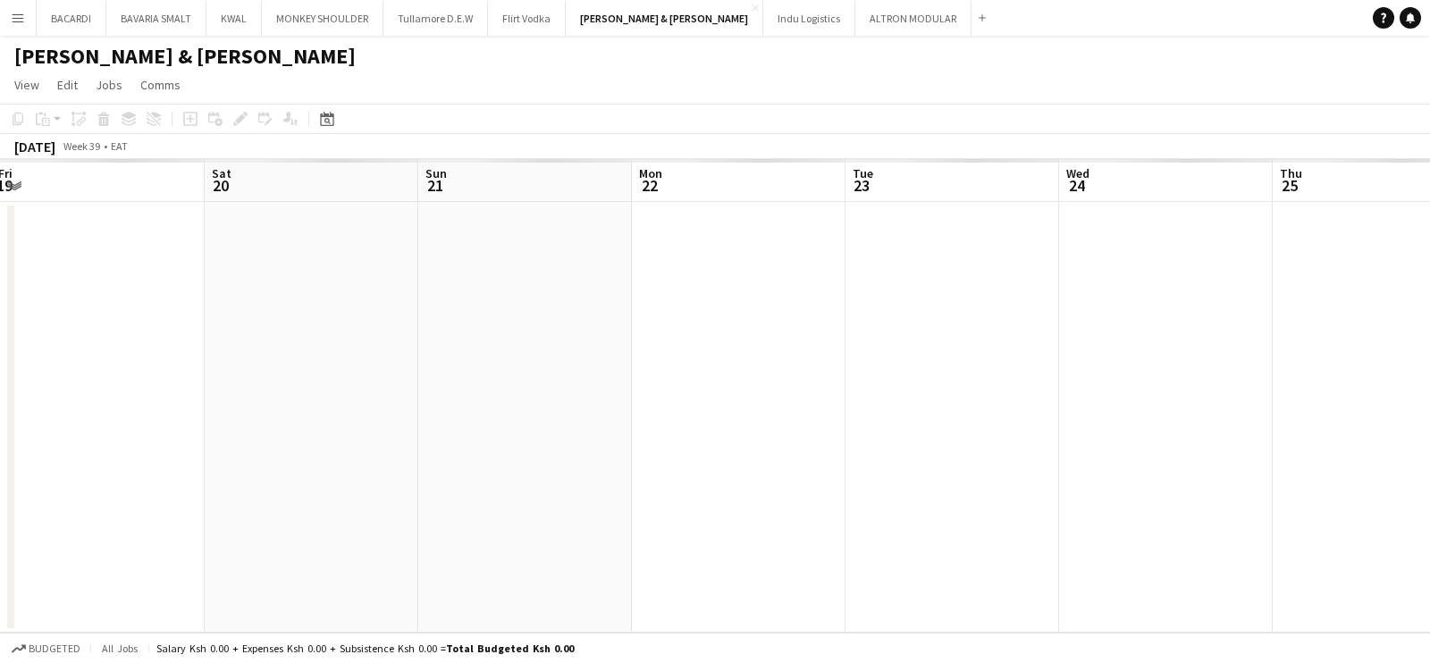
click at [782, 471] on app-calendar-viewport "Wed 17 Thu 18 Fri 19 Sat 20 Sun 21 Mon 22 Tue 23 Wed 24 Thu 25 Fri 26 Sat 27 Su…" at bounding box center [715, 396] width 1430 height 474
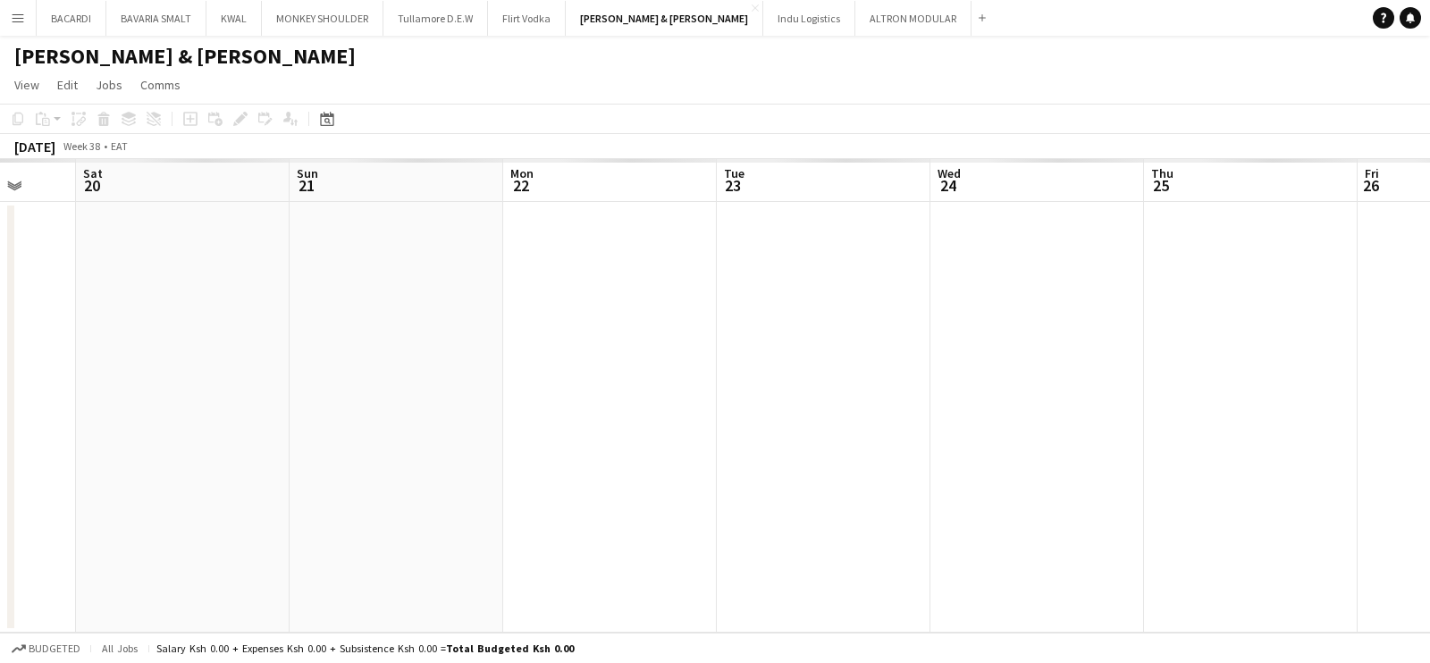
drag, startPoint x: 960, startPoint y: 476, endPoint x: 188, endPoint y: 417, distance: 774.6
click at [110, 426] on app-calendar-viewport "Tue 16 Wed 17 Thu 18 Fri 19 Sat 20 Sun 21 Mon 22 Tue 23 Wed 24 Thu 25 Fri 26 Sa…" at bounding box center [715, 396] width 1430 height 474
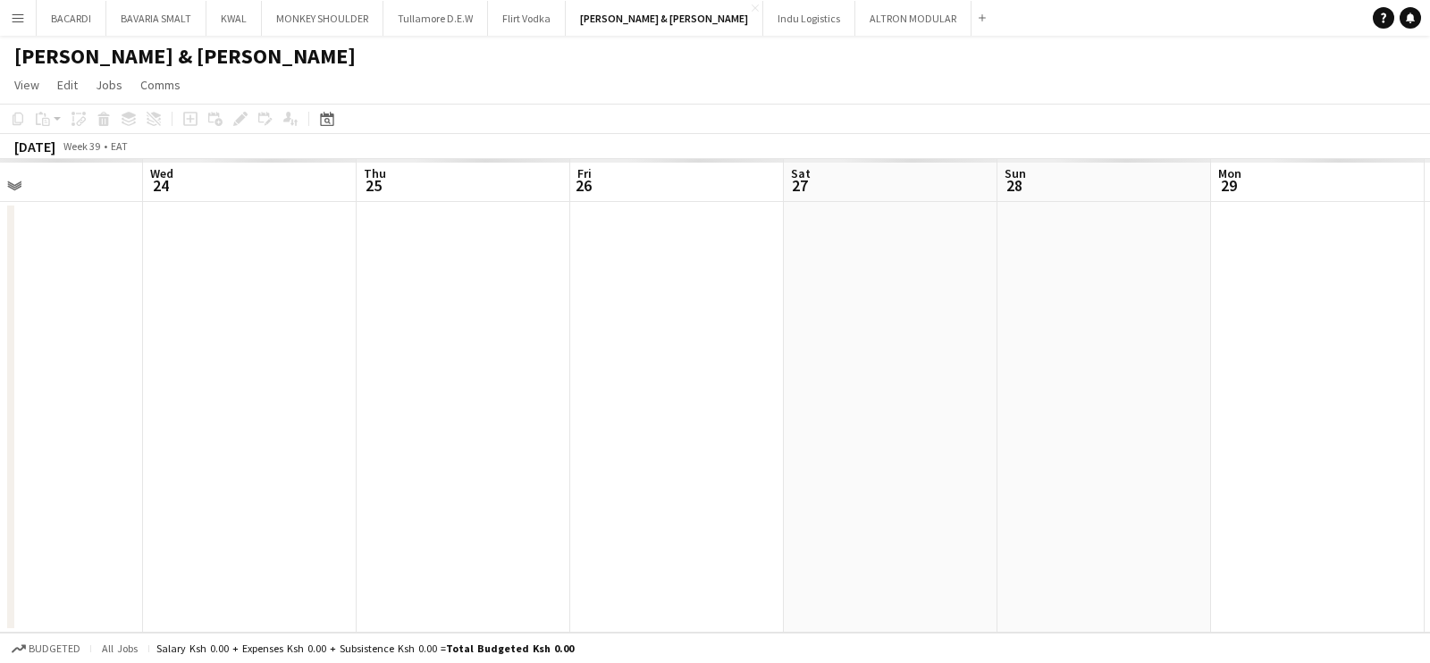
drag, startPoint x: 541, startPoint y: 425, endPoint x: 229, endPoint y: 408, distance: 312.4
click at [229, 408] on app-calendar-viewport "Sun 21 Mon 22 Tue 23 Wed 24 Thu 25 Fri 26 Sat 27 Sun 28 Mon 29 Tue 30 Wed 1 Thu…" at bounding box center [715, 396] width 1430 height 474
drag, startPoint x: 678, startPoint y: 423, endPoint x: 313, endPoint y: 396, distance: 365.7
click at [313, 396] on app-calendar-viewport "Sun 21 Mon 22 Tue 23 Wed 24 Thu 25 Fri 26 Sat 27 Sun 28 Mon 29 Tue 30 Wed 1 Thu…" at bounding box center [715, 396] width 1430 height 474
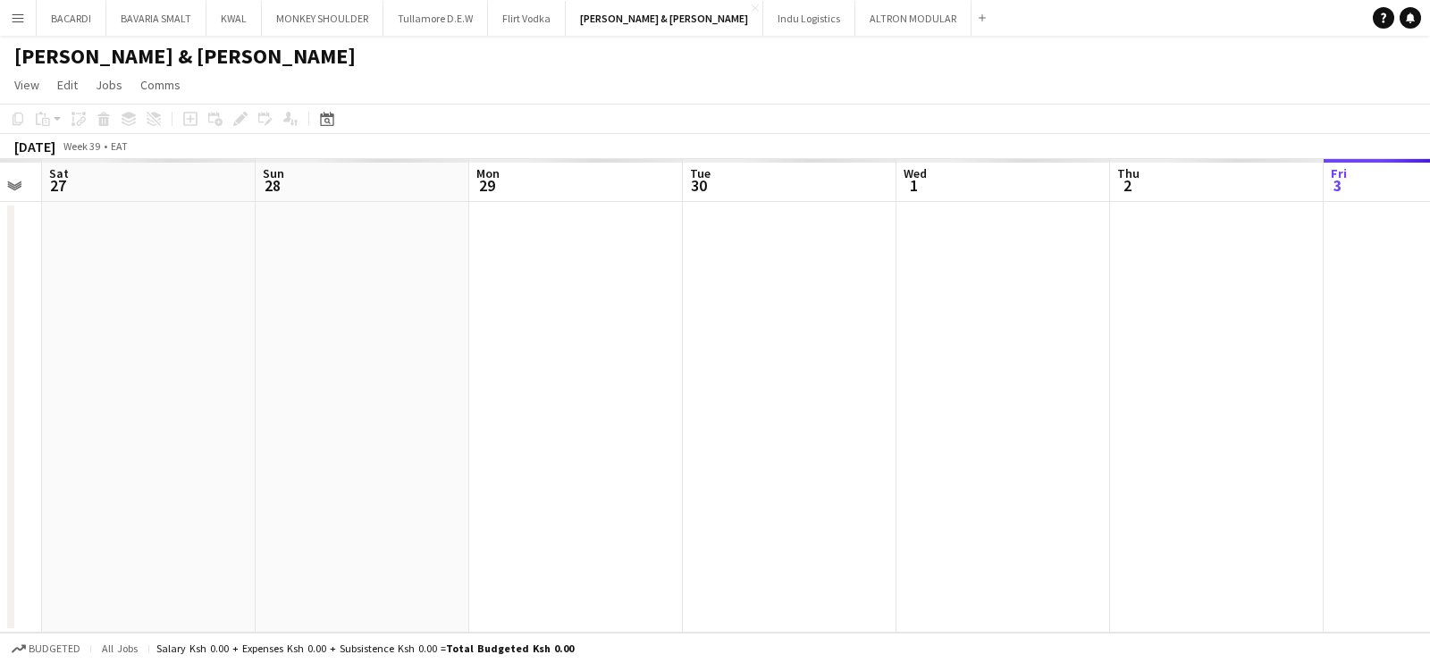
drag, startPoint x: 715, startPoint y: 287, endPoint x: 335, endPoint y: 382, distance: 391.5
click at [1242, 348] on app-calendar-viewport "Wed 24 Thu 25 Fri 26 Sat 27 Sun 28 Mon 29 Tue 30 Wed 1 Thu 2 Fri 3 Sat 4 Sun 5" at bounding box center [715, 396] width 1430 height 474
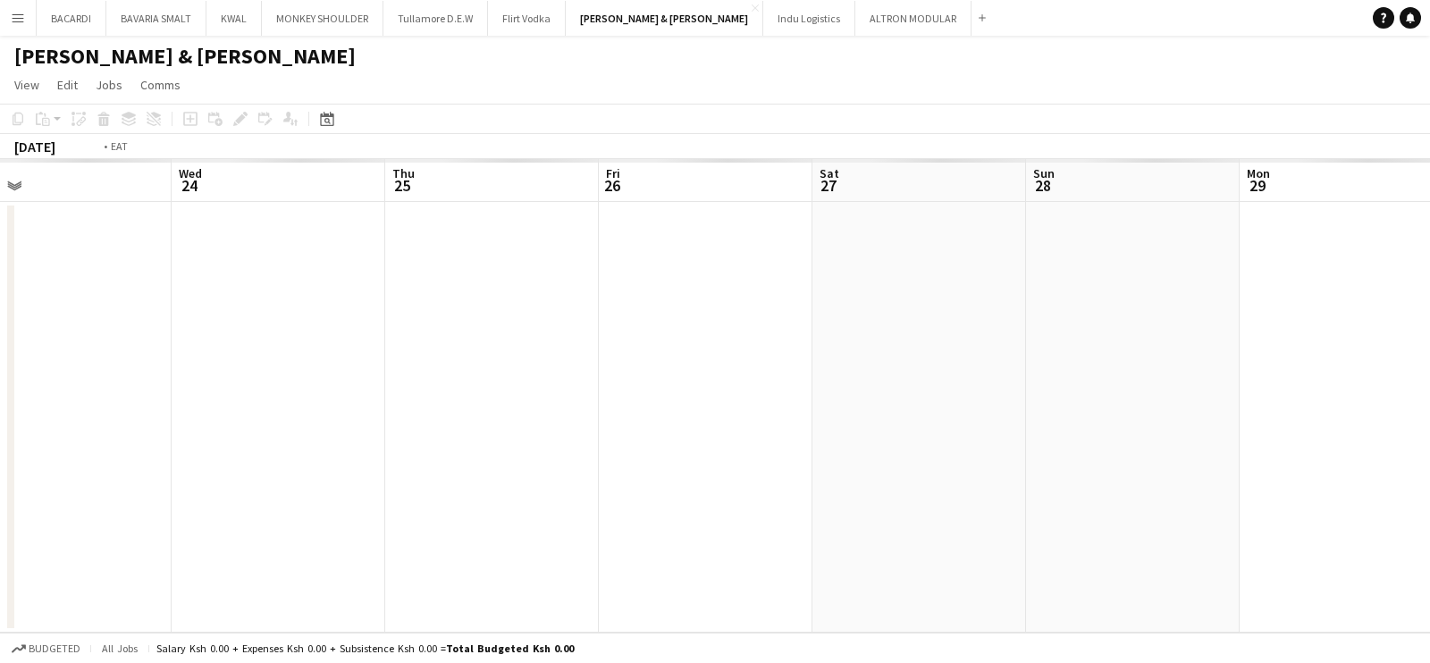
click at [934, 439] on app-calendar-viewport "Sun 21 Mon 22 Tue 23 Wed 24 Thu 25 Fri 26 Sat 27 Sun 28 Mon 29 Tue 30 Wed 1 Thu…" at bounding box center [715, 396] width 1430 height 474
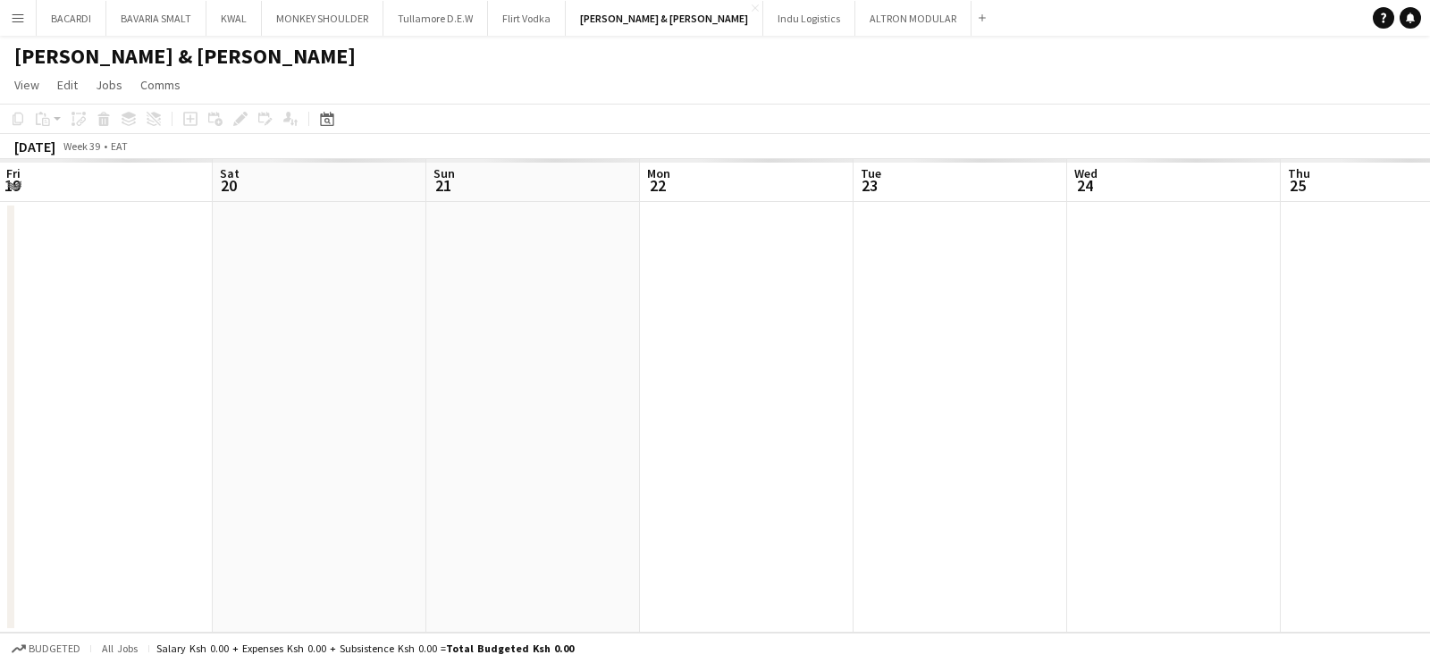
drag, startPoint x: 304, startPoint y: 448, endPoint x: 468, endPoint y: 439, distance: 164.7
click at [880, 411] on app-calendar-viewport "Wed 17 Thu 18 Fri 19 Sat 20 Sun 21 Mon 22 Tue 23 Wed 24 Thu 25 Fri 26 Sat 27 Su…" at bounding box center [715, 396] width 1430 height 474
drag, startPoint x: 693, startPoint y: 434, endPoint x: 326, endPoint y: 459, distance: 367.3
click at [693, 435] on app-calendar-viewport "Sun 14 Mon 15 Tue 16 Wed 17 Thu 18 Fri 19 Sat 20 Sun 21 Mon 22 Tue 23 Wed 24 Th…" at bounding box center [715, 396] width 1430 height 474
drag, startPoint x: 129, startPoint y: 487, endPoint x: 541, endPoint y: 450, distance: 413.8
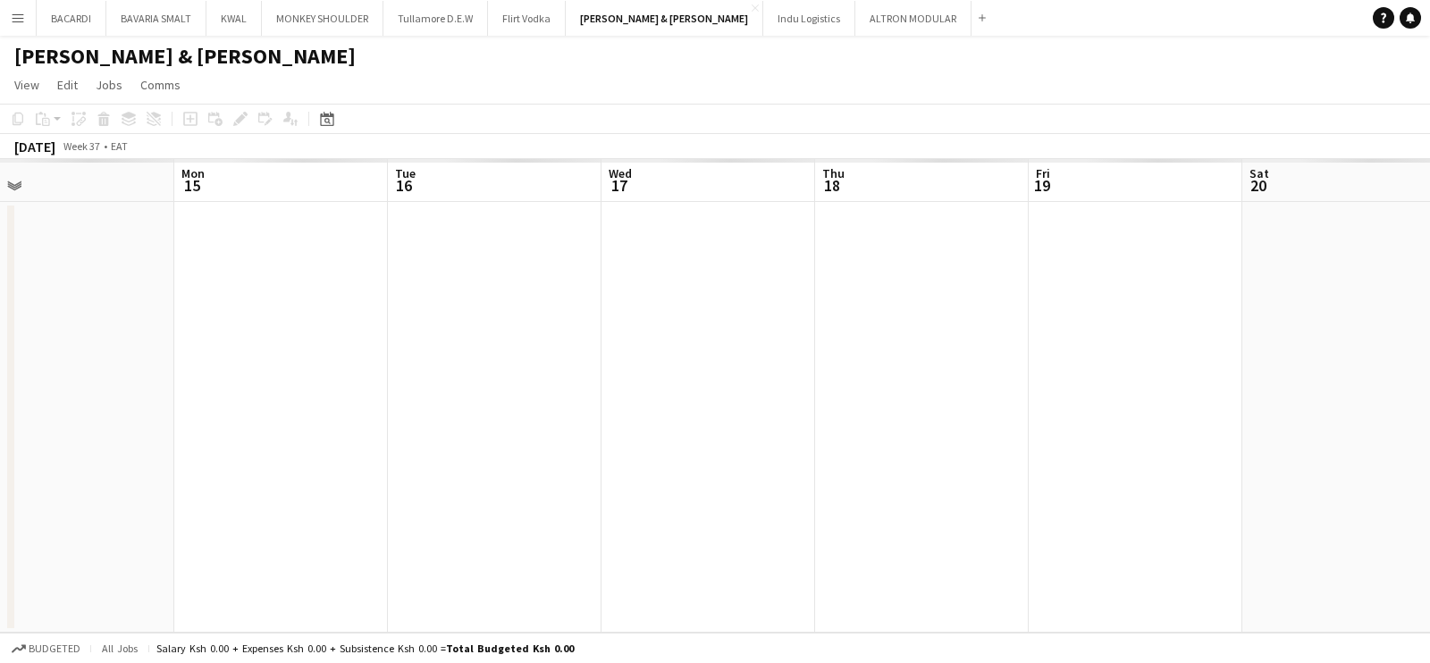
click at [547, 450] on app-calendar-viewport "Fri 12 Sat 13 Sun 14 Mon 15 Tue 16 Wed 17 Thu 18 Fri 19 Sat 20 Sun 21 Mon 22 Tu…" at bounding box center [715, 396] width 1430 height 474
drag, startPoint x: 603, startPoint y: 482, endPoint x: 346, endPoint y: 474, distance: 257.6
click at [689, 462] on app-calendar-viewport "Wed 10 Thu 11 Fri 12 Sat 13 Sun 14 Mon 15 Tue 16 Wed 17 Thu 18 Fri 19 Sat 20 Su…" at bounding box center [715, 396] width 1430 height 474
drag, startPoint x: 267, startPoint y: 489, endPoint x: 397, endPoint y: 449, distance: 135.7
click at [644, 449] on app-calendar-viewport "Mon 8 Tue 9 Wed 10 Thu 11 Fri 12 Sat 13 Sun 14 Mon 15 Tue 16 Wed 17 Thu 18 Fri …" at bounding box center [715, 396] width 1430 height 474
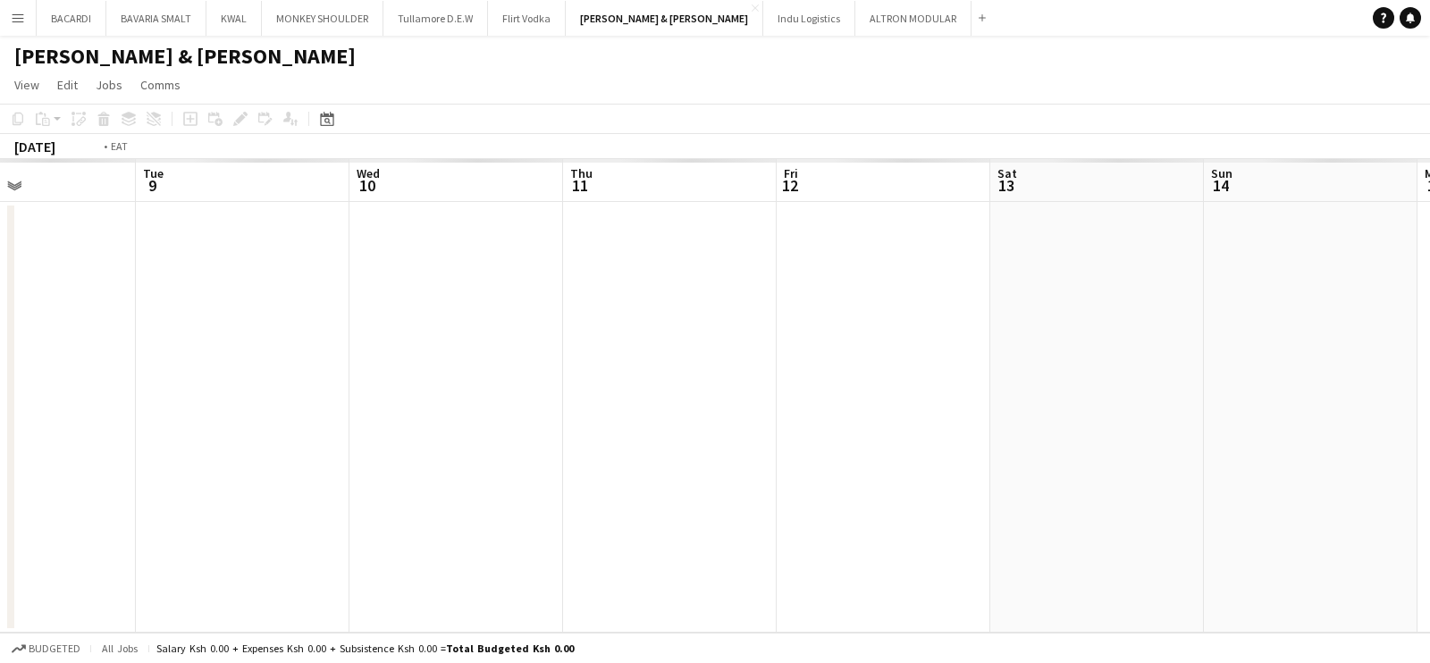
drag, startPoint x: 152, startPoint y: 498, endPoint x: 728, endPoint y: 440, distance: 578.6
click at [728, 440] on app-calendar-viewport "Sat 6 Sun 7 Mon 8 Tue 9 Wed 10 Thu 11 Fri 12 Sat 13 Sun 14 Mon 15 Tue 16 Wed 17" at bounding box center [715, 396] width 1430 height 474
drag, startPoint x: 105, startPoint y: 504, endPoint x: 486, endPoint y: 488, distance: 381.1
click at [648, 463] on app-calendar-viewport "Wed 3 Thu 4 Fri 5 Sat 6 Sun 7 Mon 8 Tue 9 Wed 10 Thu 11 Fri 12 Sat 13 Sun 14" at bounding box center [715, 396] width 1430 height 474
drag, startPoint x: 463, startPoint y: 496, endPoint x: 46, endPoint y: 453, distance: 419.6
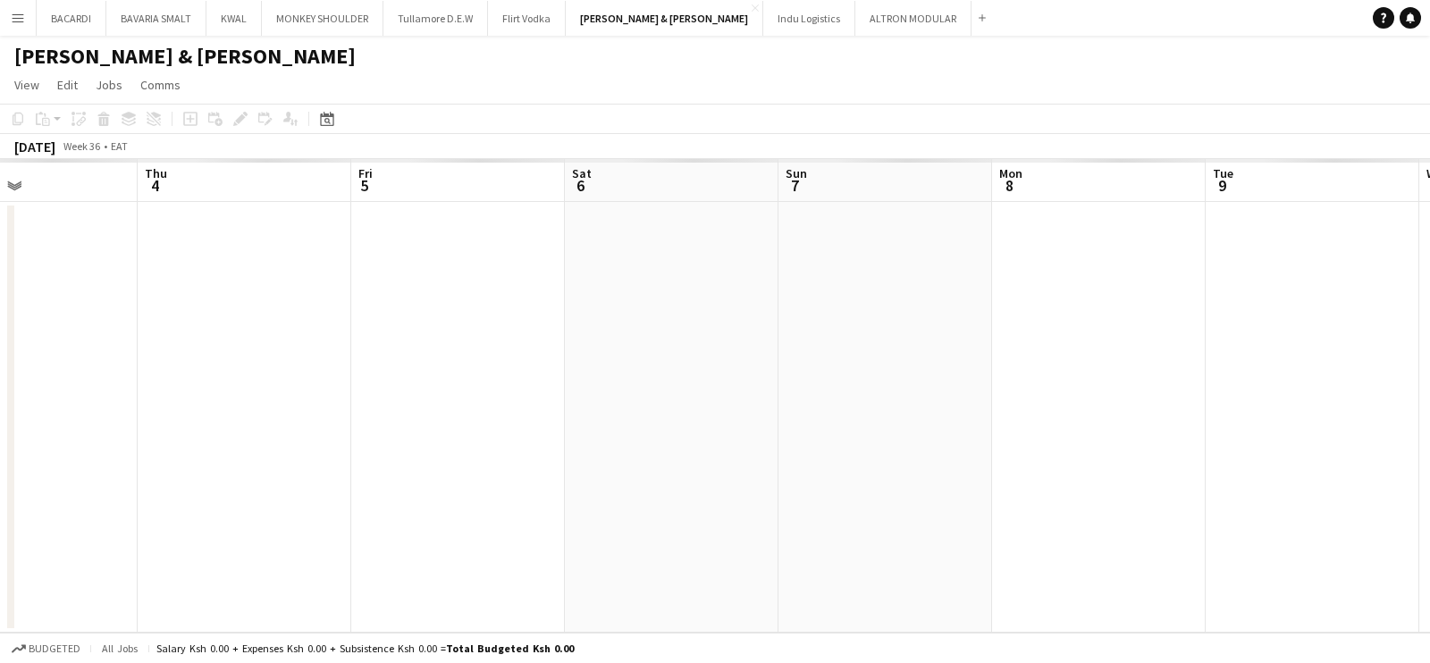
click at [0, 464] on app-calendar-viewport "Mon 1 Tue 2 Wed 3 Thu 4 Fri 5 Sat 6 Sun 7 Mon 8 Tue 9 Wed 10 Thu 11 Fri 12" at bounding box center [715, 396] width 1430 height 474
drag, startPoint x: 956, startPoint y: 440, endPoint x: 1032, endPoint y: 430, distance: 76.6
click at [509, 426] on app-calendar-viewport "Sat 6 Sun 7 Mon 8 Tue 9 Wed 10 Thu 11 Fri 12 Sat 13 Sun 14 Mon 15 Tue 16 Wed 17" at bounding box center [715, 396] width 1430 height 474
drag, startPoint x: 327, startPoint y: 439, endPoint x: 1204, endPoint y: 430, distance: 876.9
click at [331, 442] on app-calendar-viewport "Wed 10 Thu 11 Fri 12 Sat 13 Sun 14 Mon 15 Tue 16 Wed 17 Thu 18 Fri 19 Sat 20 Su…" at bounding box center [715, 396] width 1430 height 474
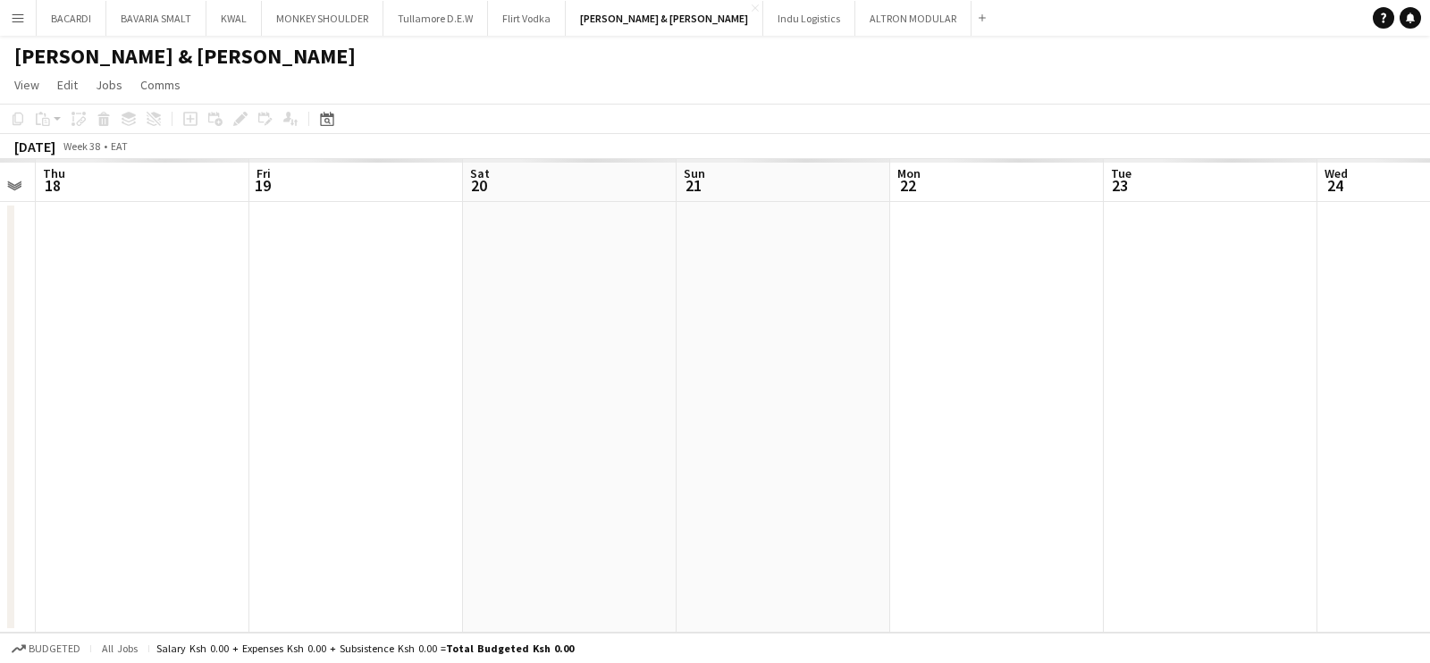
drag, startPoint x: 1204, startPoint y: 430, endPoint x: 740, endPoint y: 411, distance: 464.3
click at [547, 415] on app-calendar-viewport "Mon 15 Tue 16 Wed 17 Thu 18 Fri 19 Sat 20 Sun 21 Mon 22 Tue 23 Wed 24 Thu 25 Fr…" at bounding box center [715, 396] width 1430 height 474
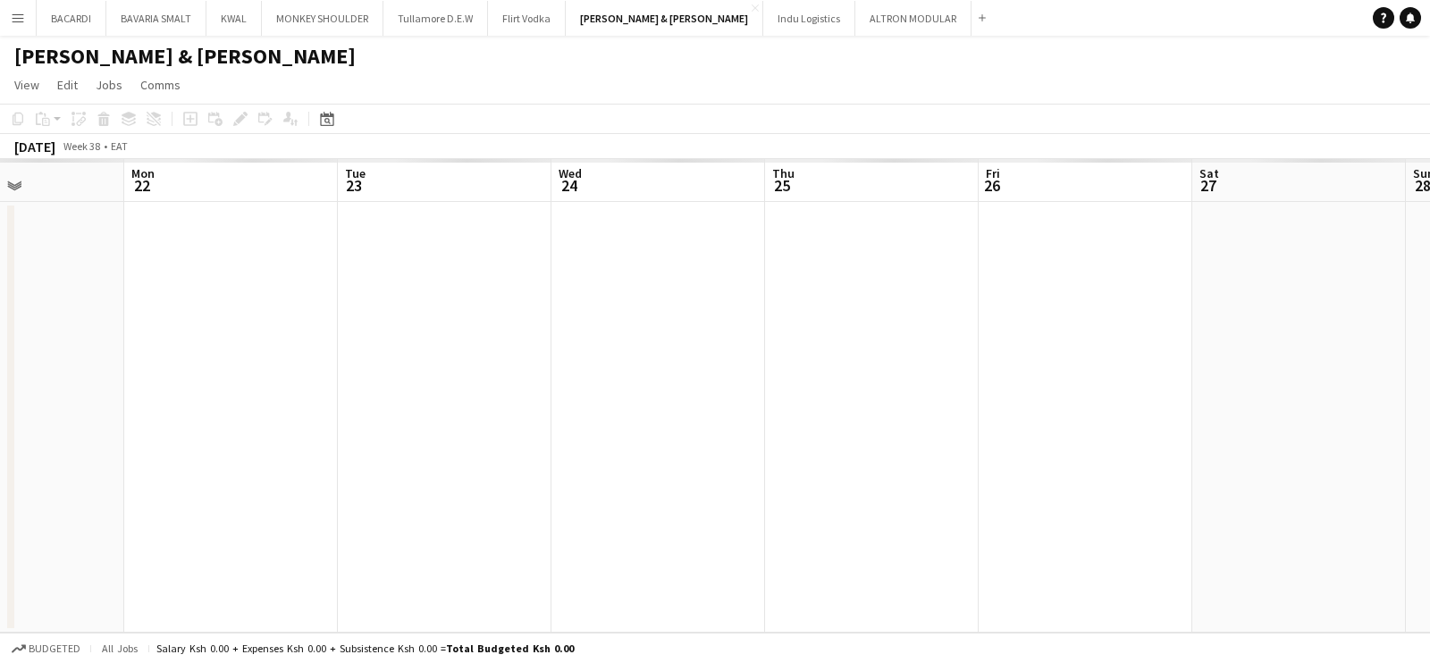
drag, startPoint x: 408, startPoint y: 344, endPoint x: 1429, endPoint y: 406, distance: 1023.5
click at [333, 348] on app-calendar-viewport "Thu 18 Fri 19 Sat 20 Sun 21 Mon 22 Tue 23 Wed 24 Thu 25 Fri 26 Sat 27 Sun 28 Mo…" at bounding box center [715, 396] width 1430 height 474
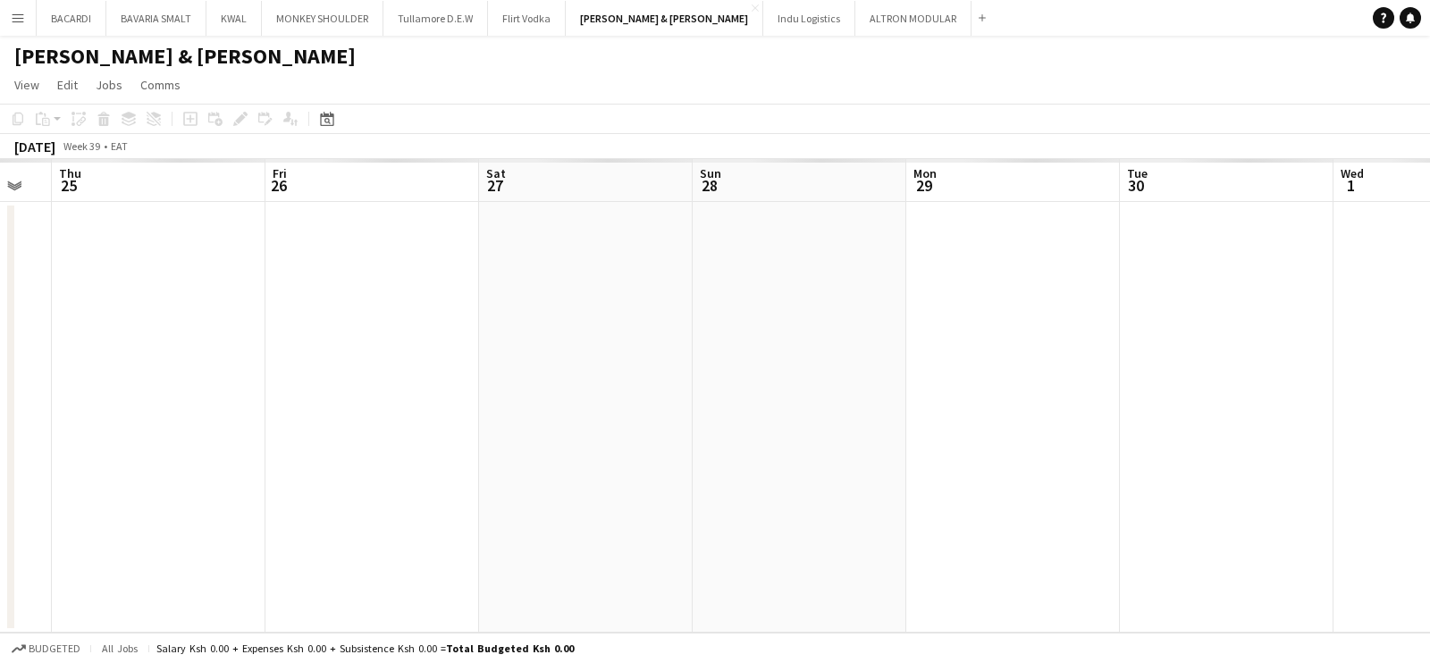
drag, startPoint x: 782, startPoint y: 316, endPoint x: 524, endPoint y: 332, distance: 258.8
click at [524, 332] on app-calendar-viewport "Mon 22 Tue 23 Wed 24 Thu 25 Fri 26 Sat 27 Sun 28 Mon 29 Tue 30 Wed 1 Thu 2 Fri 3" at bounding box center [715, 396] width 1430 height 474
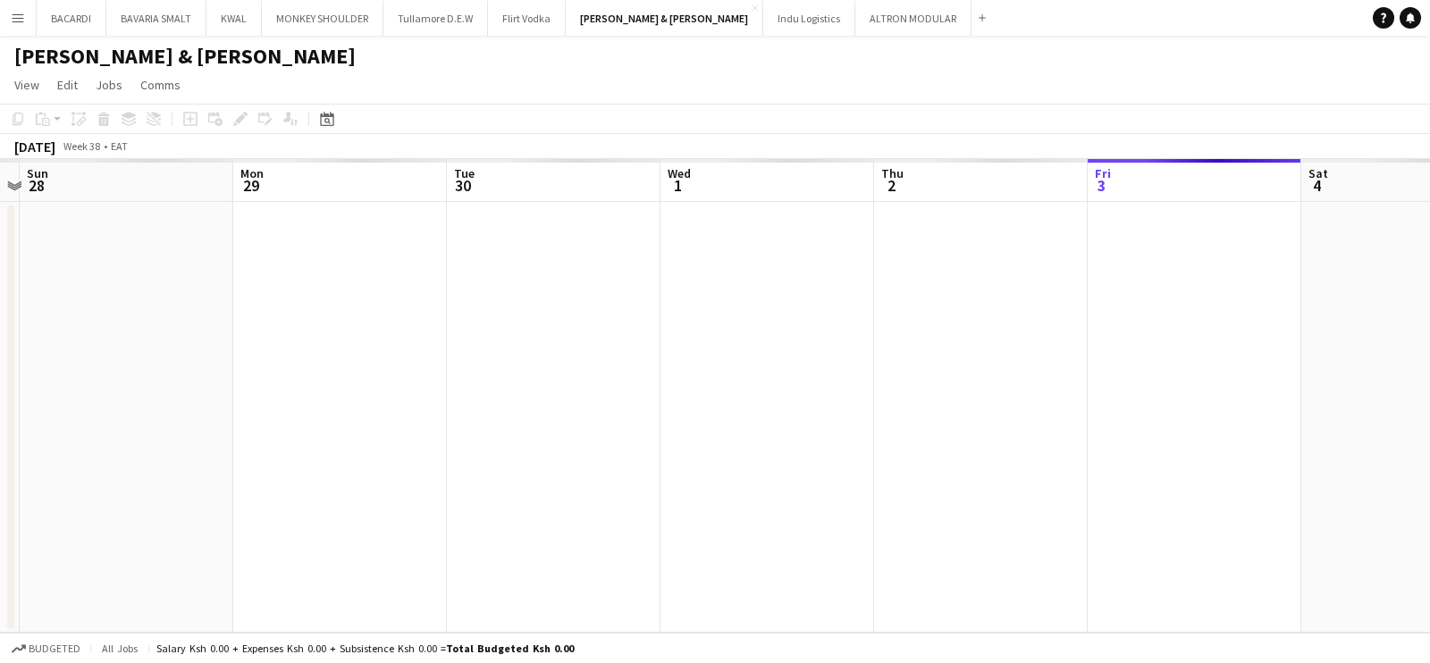
drag, startPoint x: 1067, startPoint y: 359, endPoint x: 1381, endPoint y: 392, distance: 315.4
click at [547, 368] on app-calendar-viewport "Thu 25 Fri 26 Sat 27 Sun 28 Mon 29 Tue 30 Wed 1 Thu 2 Fri 3 Sat 4 Sun 5 Mon 6" at bounding box center [715, 396] width 1430 height 474
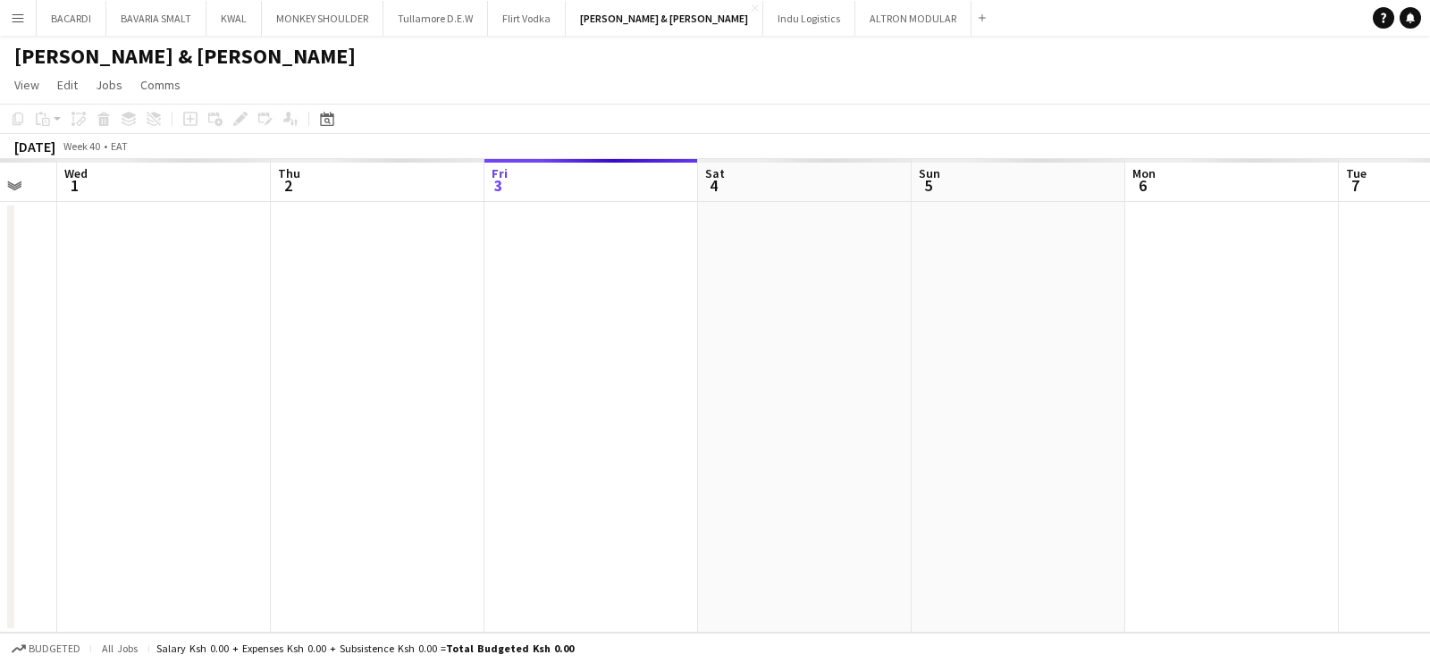
drag
click at [559, 279] on app-calendar-viewport "Sun 28 Mon 29 Tue 30 Wed 1 Thu 2 Fri 3 Sat 4 Sun 5 Mon 6 Tue 7 Wed 8 Thu 9" at bounding box center [715, 396] width 1430 height 474
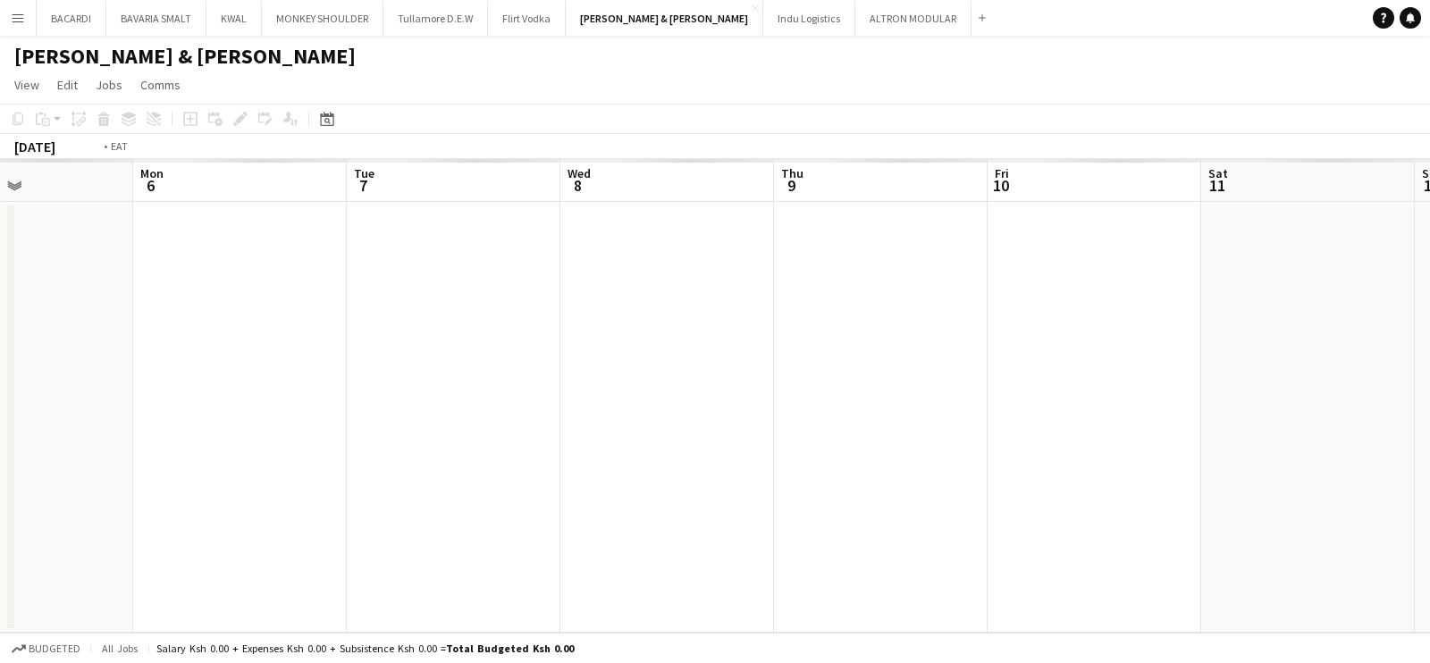
click at [626, 217] on app-calendar-viewport "Thu 2 Fri 3 Sat 4 Sun 5 Mon 6 Tue 7 Wed 8 Thu 9 Fri 10 Sat 11 Sun 12 Mon 13" at bounding box center [715, 396] width 1430 height 474
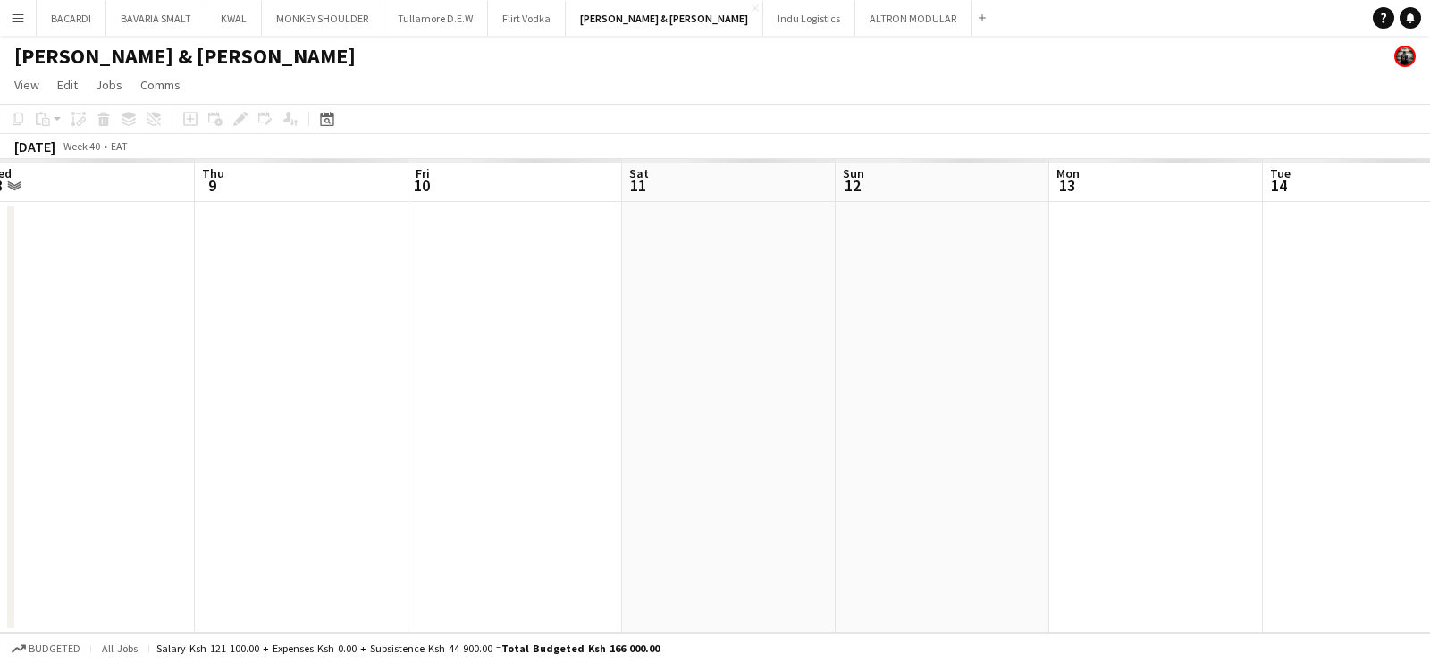
click at [568, 290] on app-calendar-viewport "Mon 6 Tue 7 Wed 8 Thu 9 Fri 10 Sat 11 Sun 12 Mon 13 Tue 14 Wed 15 Thu 16 Fri 17" at bounding box center [715, 396] width 1430 height 474
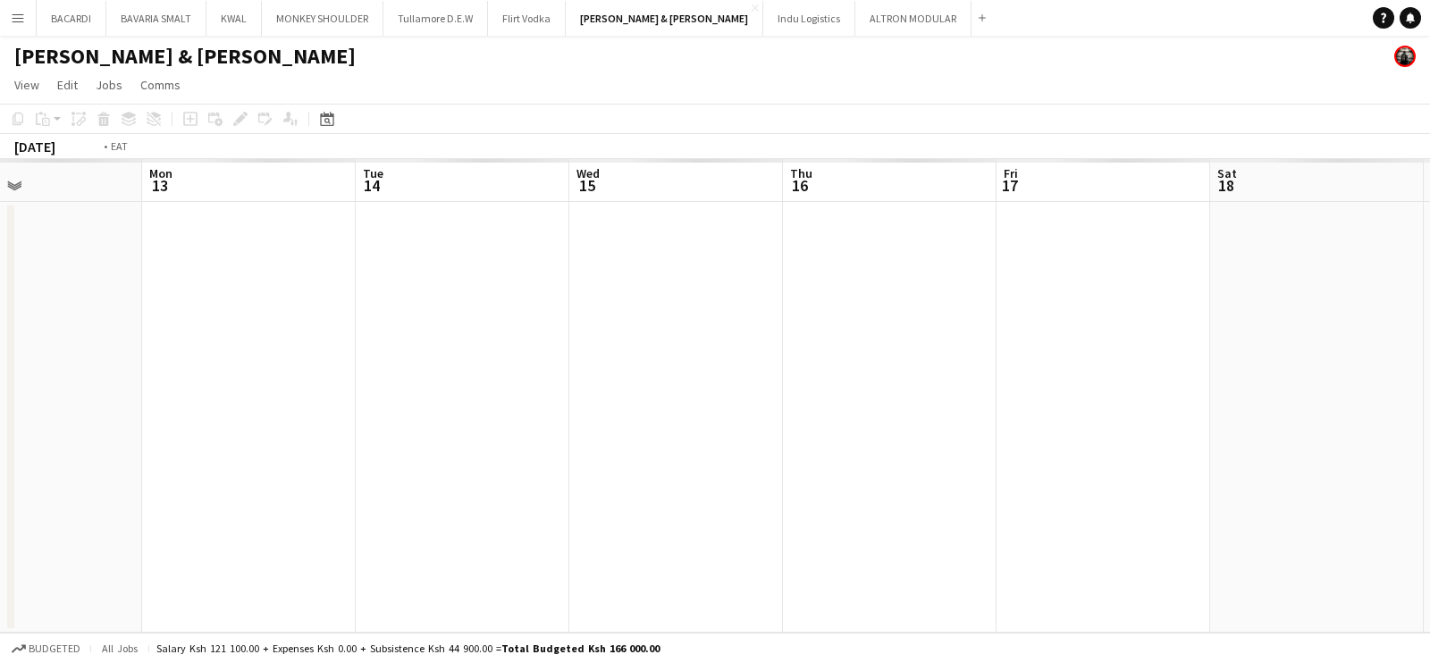
click at [635, 365] on app-calendar-viewport "Thu 9 Fri 10 Sat 11 Sun 12 Mon 13 Tue 14 Wed 15 Thu 16 Fri 17 Sat 18 Sun 19 Mon…" at bounding box center [715, 396] width 1430 height 474
click at [392, 297] on app-calendar-viewport "Sun 12 Mon 13 Tue 14 Wed 15 Thu 16 Fri 17 Sat 18 Sun 19 Mon 20 Tue 21 Wed 22 Th…" at bounding box center [715, 396] width 1430 height 474
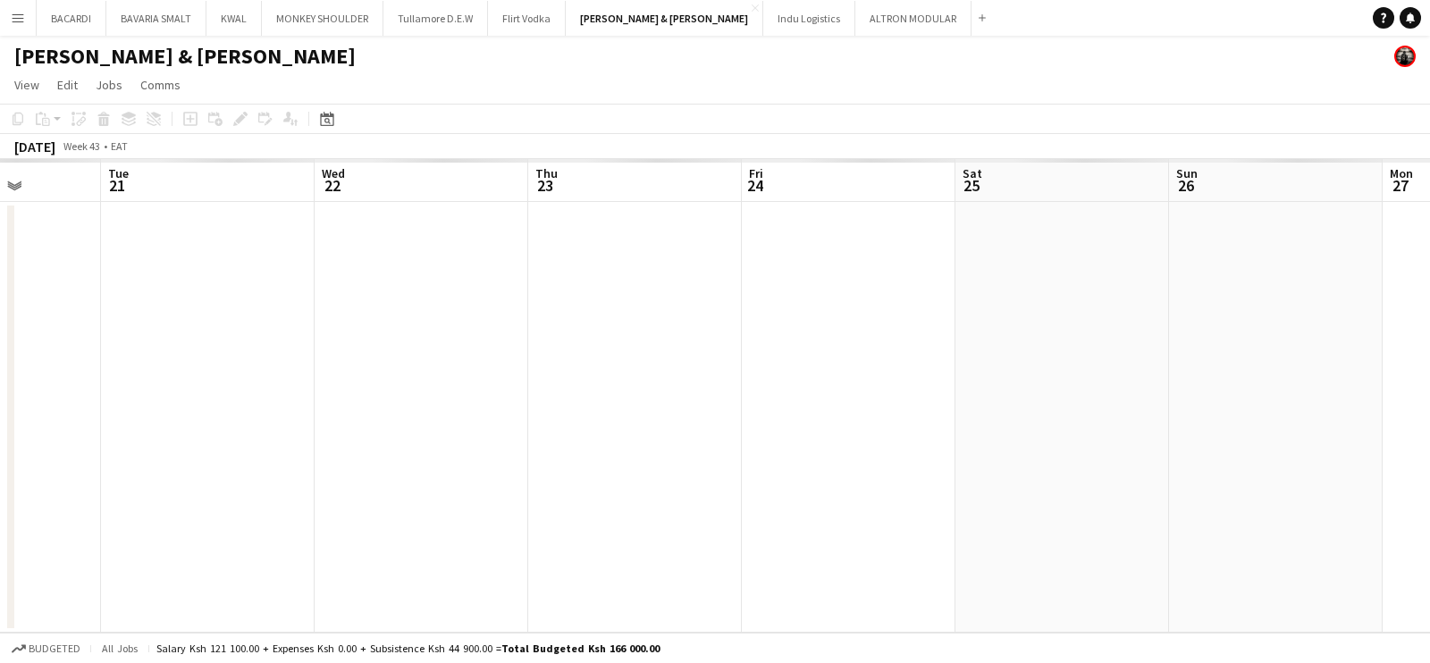
click at [258, 261] on app-calendar-viewport "Fri 17 Sat 18 Sun 19 Mon 20 Tue 21 Wed 22 Thu 23 Fri 24 Sat 25 Sun 26 Mon 27 Tu…" at bounding box center [715, 396] width 1430 height 474
click at [293, 302] on app-calendar-viewport "Tue 21 Wed 22 Thu 23 Fri 24 Sat 25 Sun 26 Mon 27 Tue 28 Wed 29 Thu 30 Fri 31 Sa…" at bounding box center [715, 396] width 1430 height 474
click at [43, 293] on app-calendar-viewport "Sat 1 Sun 2 Mon 3 Tue 4 Wed 5 Thu 6 Fri 7 Sat 8 Sun 9 Mon 10 Tue 11 Wed 12" at bounding box center [715, 396] width 1430 height 474
click at [58, 282] on app-calendar-viewport "Sat 1 Sun 2 Mon 3 Tue 4 Wed 5 Thu 6 Fri 7 Sat 8 Sun 9 Mon 10 Tue 11 Wed 12" at bounding box center [715, 396] width 1430 height 474
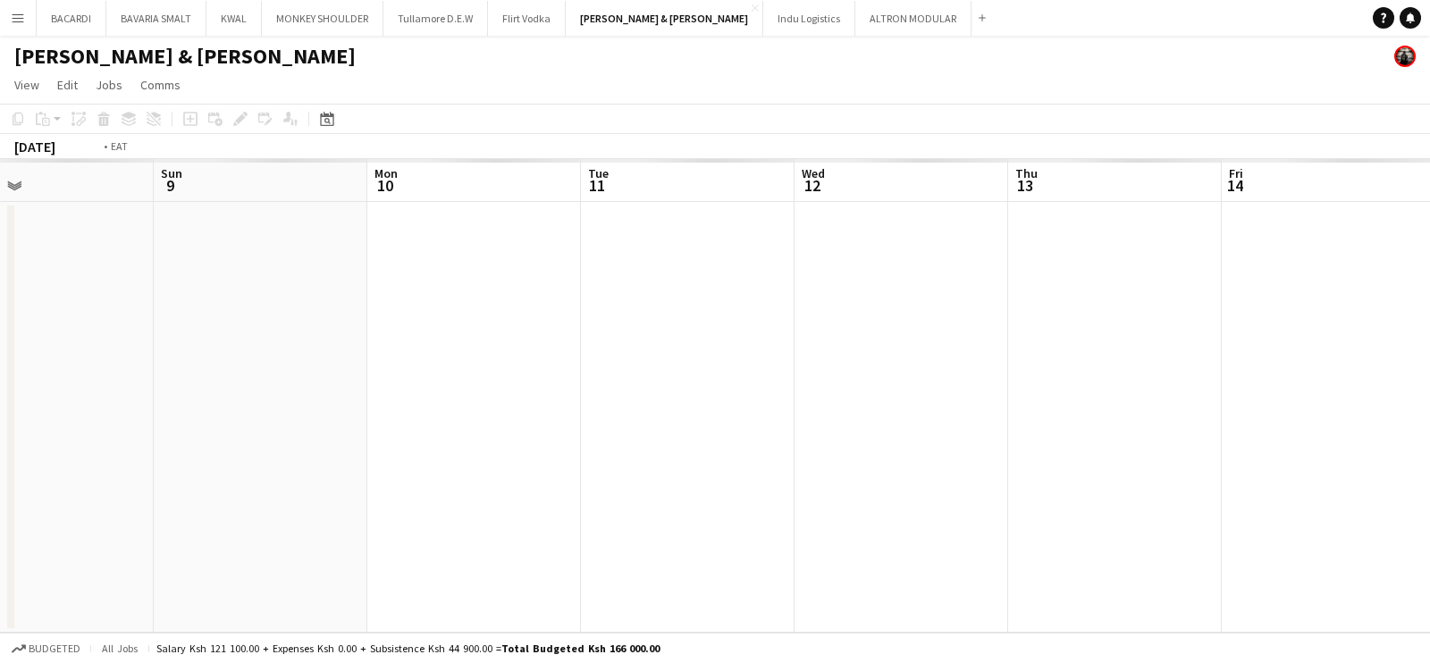
click at [246, 236] on app-calendar-viewport "Thu 6 Fri 7 Sat 8 Sun 9 Mon 10 Tue 11 Wed 12 Thu 13 Fri 14 Sat 15 Sun 16 Mon 17" at bounding box center [715, 396] width 1430 height 474
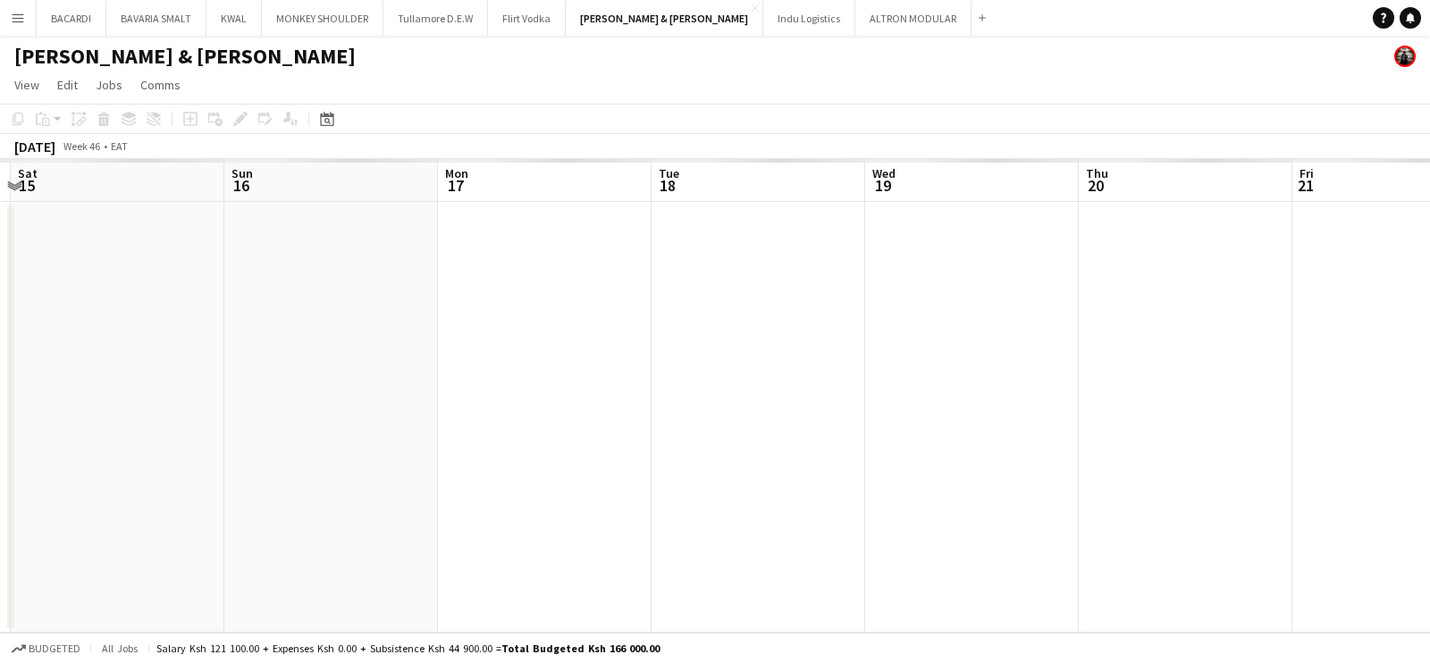
click at [428, 274] on app-calendar-viewport "Wed 12 Thu 13 Fri 14 Sat 15 Sun 16 Mon 17 Tue 18 Wed 19 Thu 20 Fri 21 Sat 22 Su…" at bounding box center [715, 396] width 1430 height 474
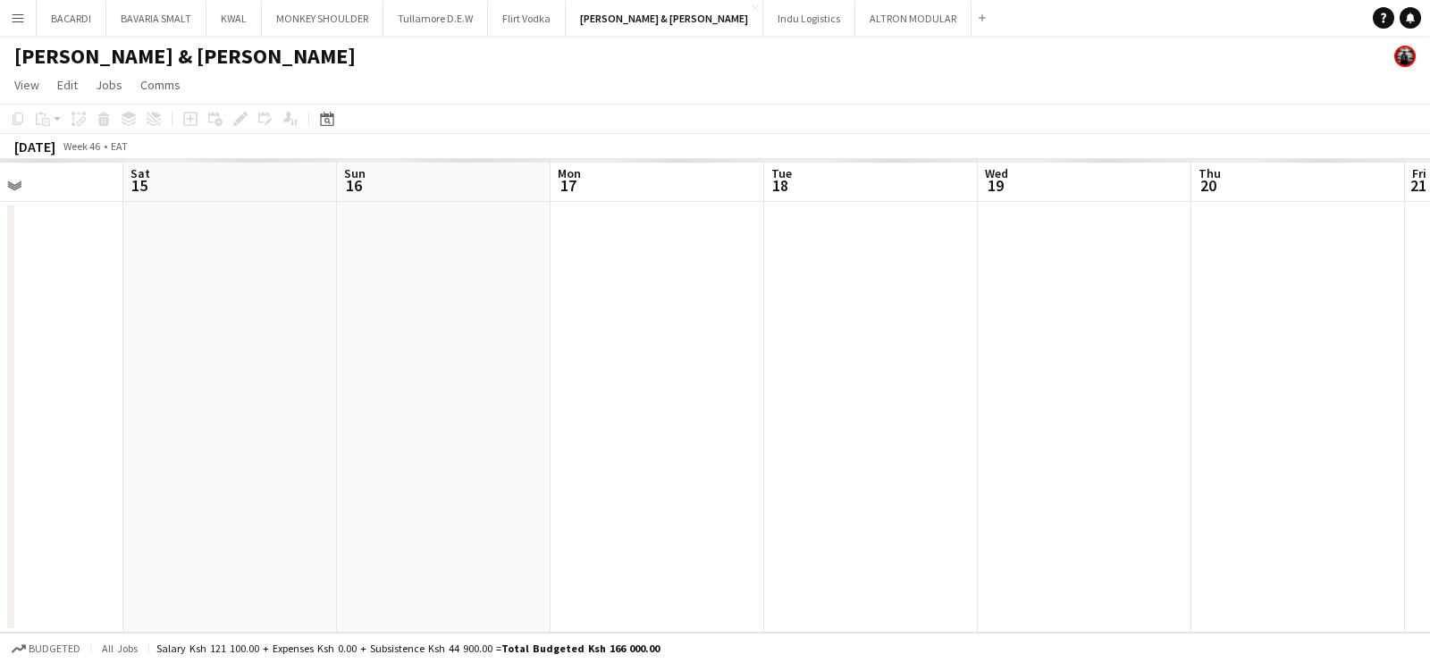
click at [1421, 520] on app-calendar-viewport "Wed 12 Thu 13 Fri 14 Sat 15 Sun 16 Mon 17 Tue 18 Wed 19 Thu 20 Fri 21 Sat 22 Su…" at bounding box center [715, 396] width 1430 height 474
click at [1212, 474] on app-calendar-viewport "Mon 3 Tue 4 Wed 5 Thu 6 Fri 7 Sat 8 Sun 9 Mon 10 Tue 11 Wed 12 Thu 13 Fri 14" at bounding box center [715, 396] width 1430 height 474
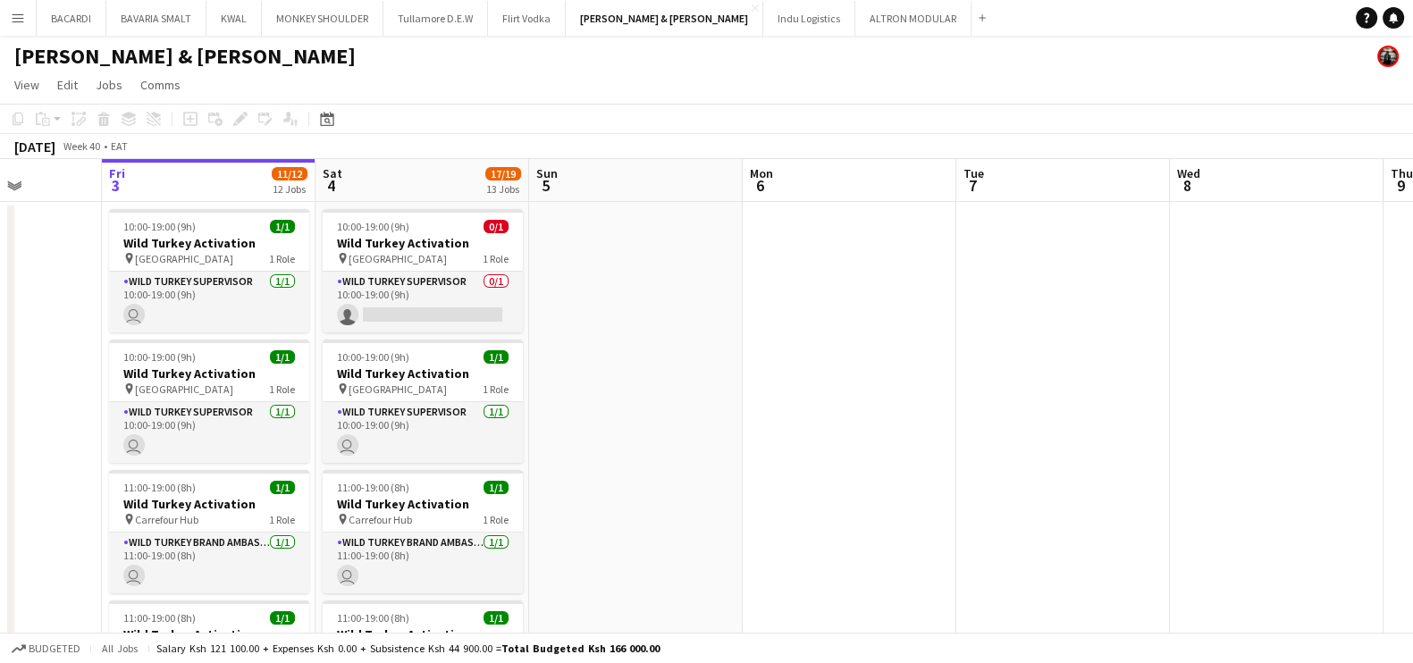
scroll to position [0, 434]
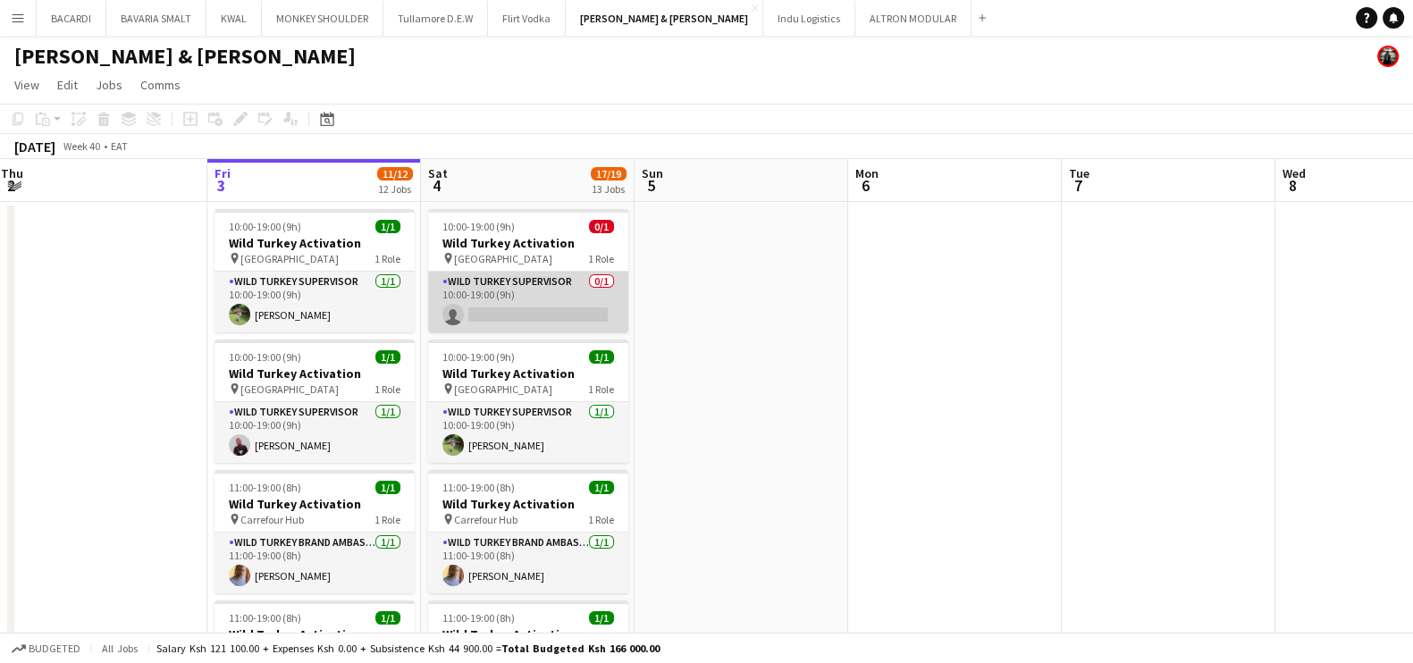
click at [527, 315] on app-card-role "Wild Turkey Supervisor 0/1 10:00-19:00 (9h) single-neutral-actions" at bounding box center [528, 302] width 200 height 61
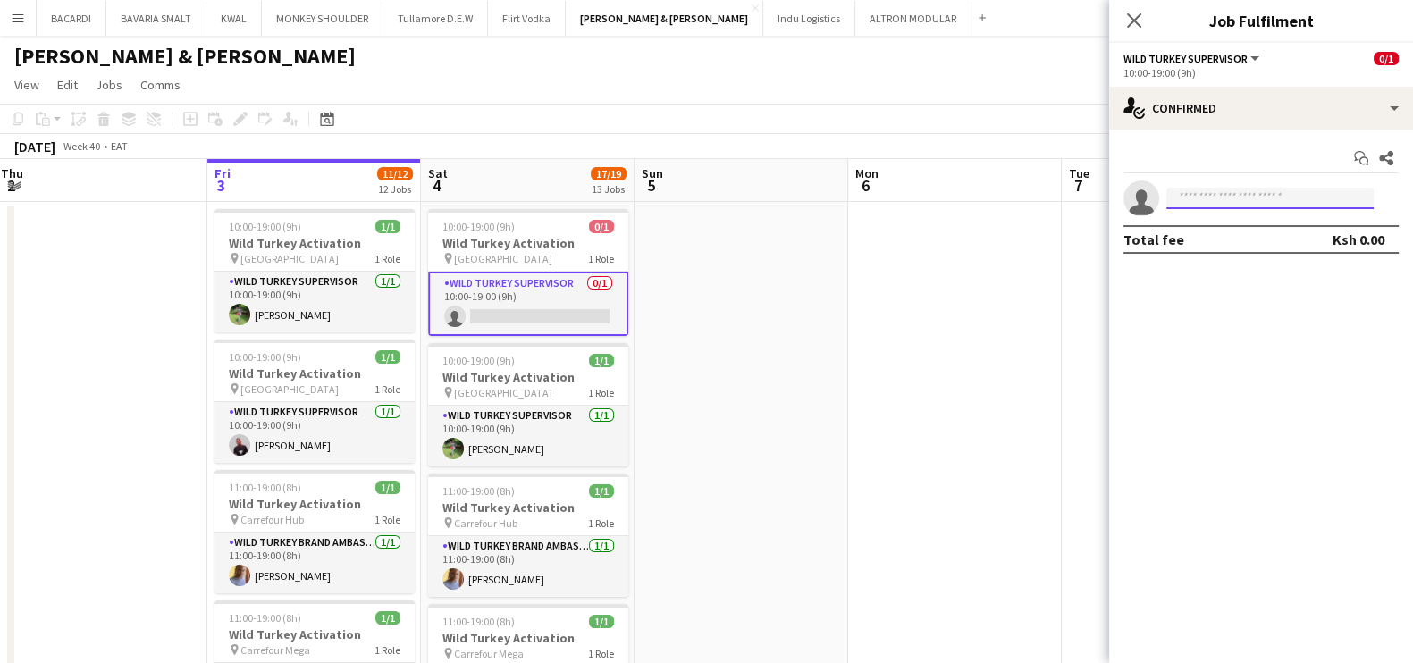
click at [1203, 189] on input at bounding box center [1269, 198] width 207 height 21
paste input "**********"
type input "**********"
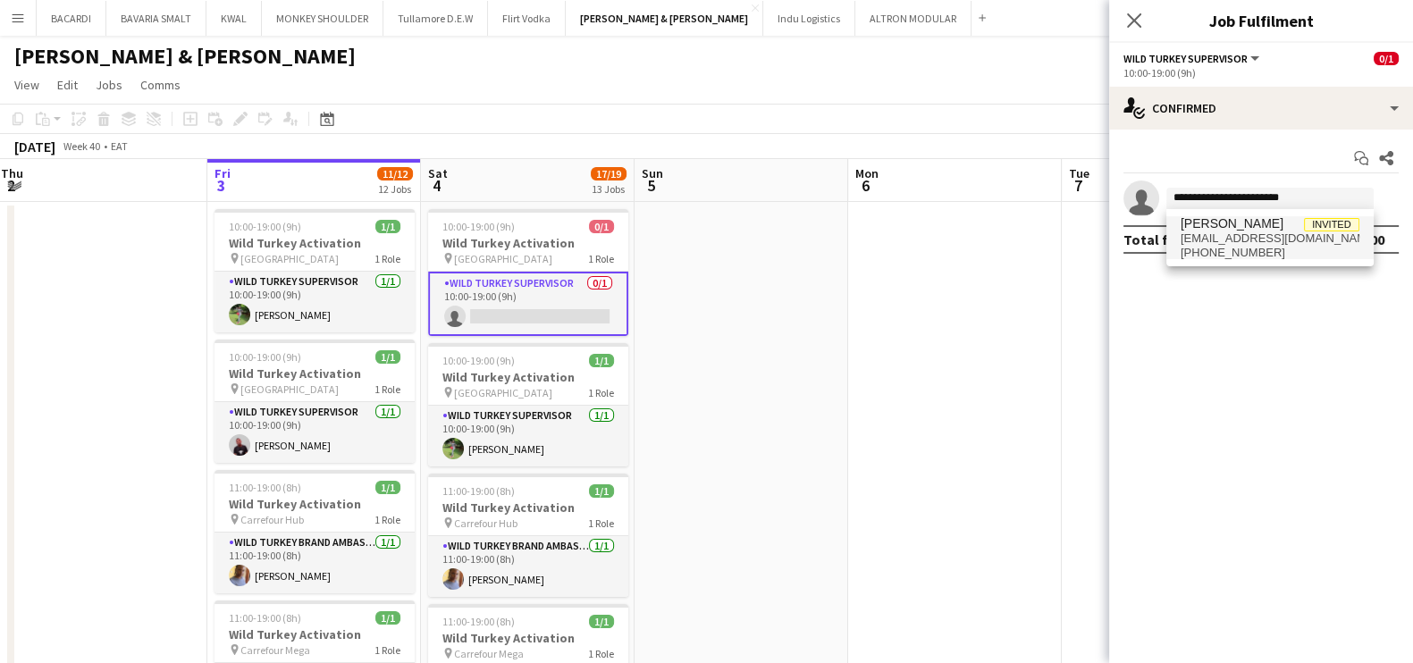
click at [1248, 238] on span "[EMAIL_ADDRESS][DOMAIN_NAME]" at bounding box center [1270, 239] width 179 height 14
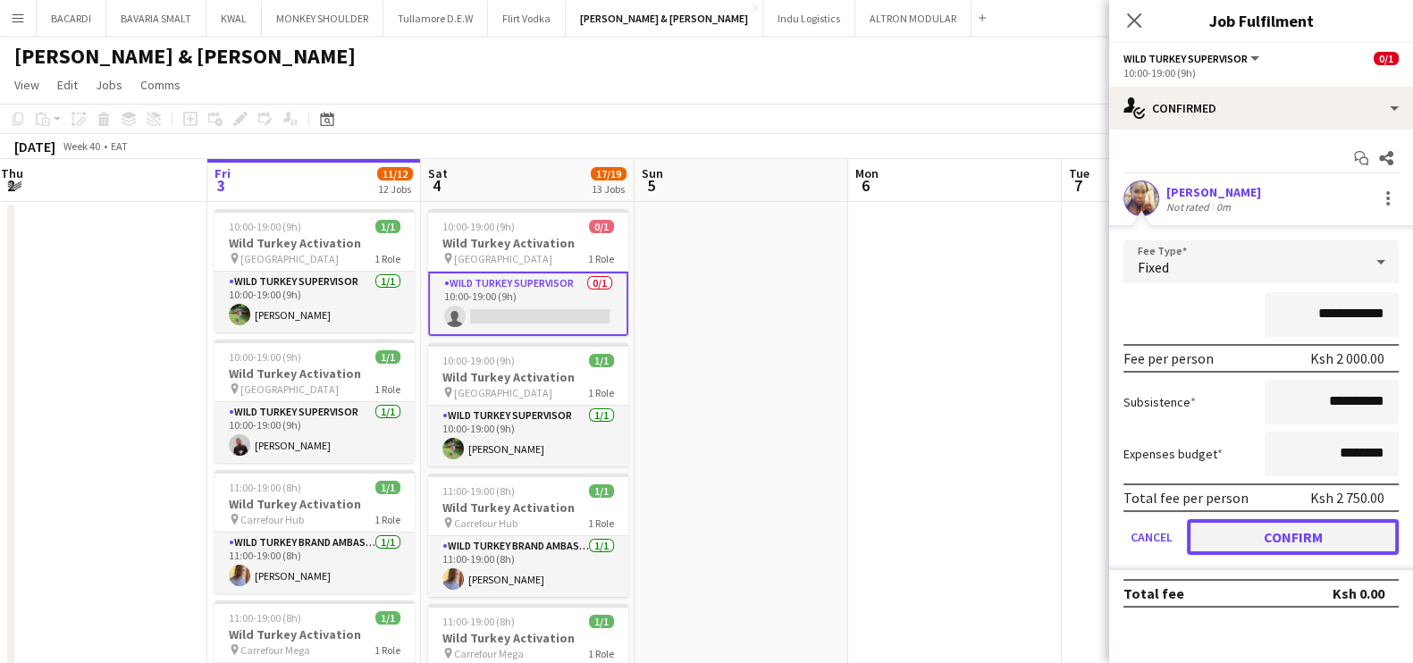
click at [1305, 540] on button "Confirm" at bounding box center [1293, 537] width 212 height 36
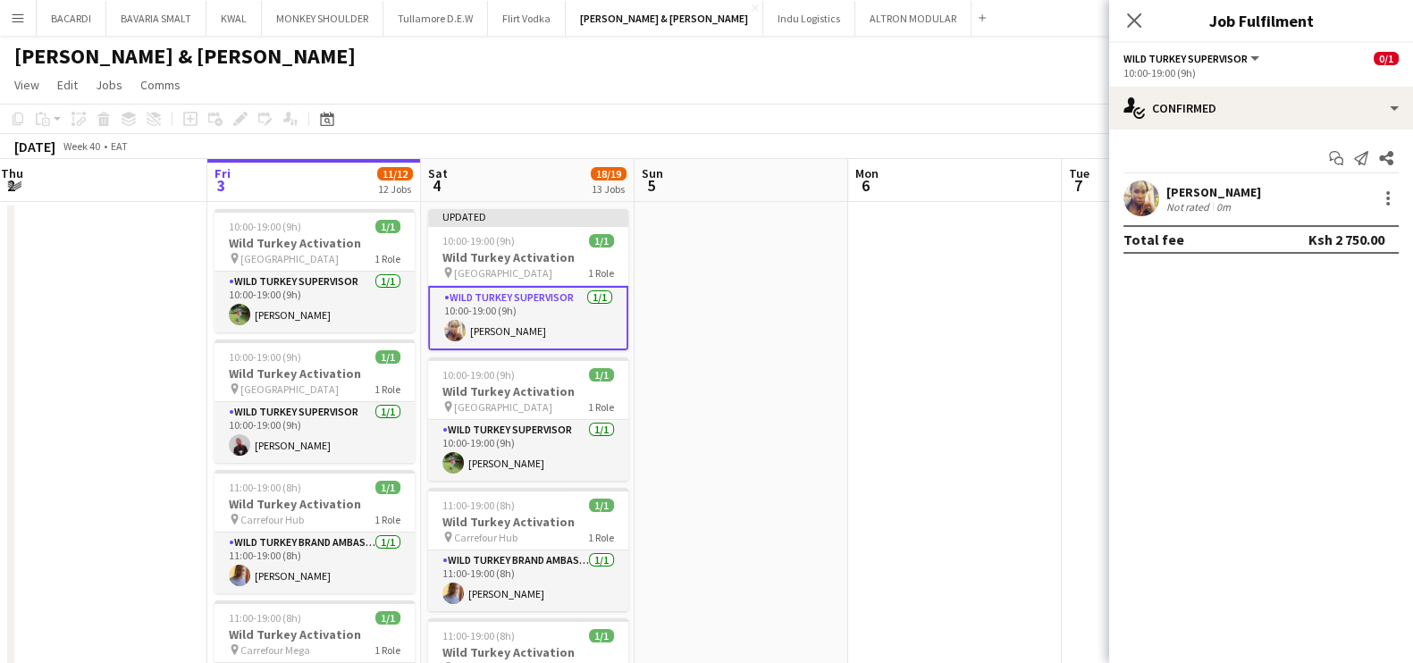
click at [1000, 80] on app-page-menu "View Day view expanded Day view collapsed Month view Date picker Jump to [DATE]…" at bounding box center [706, 87] width 1413 height 34
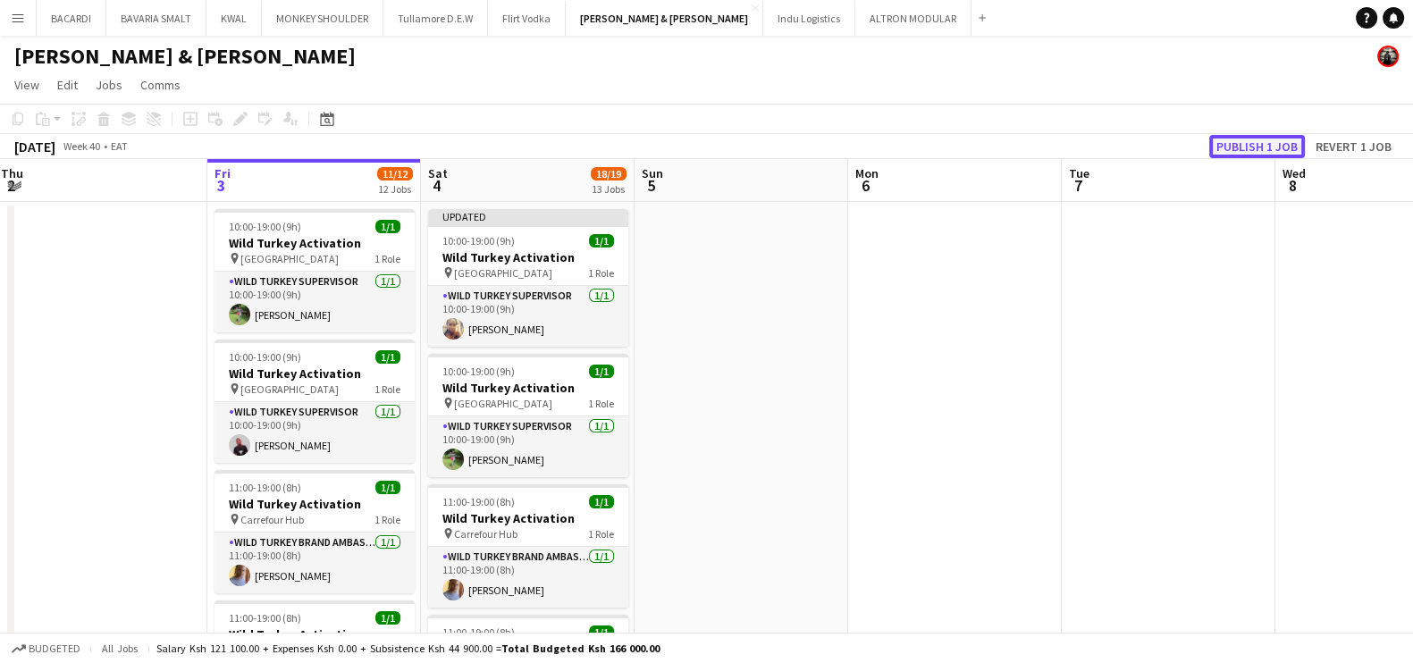
click at [1247, 150] on button "Publish 1 job" at bounding box center [1257, 146] width 96 height 23
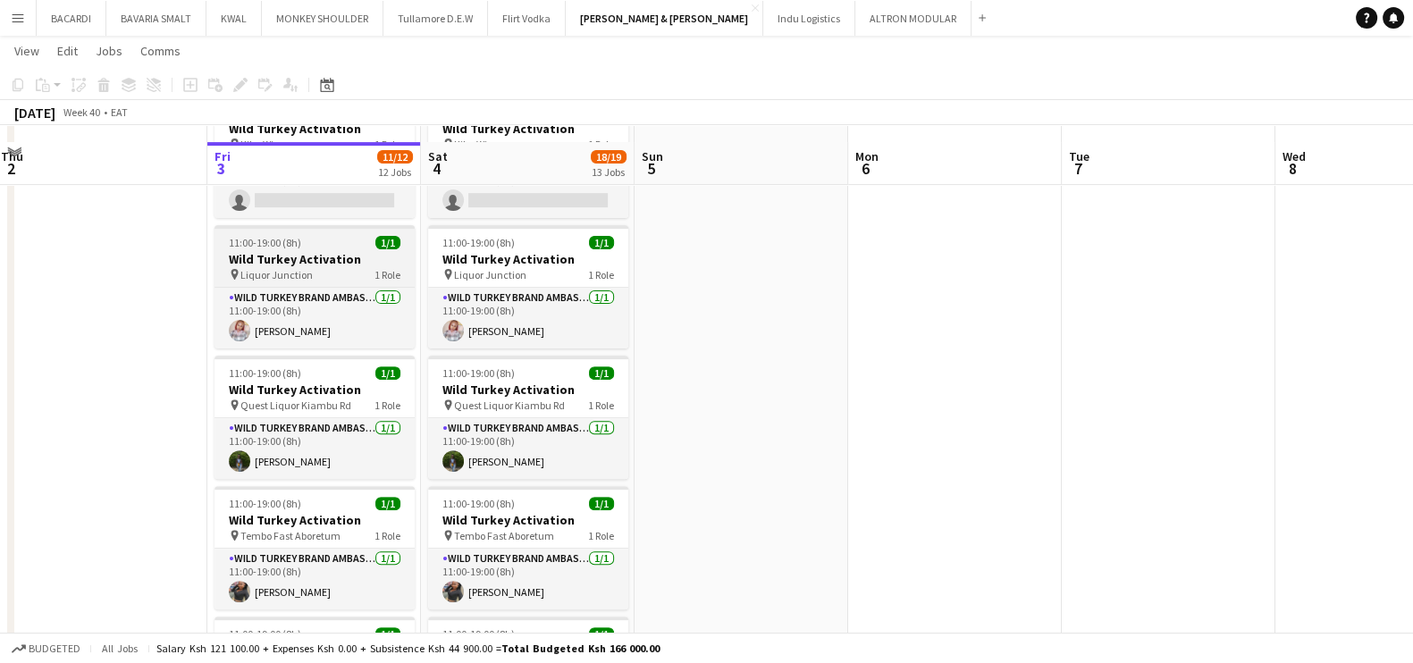
scroll to position [670, 0]
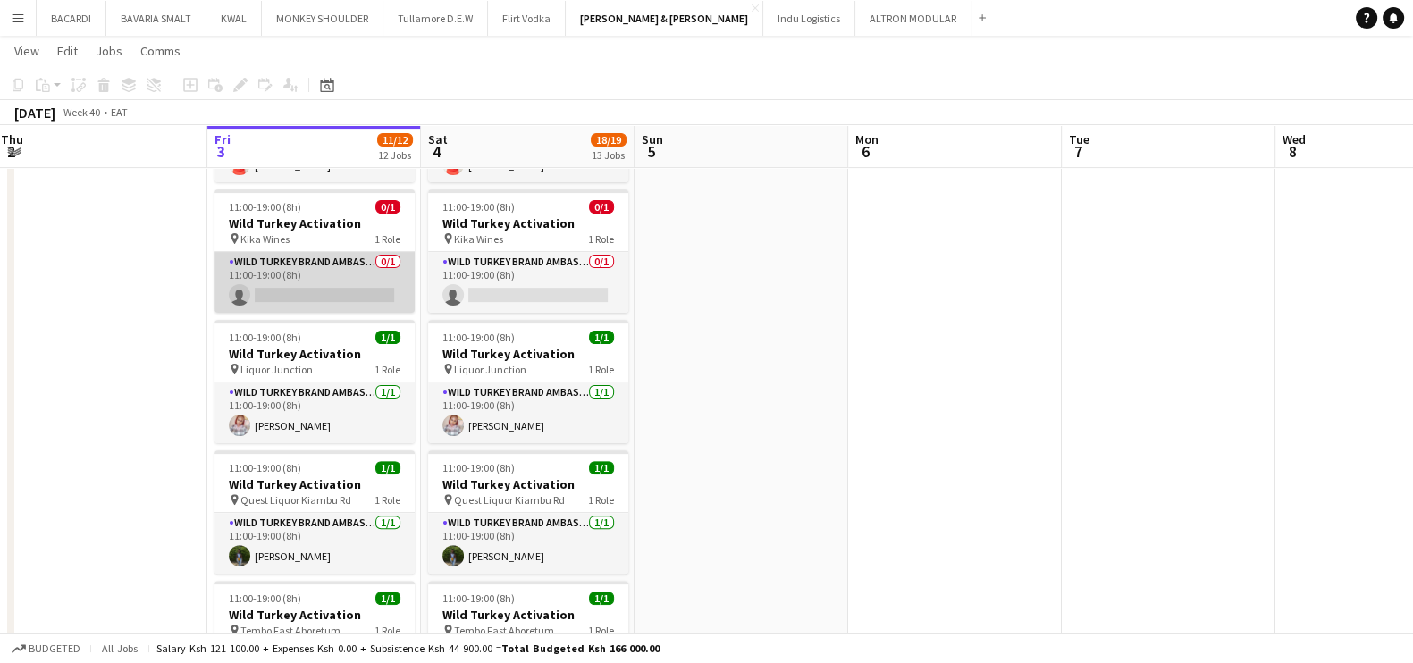
click at [326, 291] on app-card-role "Wild Turkey Brand Ambassador 0/1 11:00-19:00 (8h) single-neutral-actions" at bounding box center [315, 282] width 200 height 61
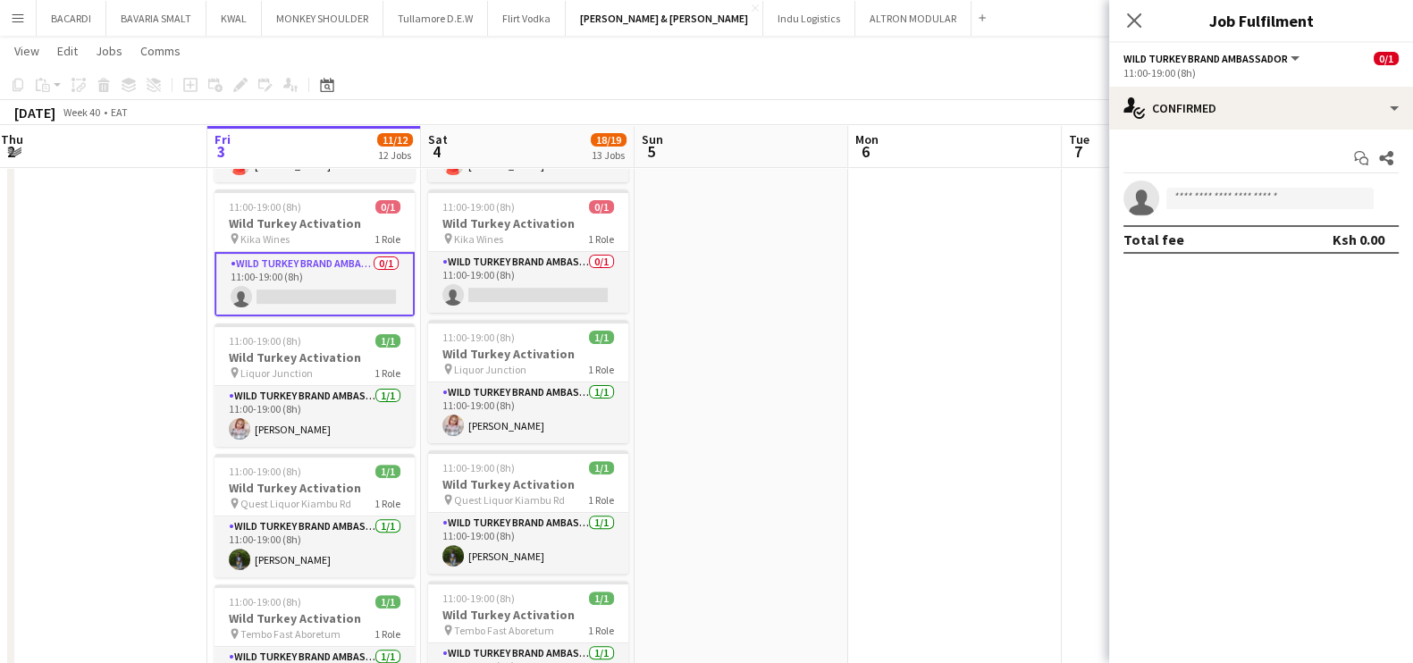
click at [326, 291] on app-card-role "Wild Turkey Brand Ambassador 0/1 11:00-19:00 (8h) single-neutral-actions" at bounding box center [315, 284] width 200 height 64
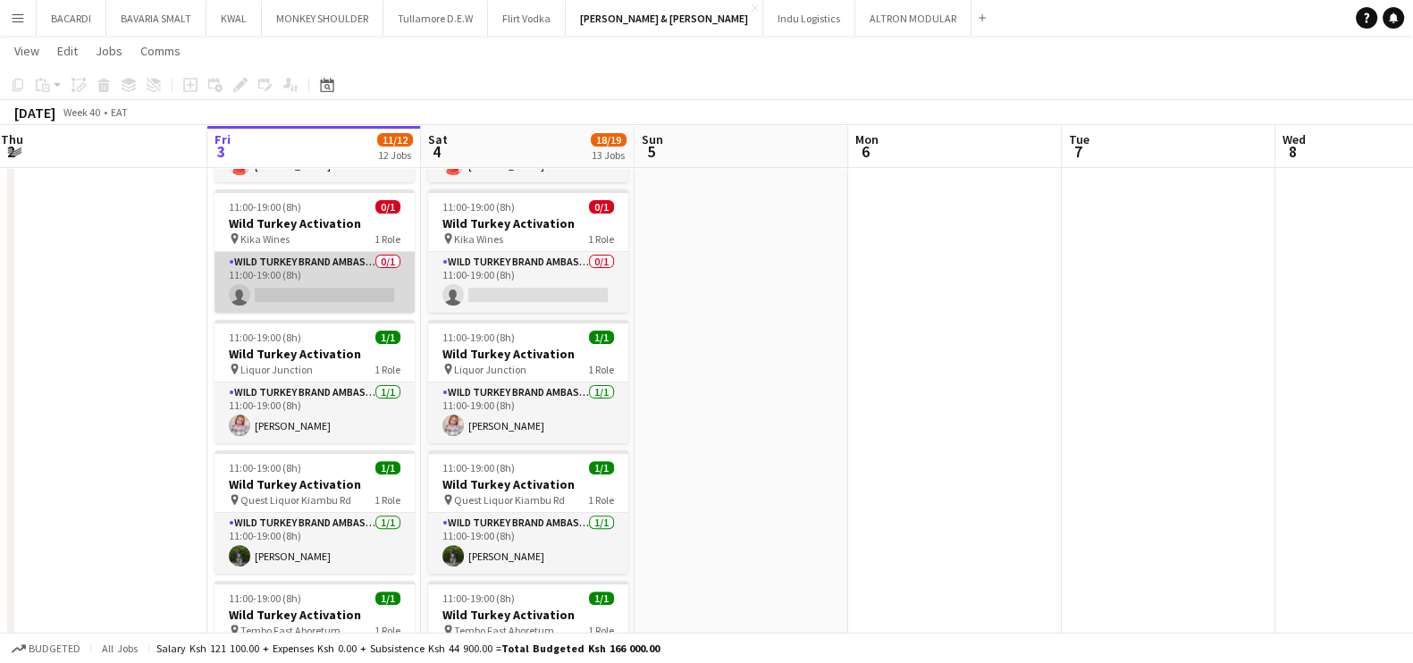
click at [329, 290] on app-card-role "Wild Turkey Brand Ambassador 0/1 11:00-19:00 (8h) single-neutral-actions" at bounding box center [315, 282] width 200 height 61
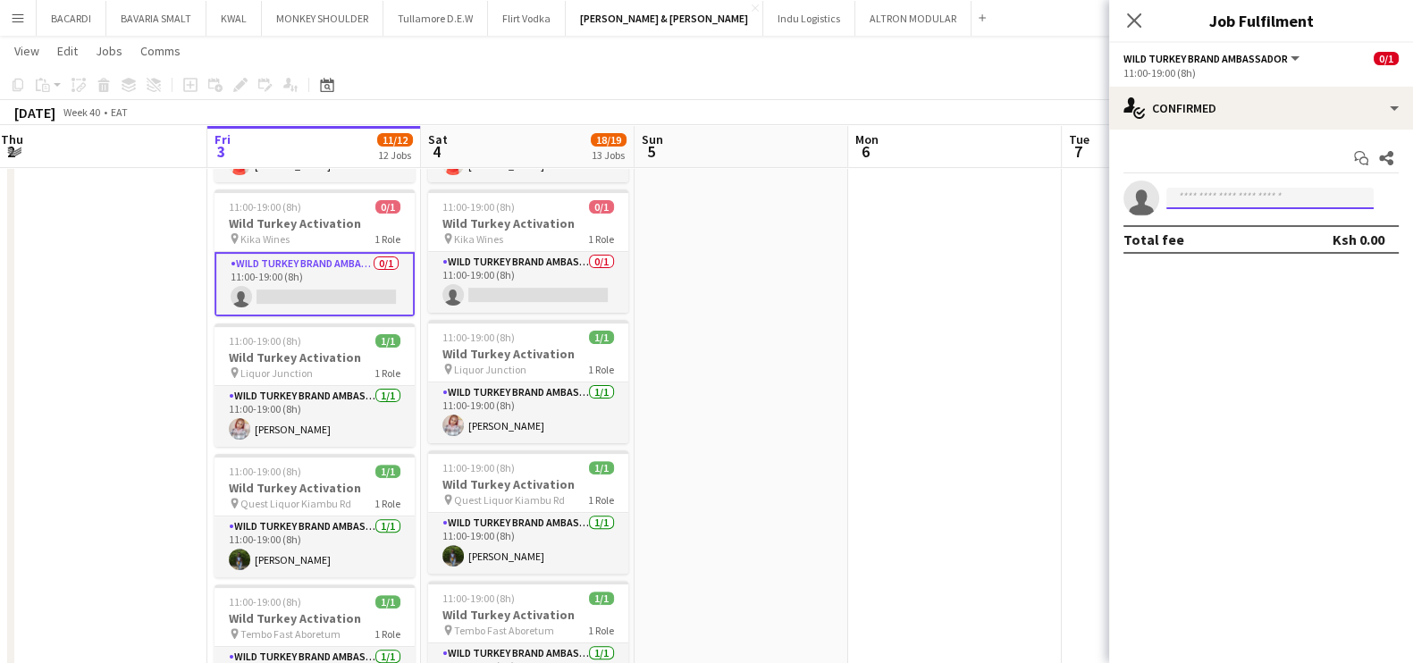
click at [1285, 199] on input at bounding box center [1269, 198] width 207 height 21
paste input "**********"
type input "**********"
click at [1246, 188] on input at bounding box center [1269, 198] width 207 height 21
paste input "**********"
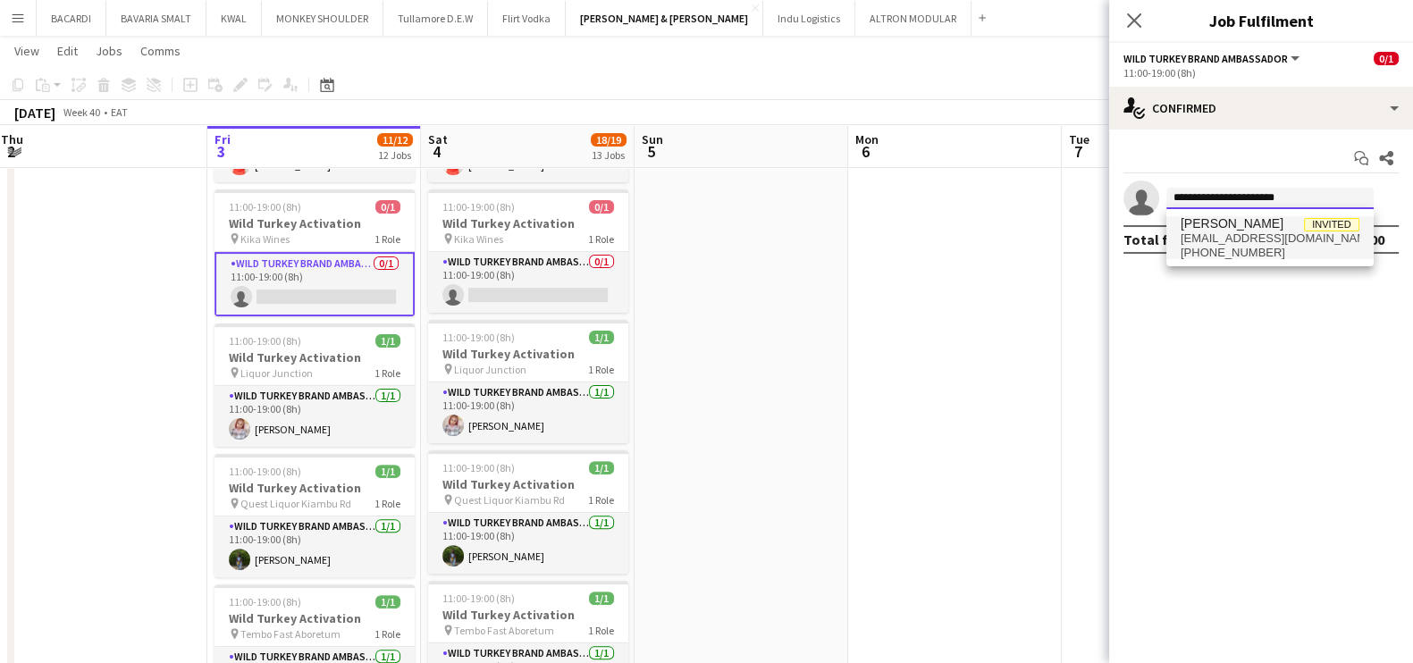
type input "**********"
click at [1245, 228] on span "[PERSON_NAME]" at bounding box center [1232, 223] width 103 height 15
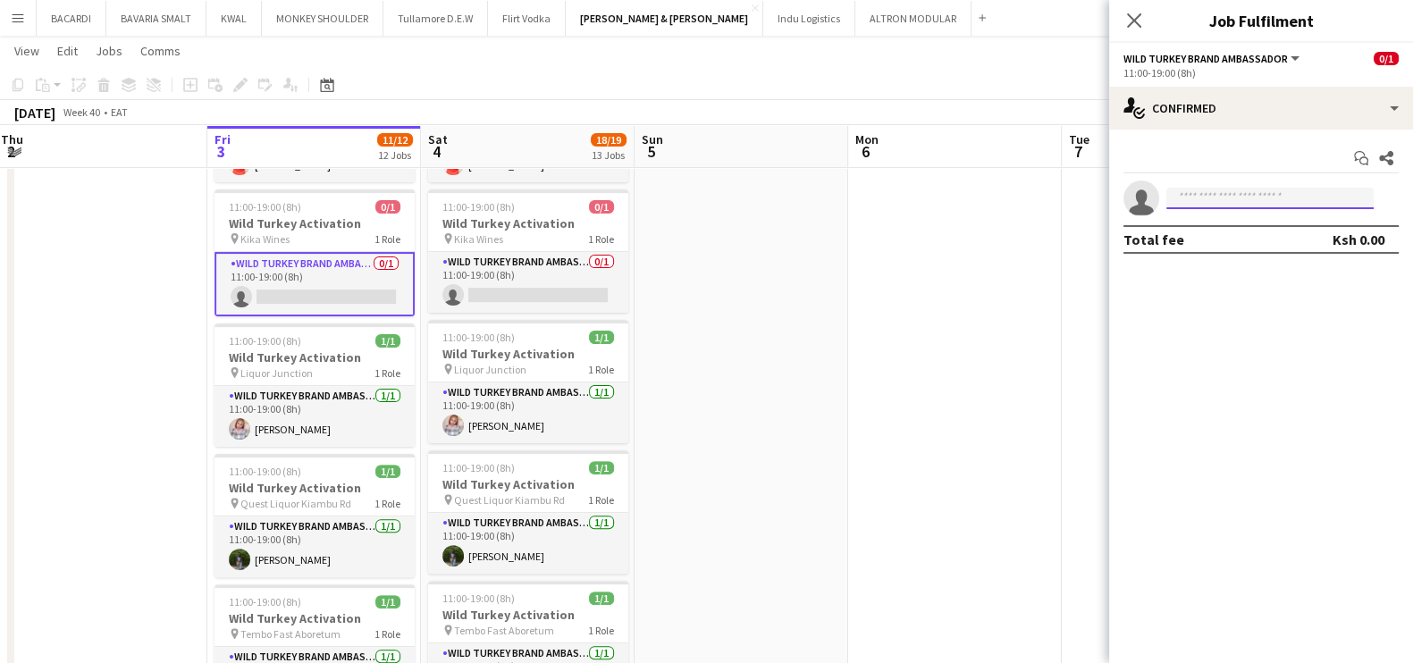
scroll to position [0, 0]
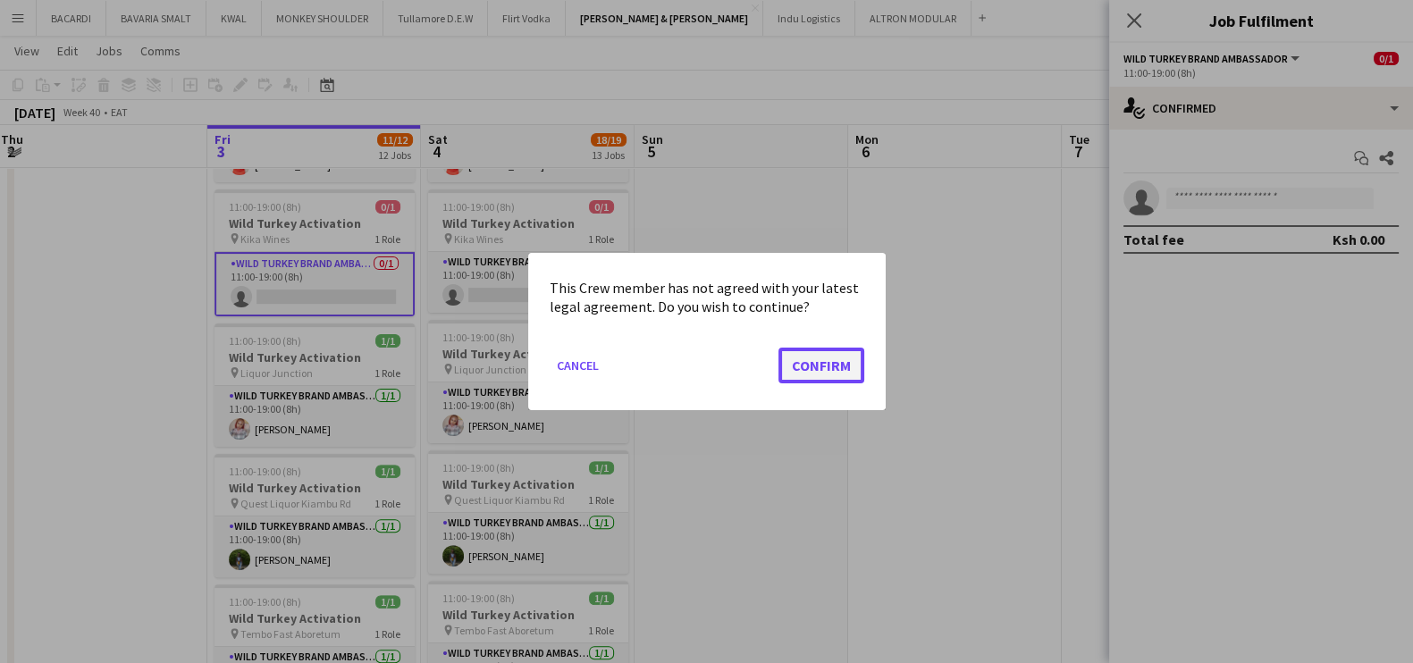
click at [855, 363] on button "Confirm" at bounding box center [822, 366] width 86 height 36
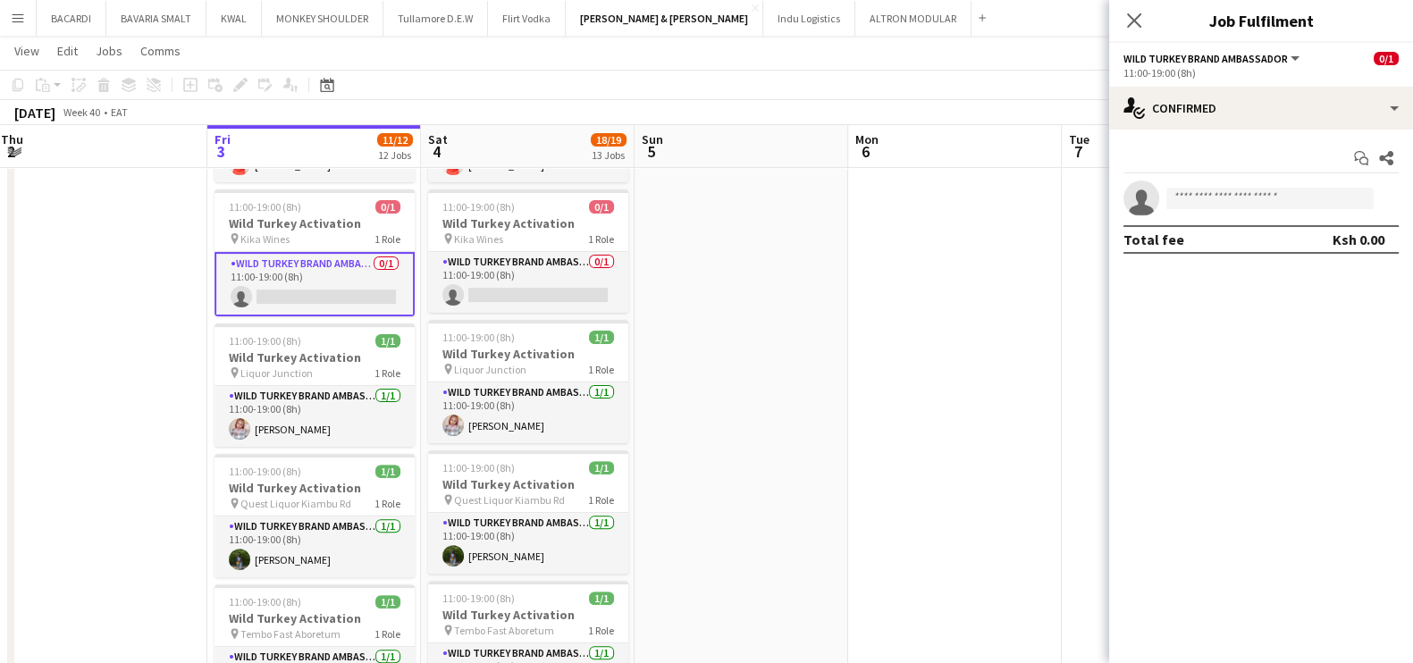
scroll to position [670, 0]
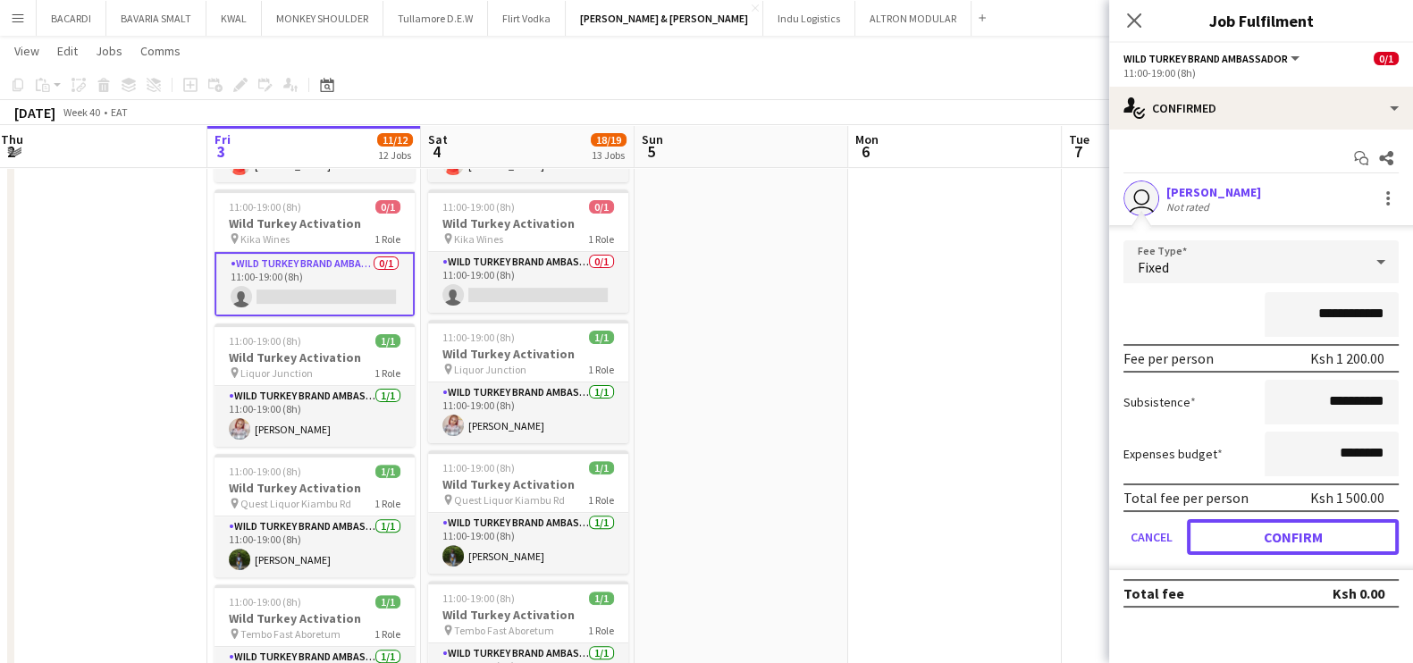
drag, startPoint x: 1318, startPoint y: 547, endPoint x: 1042, endPoint y: 493, distance: 280.5
click at [1318, 543] on button "Confirm" at bounding box center [1293, 537] width 212 height 36
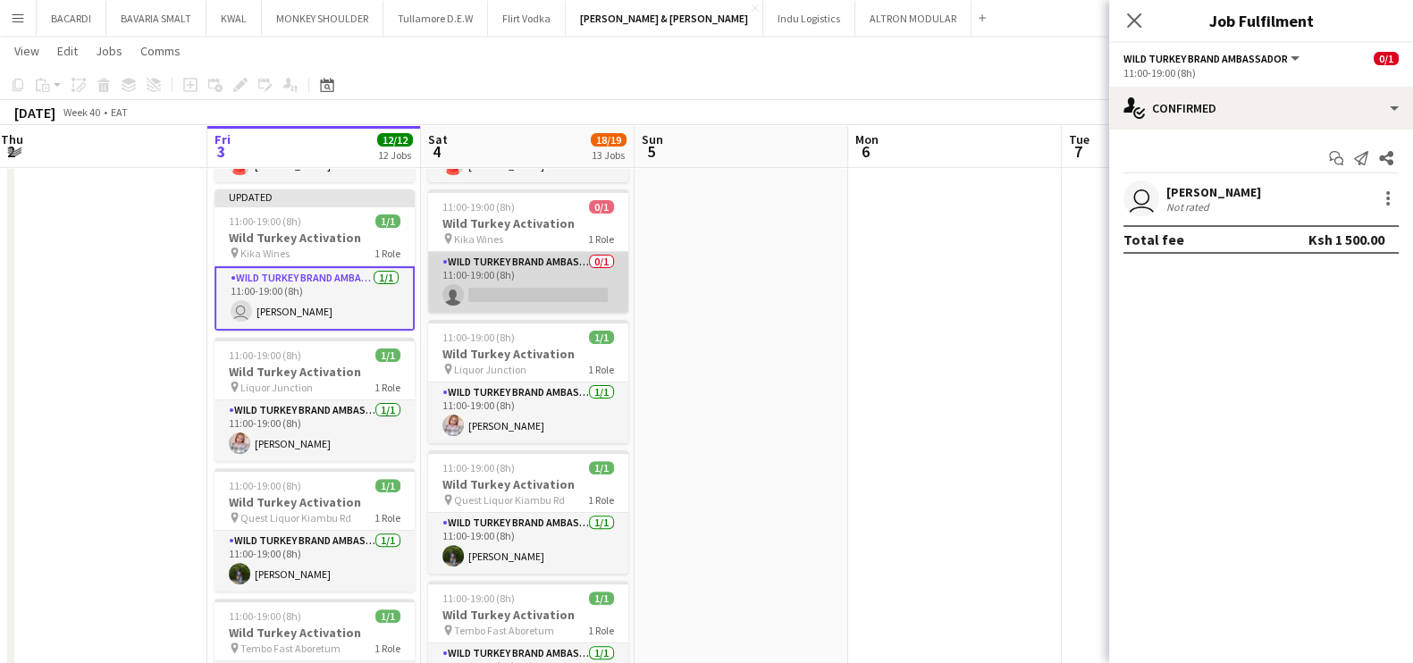
click at [513, 293] on app-card-role "Wild Turkey Brand Ambassador 0/1 11:00-19:00 (8h) single-neutral-actions" at bounding box center [528, 282] width 200 height 61
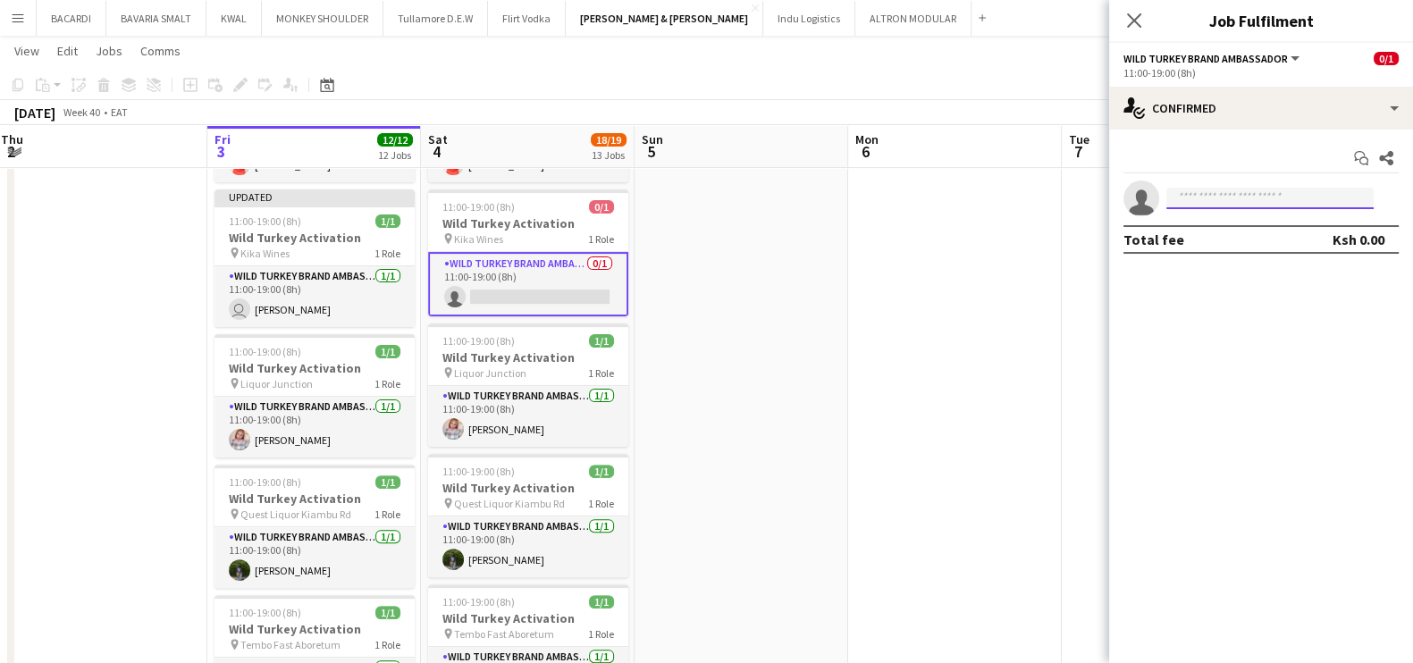
click at [1274, 194] on input at bounding box center [1269, 198] width 207 height 21
paste input "**********"
type input "**********"
paste input "**********"
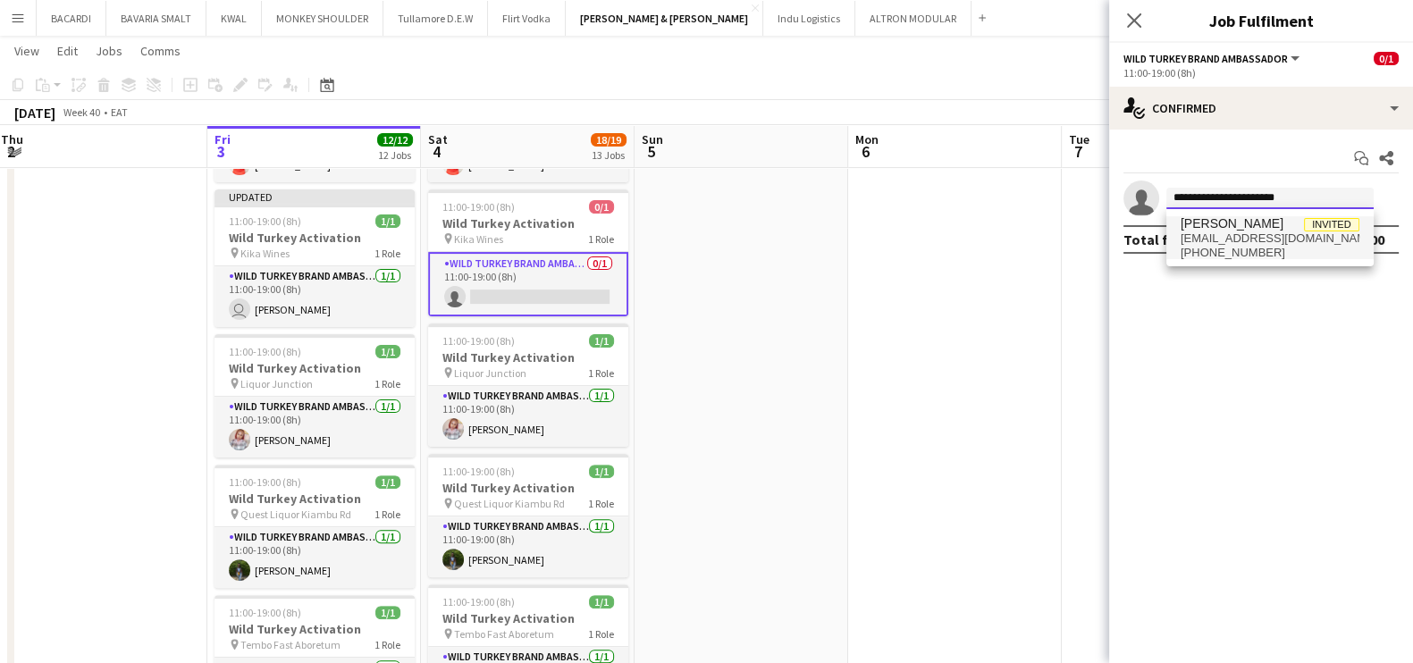
type input "**********"
drag, startPoint x: 1240, startPoint y: 221, endPoint x: 1231, endPoint y: 255, distance: 35.1
click at [1240, 223] on span "[PERSON_NAME]" at bounding box center [1232, 223] width 103 height 15
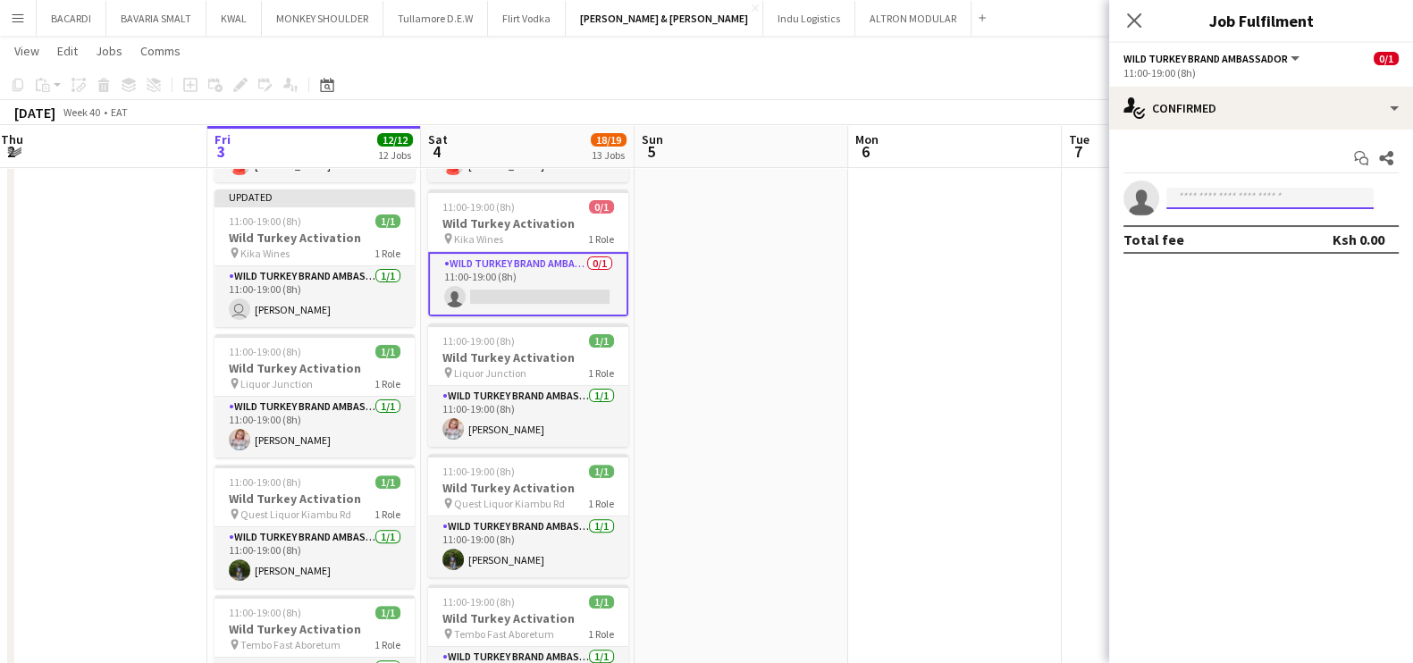
scroll to position [0, 0]
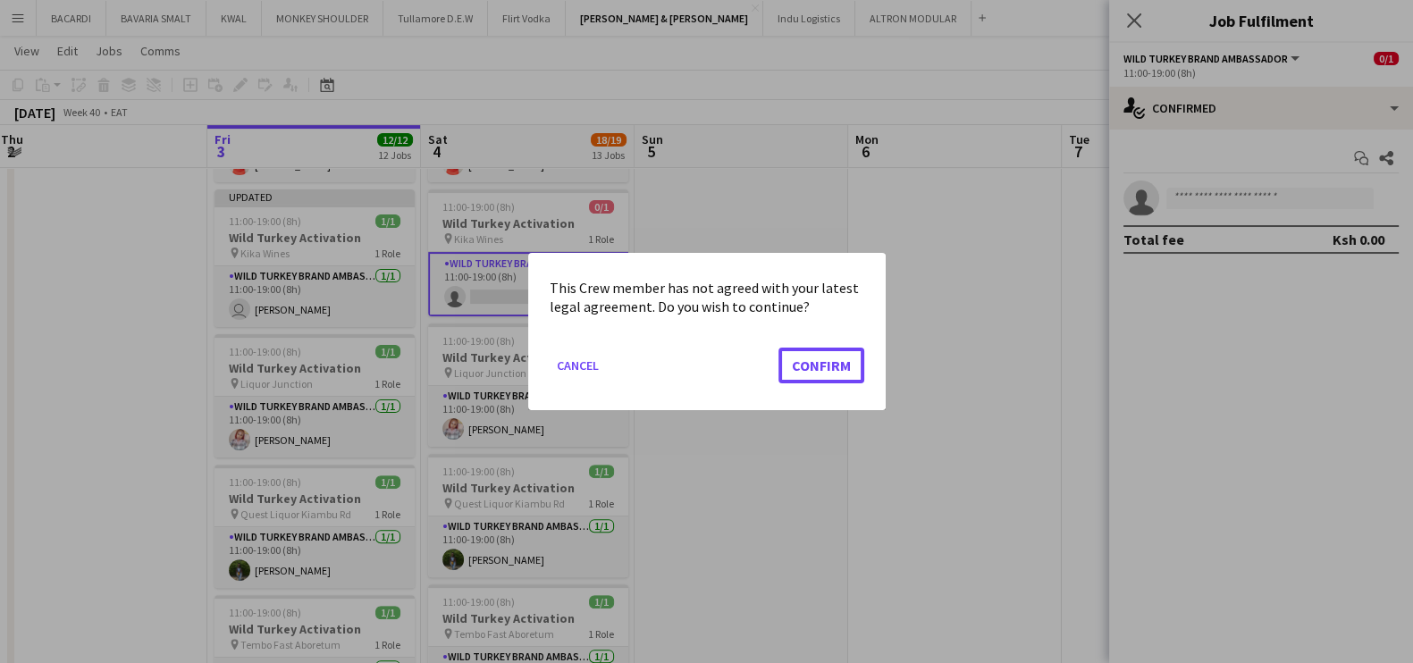
drag, startPoint x: 815, startPoint y: 364, endPoint x: 880, endPoint y: 377, distance: 66.6
click at [819, 364] on button "Confirm" at bounding box center [822, 366] width 86 height 36
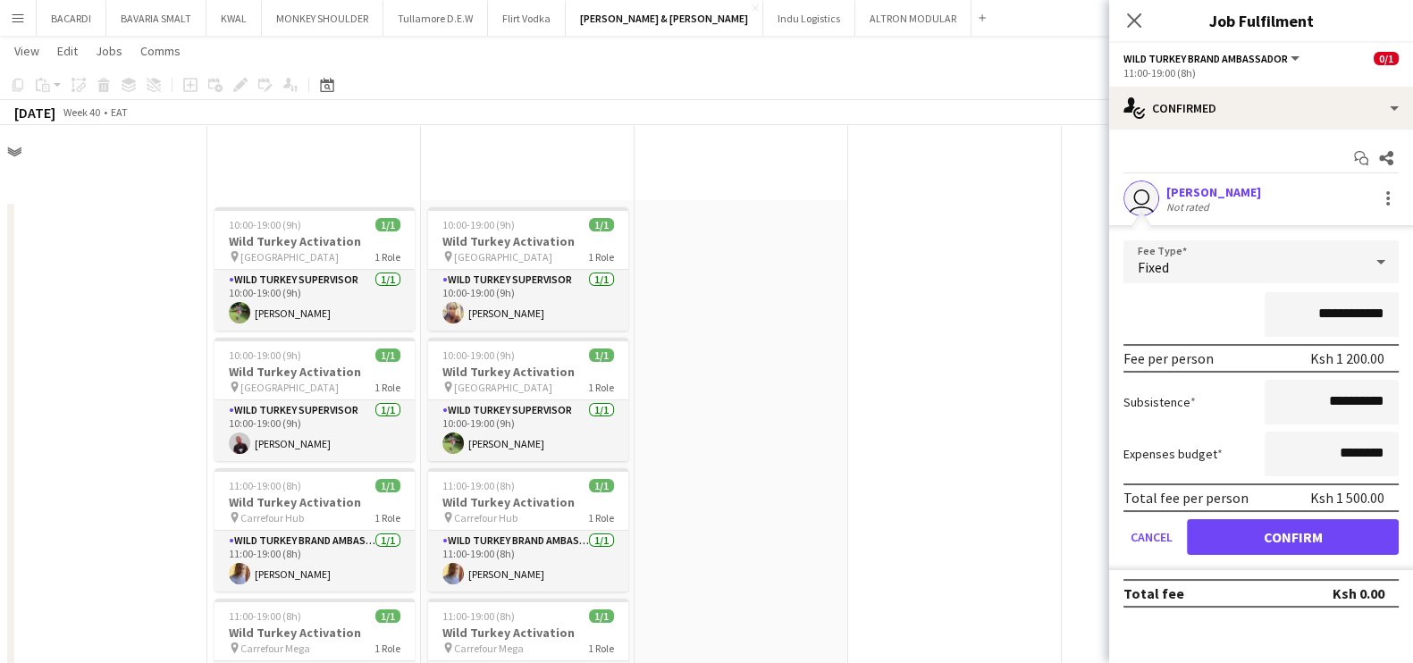
scroll to position [670, 0]
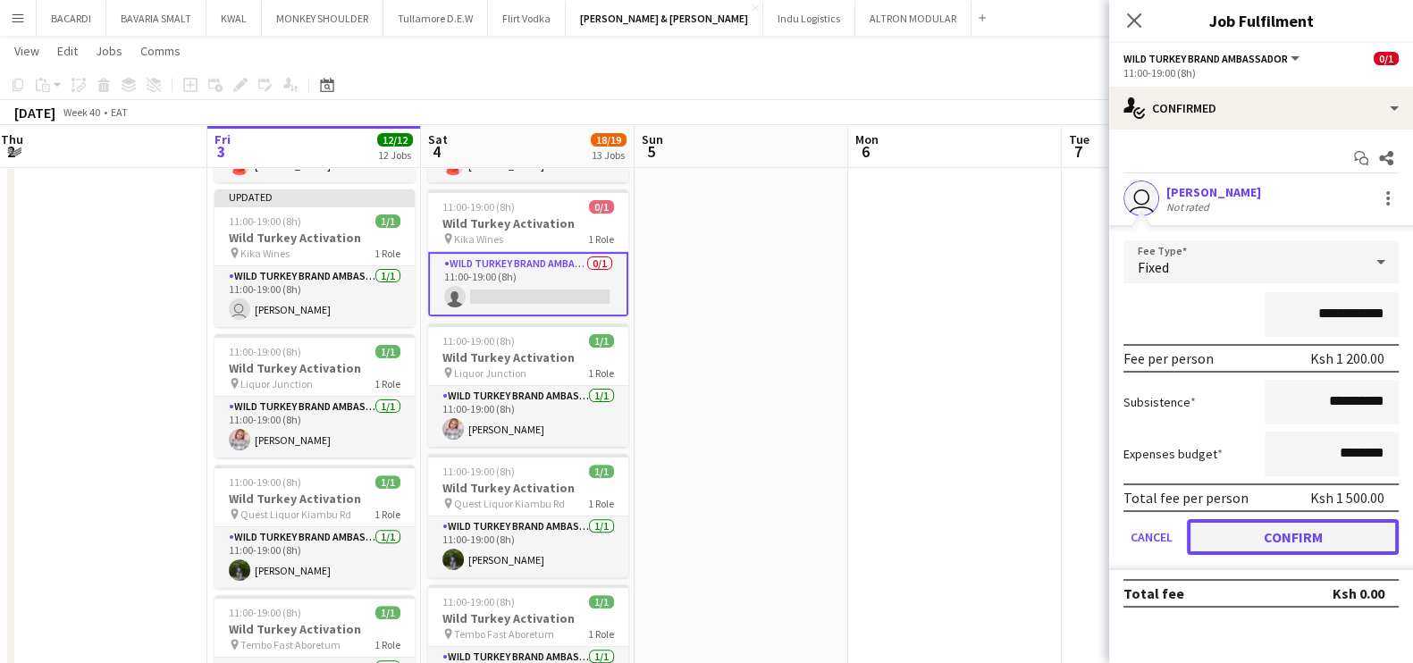
click at [1320, 529] on button "Confirm" at bounding box center [1293, 537] width 212 height 36
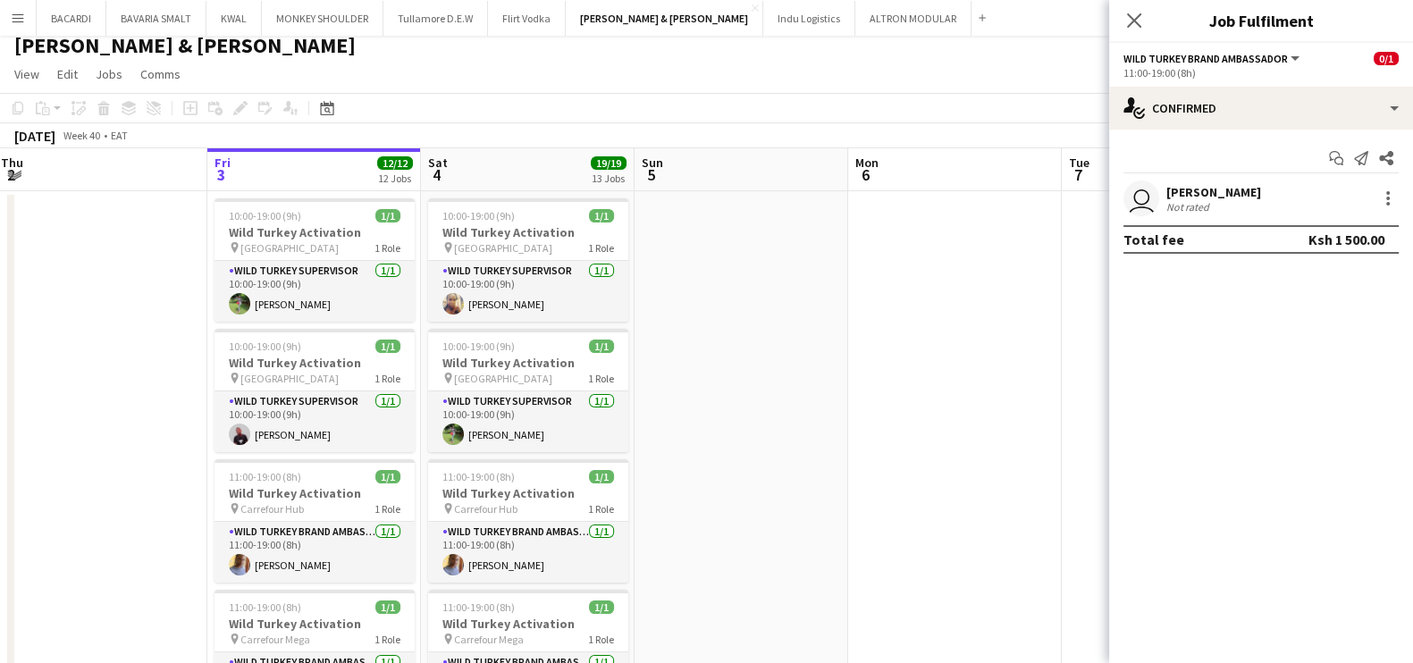
scroll to position [0, 0]
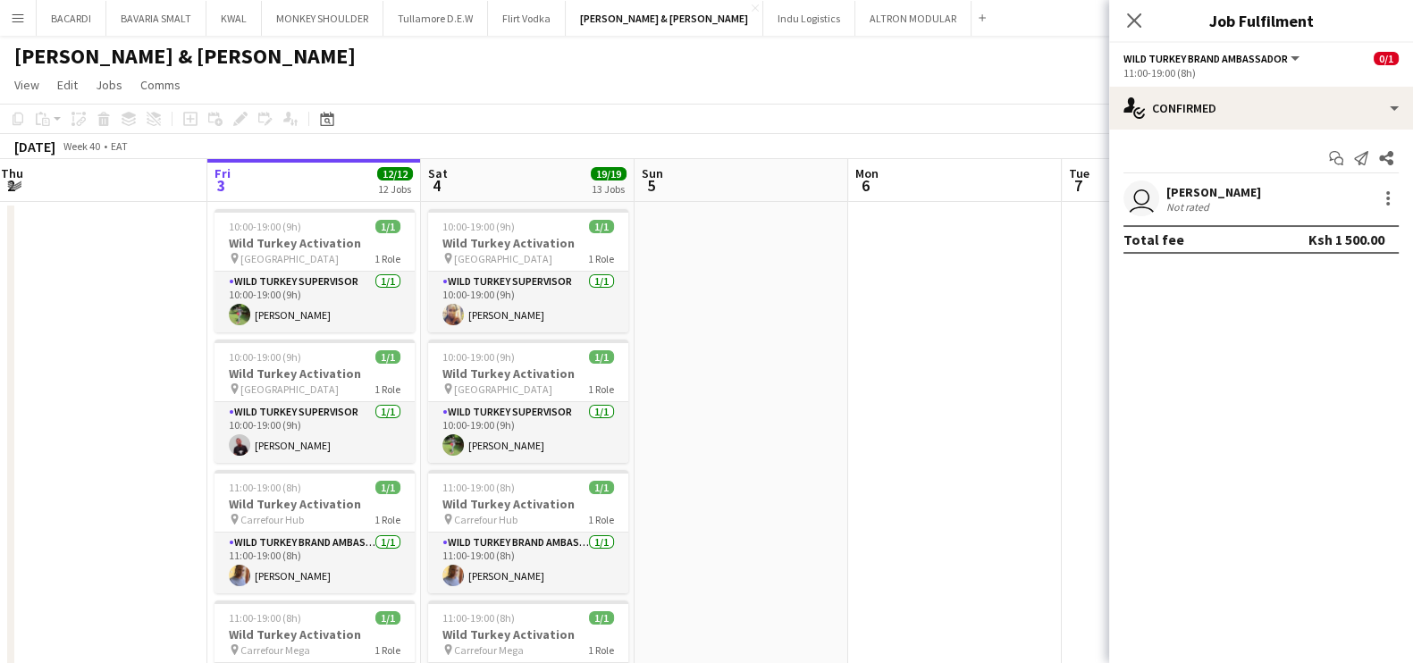
click at [1122, 13] on div "Close pop-in" at bounding box center [1134, 20] width 50 height 41
click at [1136, 13] on icon "Close pop-in" at bounding box center [1133, 20] width 17 height 17
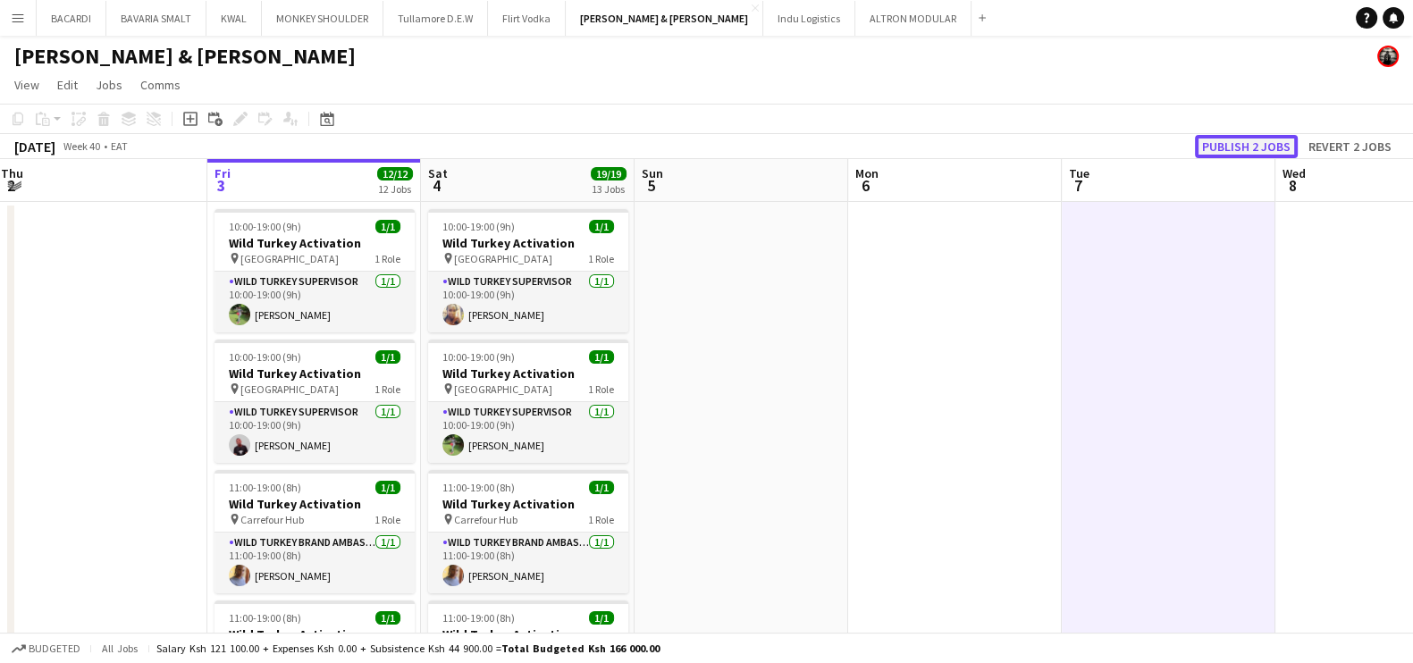
click at [1247, 139] on button "Publish 2 jobs" at bounding box center [1246, 146] width 103 height 23
